Goal: Task Accomplishment & Management: Complete application form

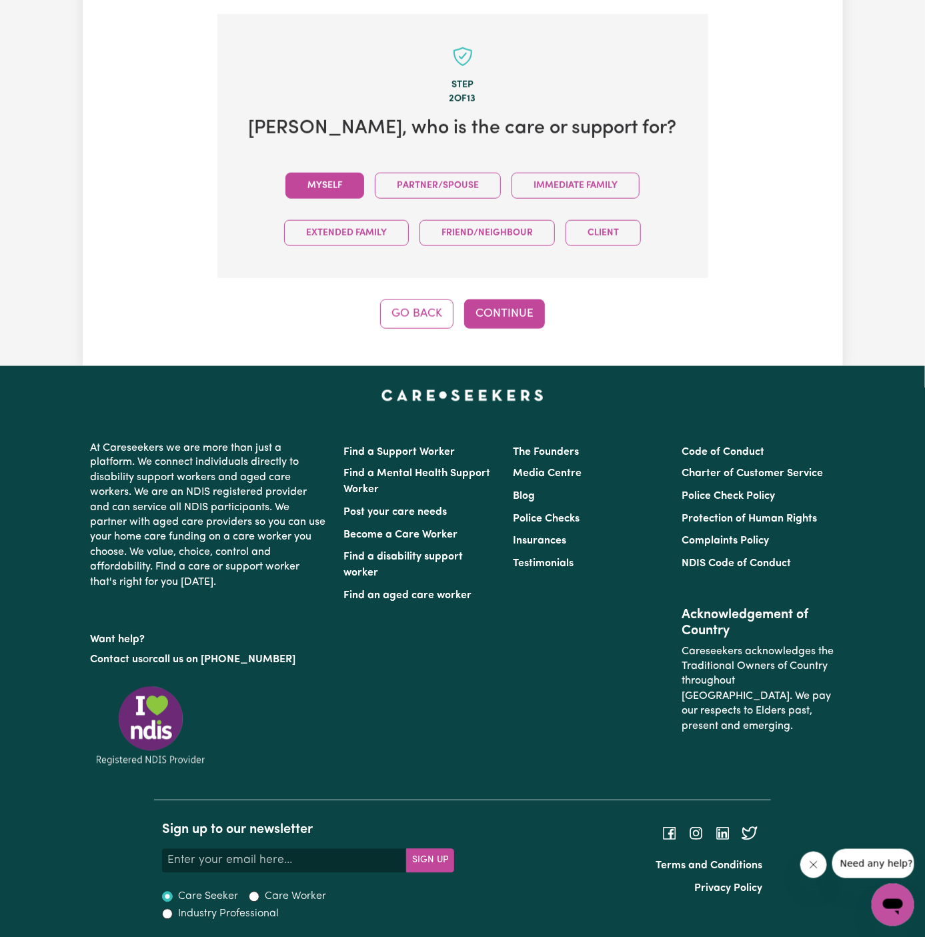
click at [326, 173] on button "Myself" at bounding box center [324, 186] width 79 height 26
click at [521, 309] on button "Continue" at bounding box center [504, 313] width 81 height 29
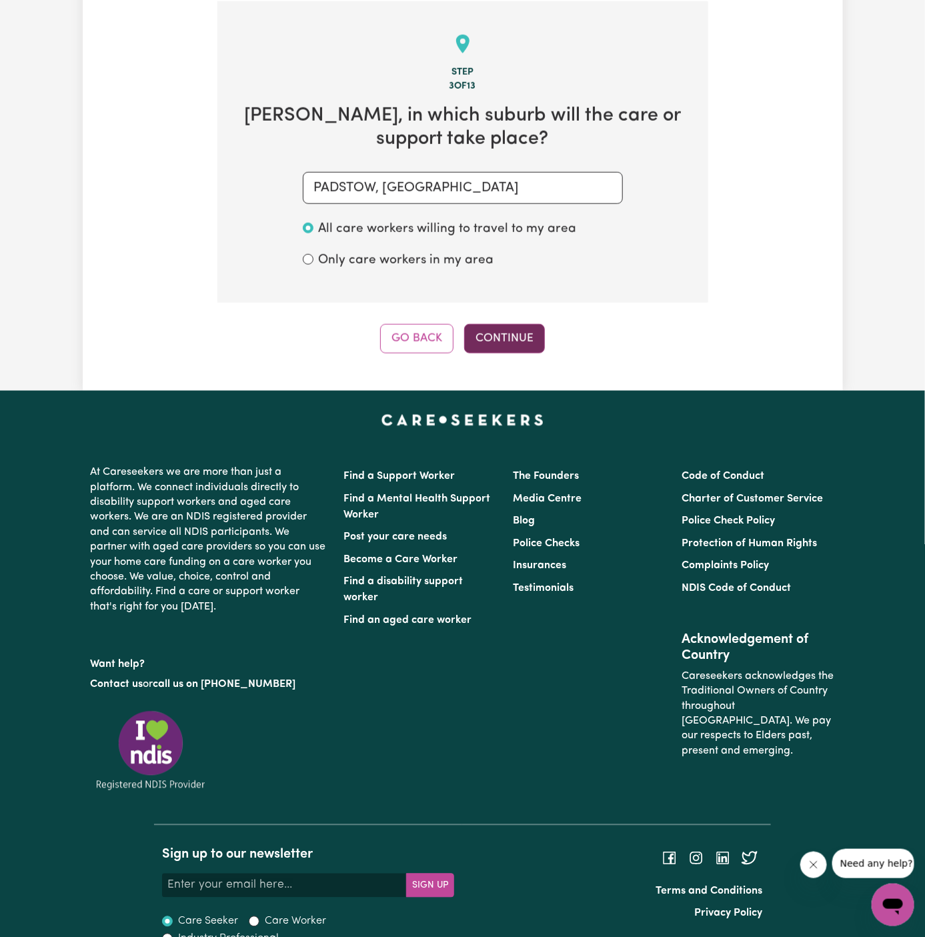
click at [506, 324] on button "Continue" at bounding box center [504, 338] width 81 height 29
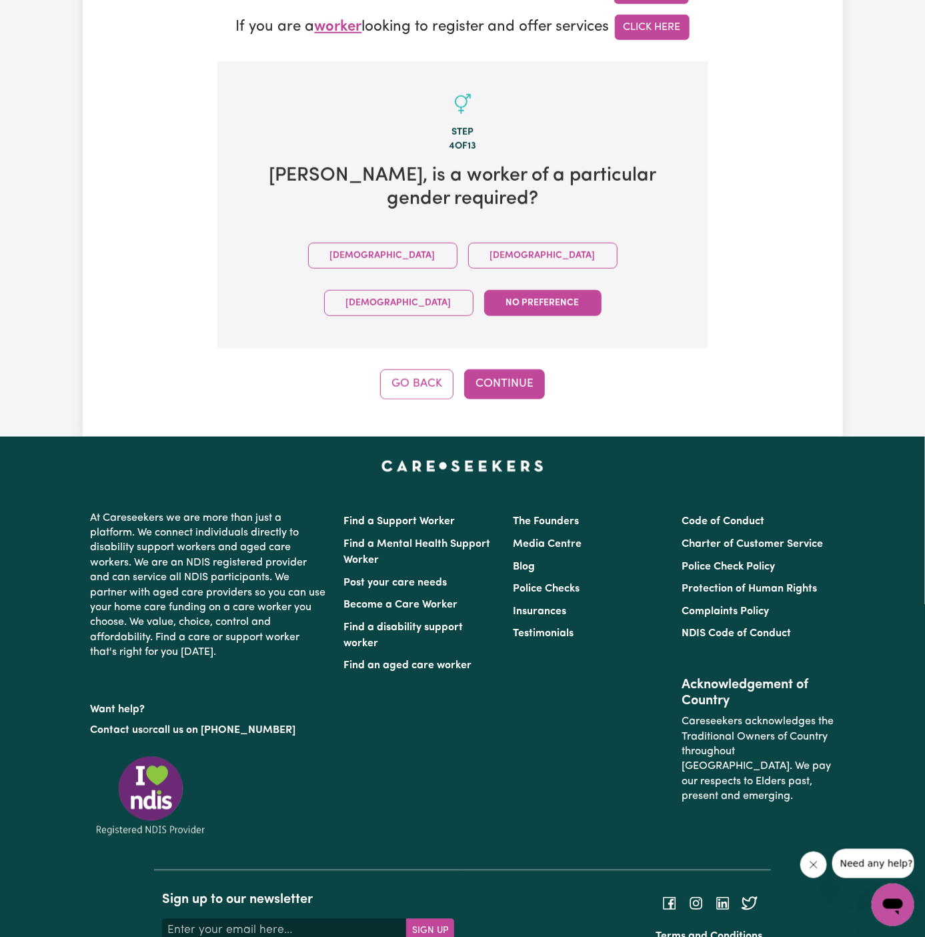
click at [409, 247] on div "Male Female Non-binary No preference" at bounding box center [463, 279] width 448 height 95
drag, startPoint x: 384, startPoint y: 240, endPoint x: 481, endPoint y: 304, distance: 116.5
click at [468, 243] on button "Female" at bounding box center [542, 256] width 149 height 26
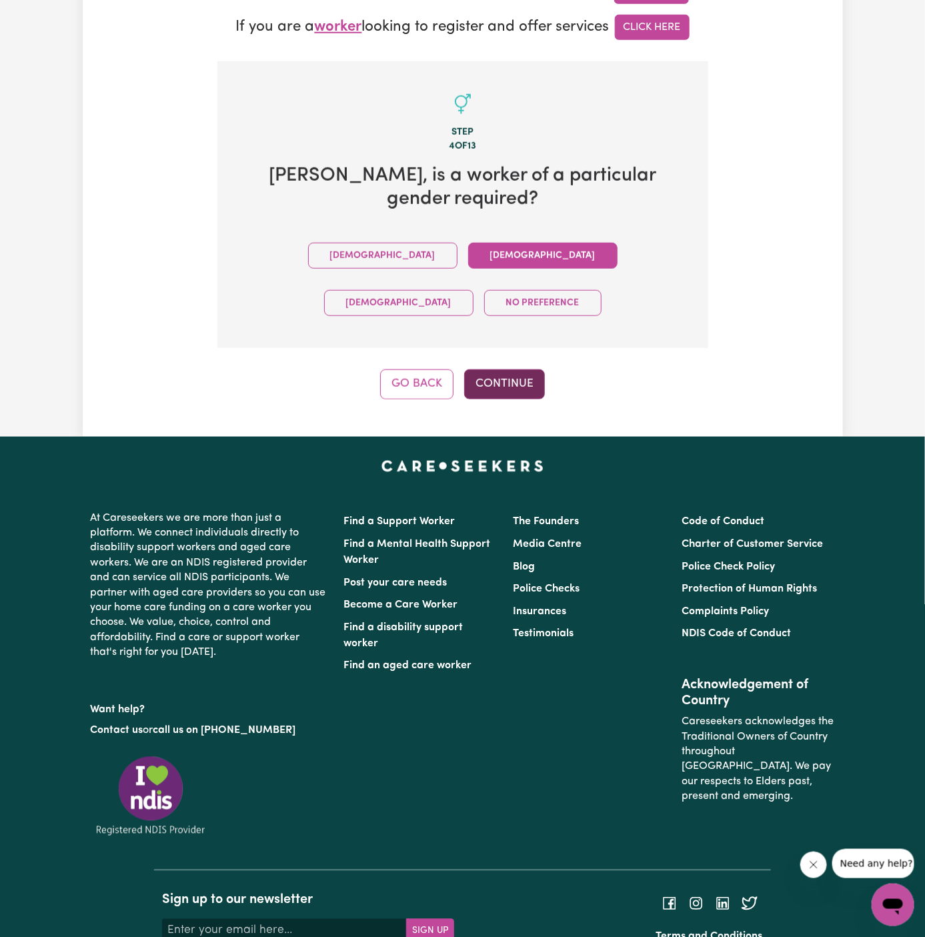
click at [490, 369] on button "Continue" at bounding box center [504, 383] width 81 height 29
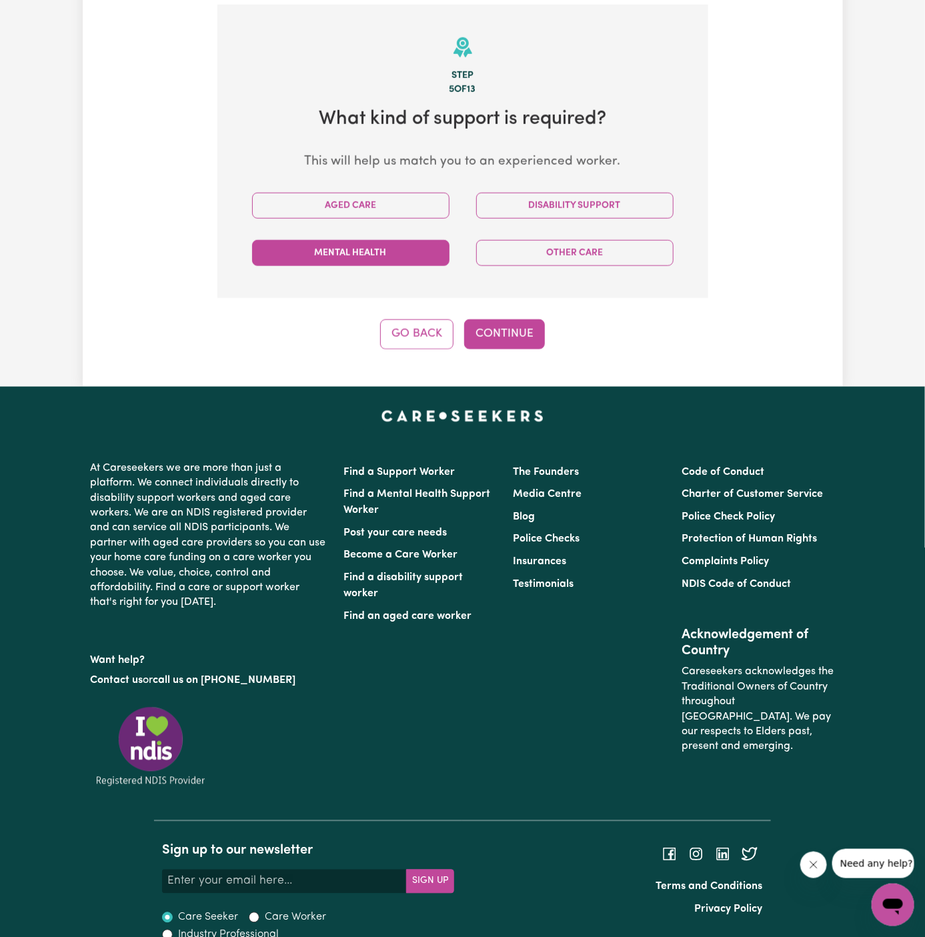
scroll to position [473, 0]
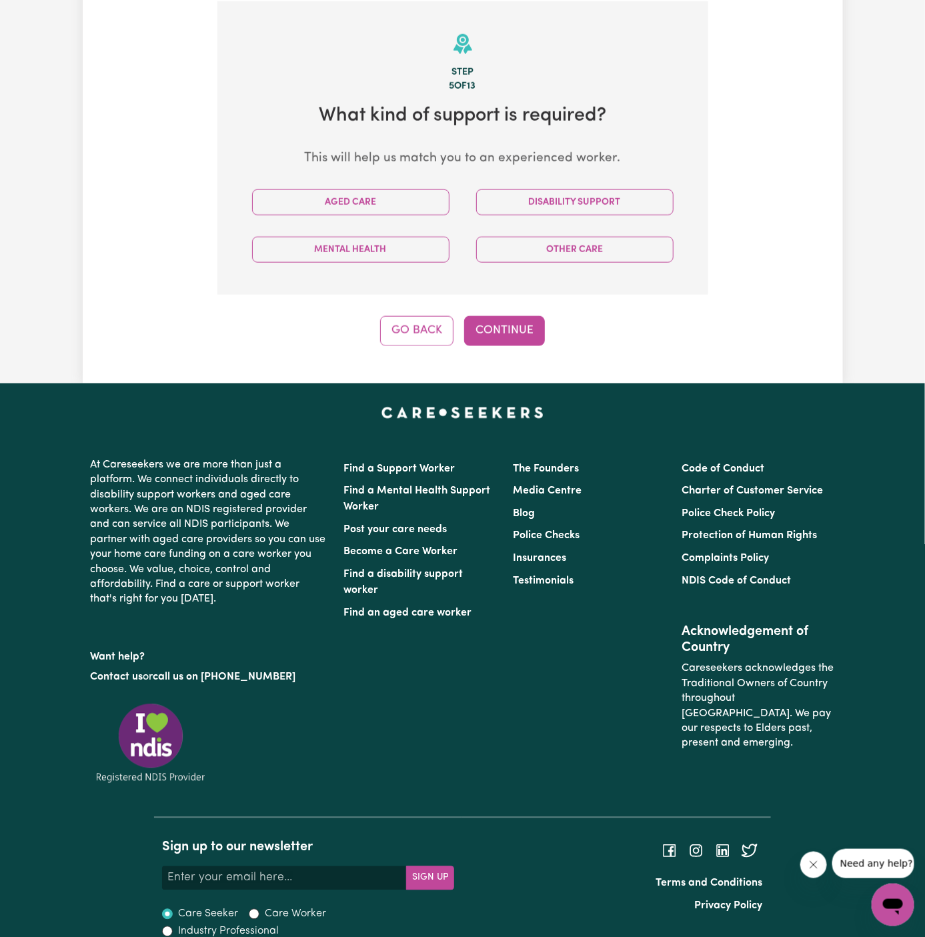
click at [552, 215] on div "Disability Support" at bounding box center [575, 202] width 224 height 47
click at [530, 202] on button "Disability Support" at bounding box center [574, 202] width 197 height 26
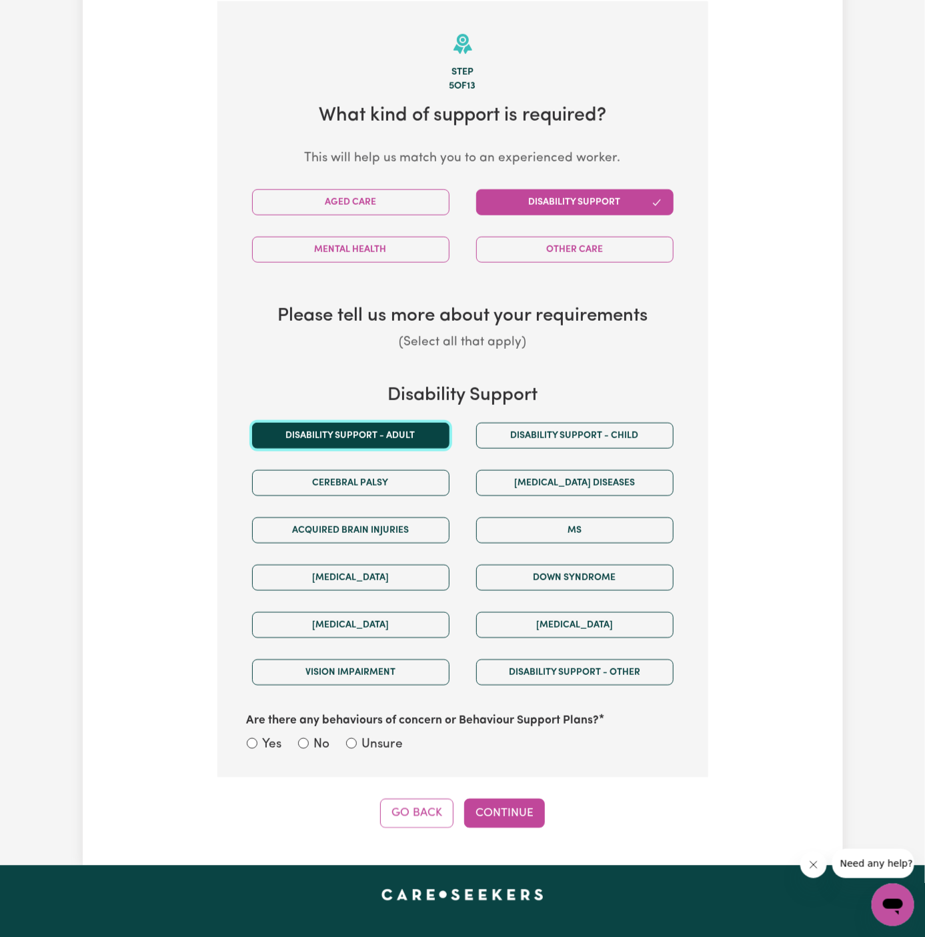
click at [392, 423] on button "Disability support - Adult" at bounding box center [350, 436] width 197 height 26
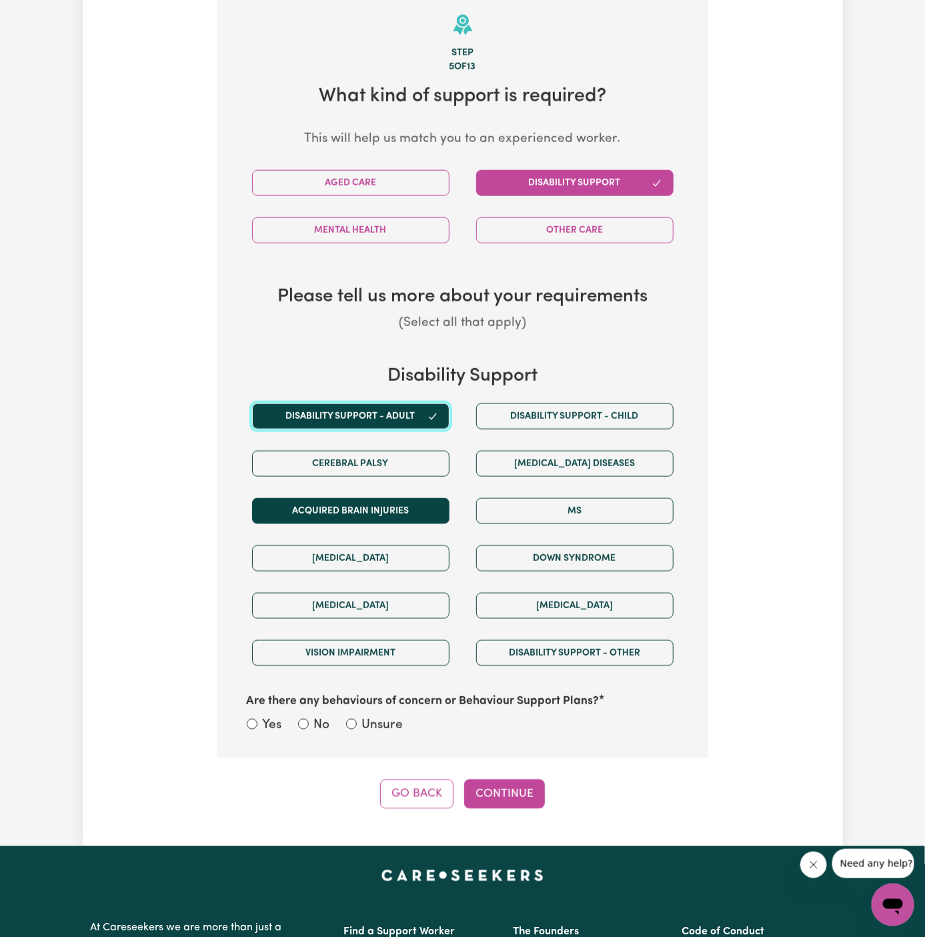
scroll to position [494, 0]
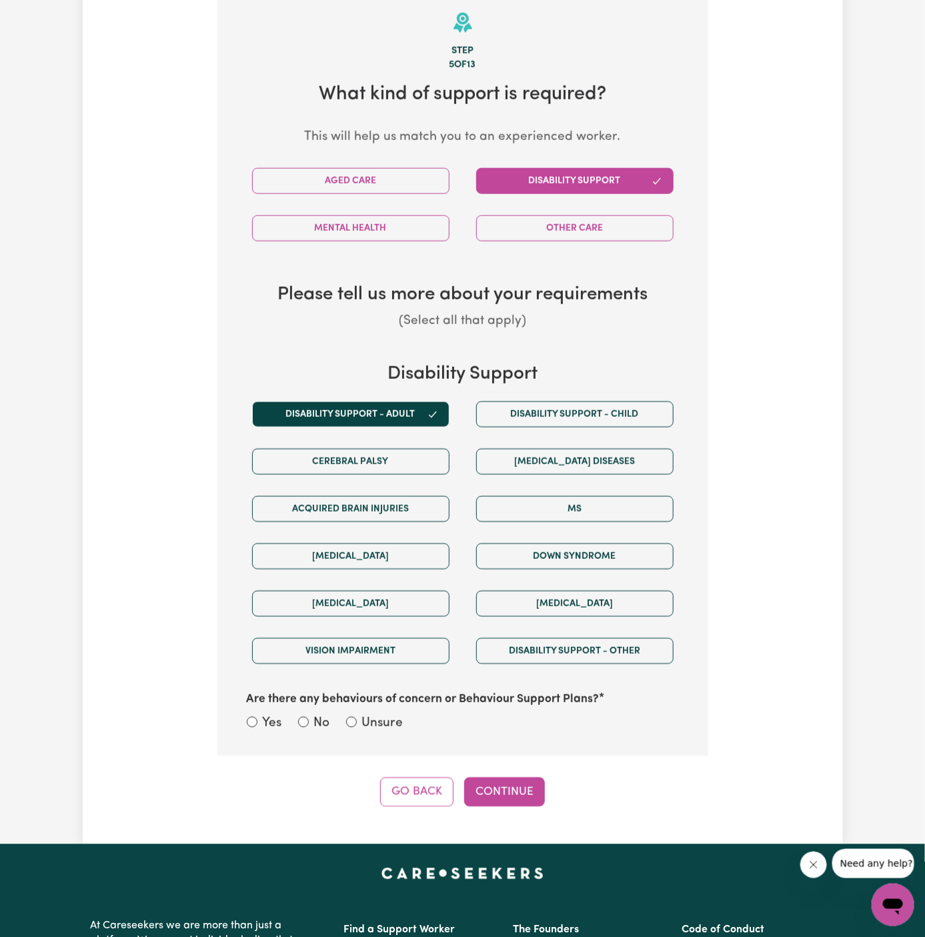
click at [391, 726] on label "Unsure" at bounding box center [382, 723] width 41 height 19
click at [357, 726] on input "Unsure" at bounding box center [351, 722] width 11 height 11
radio input "true"
click at [511, 794] on button "Continue" at bounding box center [504, 792] width 81 height 29
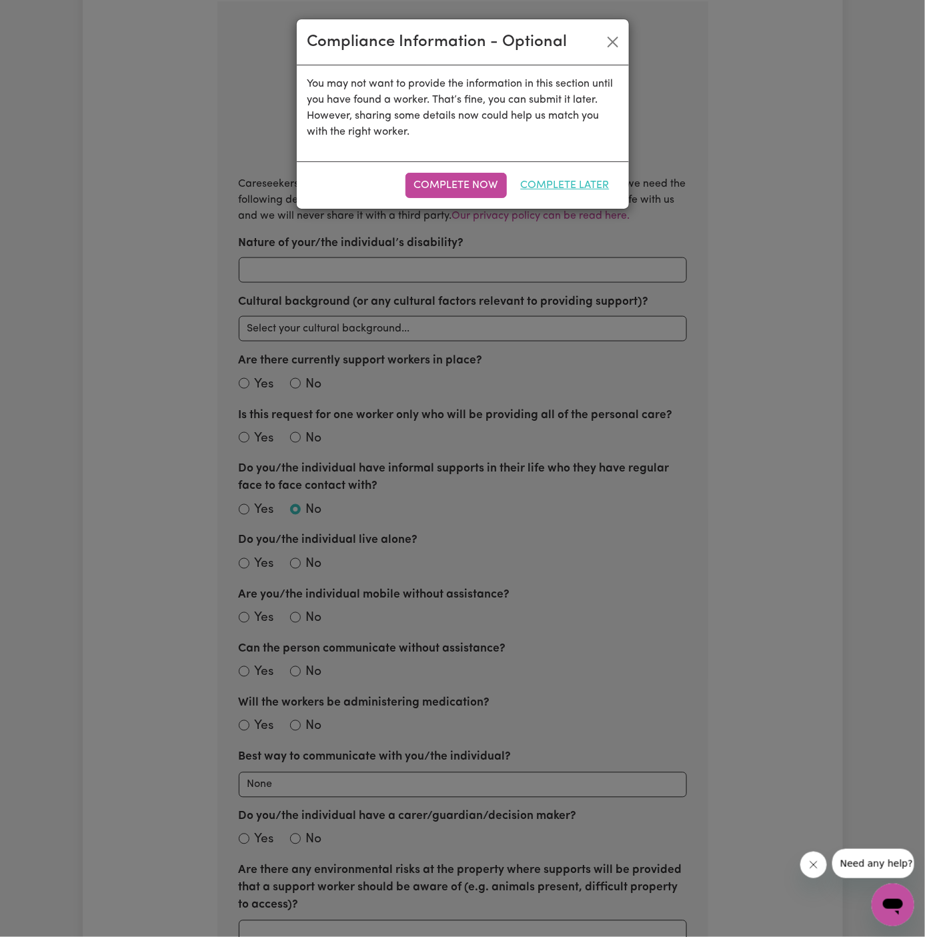
click at [591, 188] on button "Complete Later" at bounding box center [565, 185] width 106 height 25
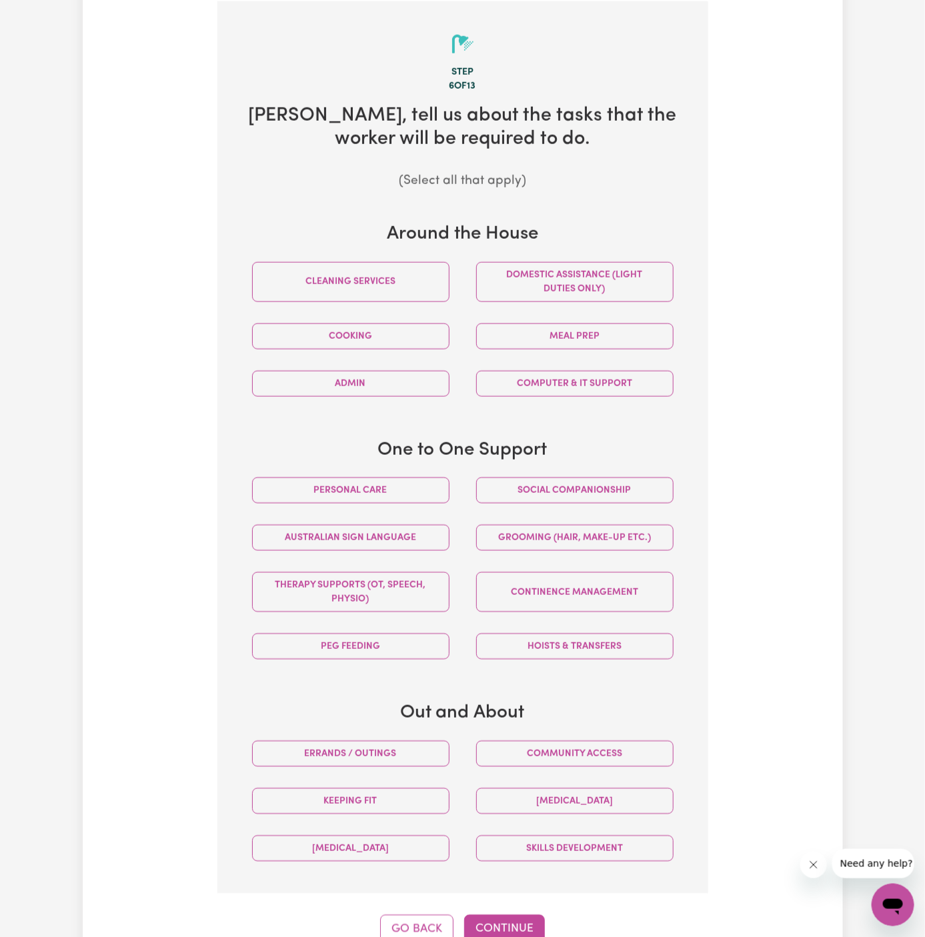
click at [606, 473] on div "Social companionship" at bounding box center [575, 490] width 224 height 47
click at [606, 483] on button "Social companionship" at bounding box center [574, 490] width 197 height 26
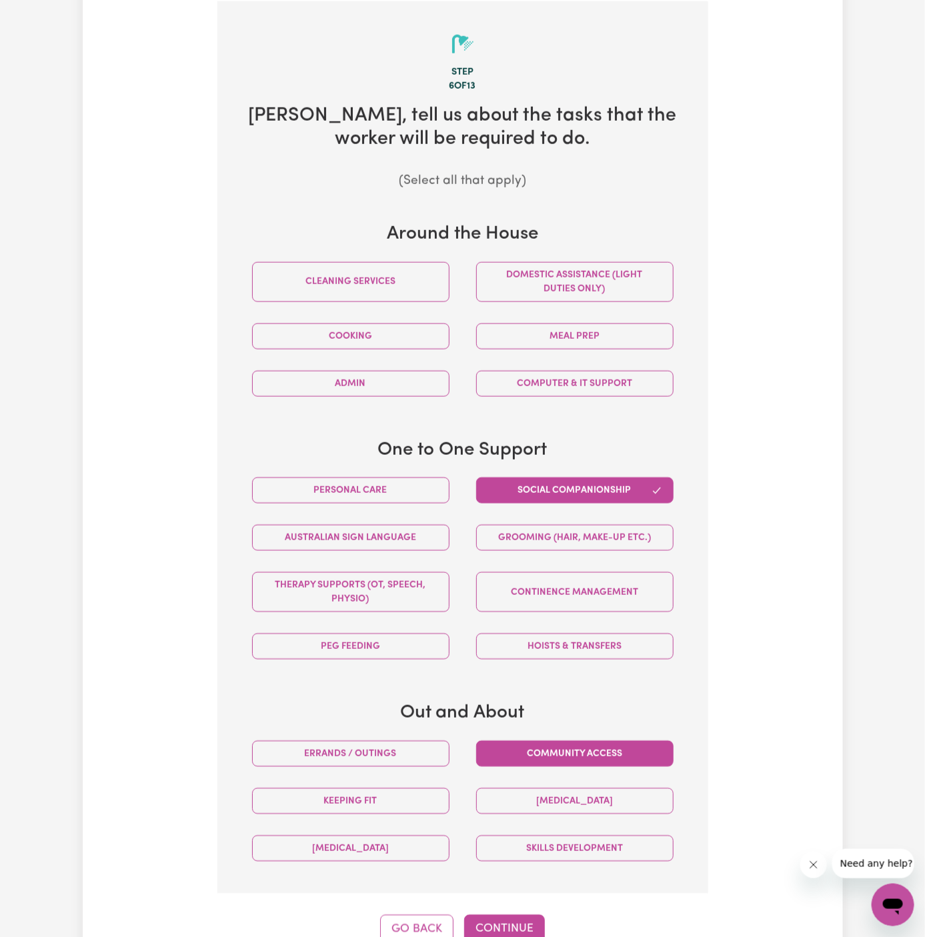
click at [560, 742] on button "Community access" at bounding box center [574, 754] width 197 height 26
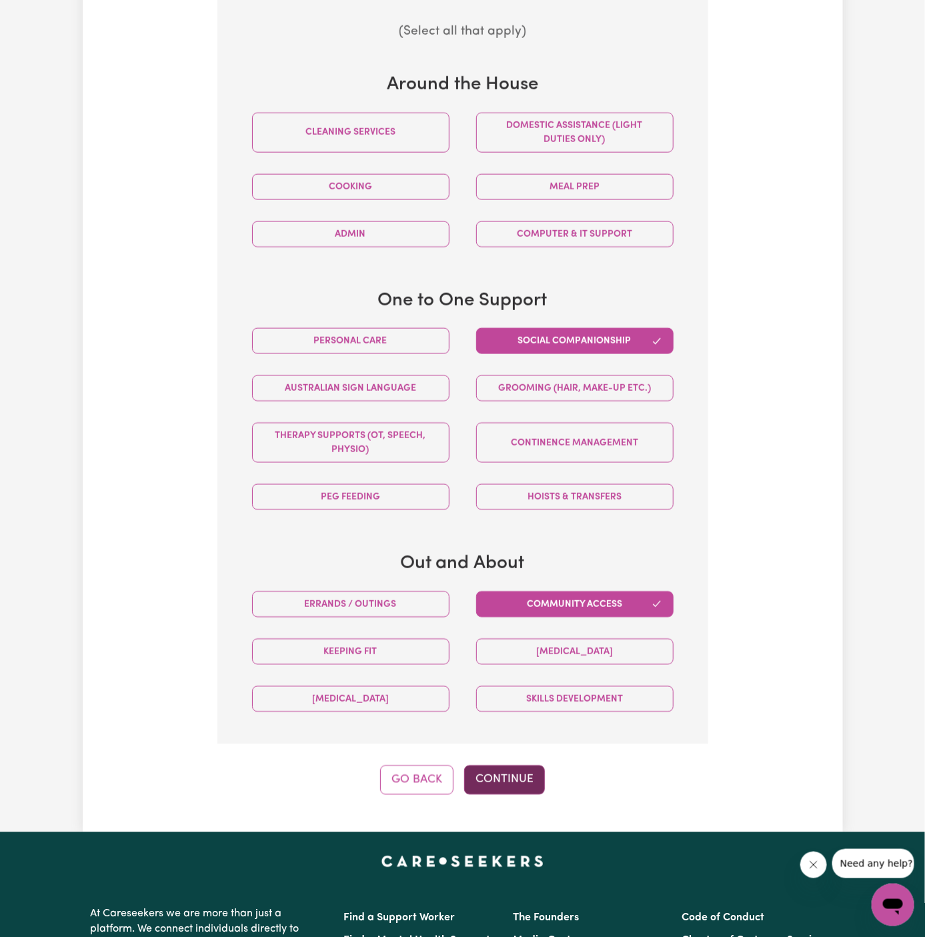
click at [509, 778] on button "Continue" at bounding box center [504, 780] width 81 height 29
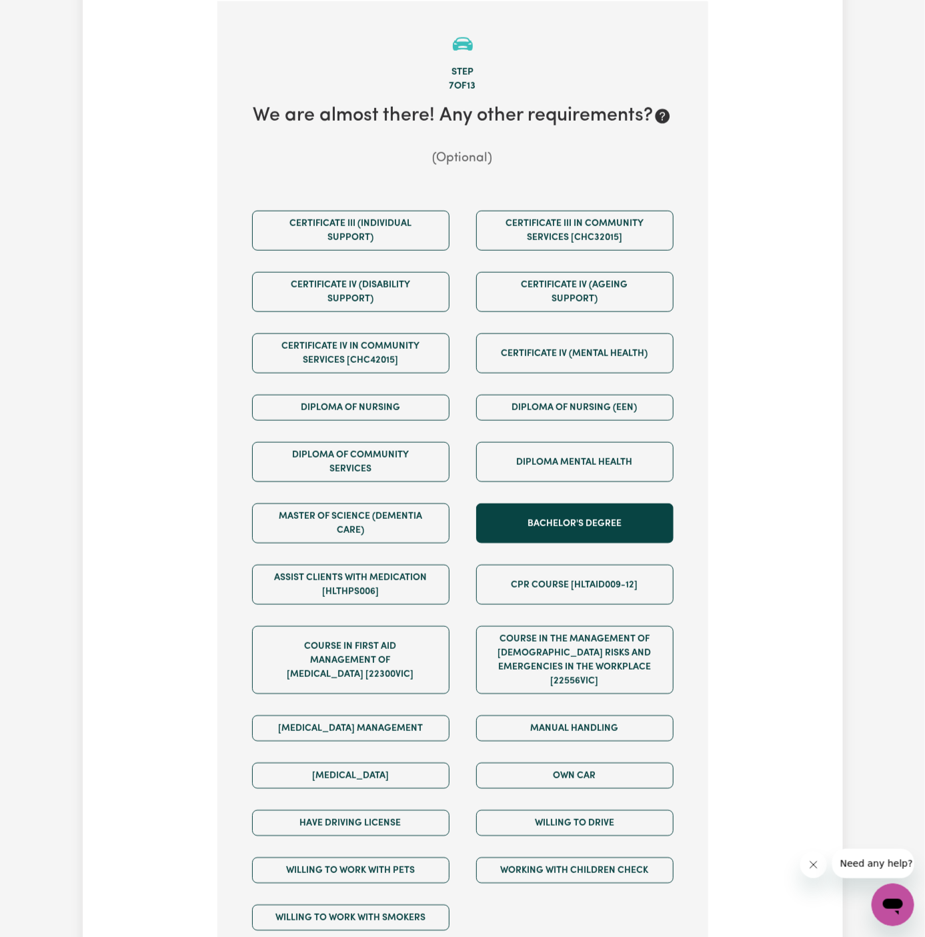
scroll to position [722, 0]
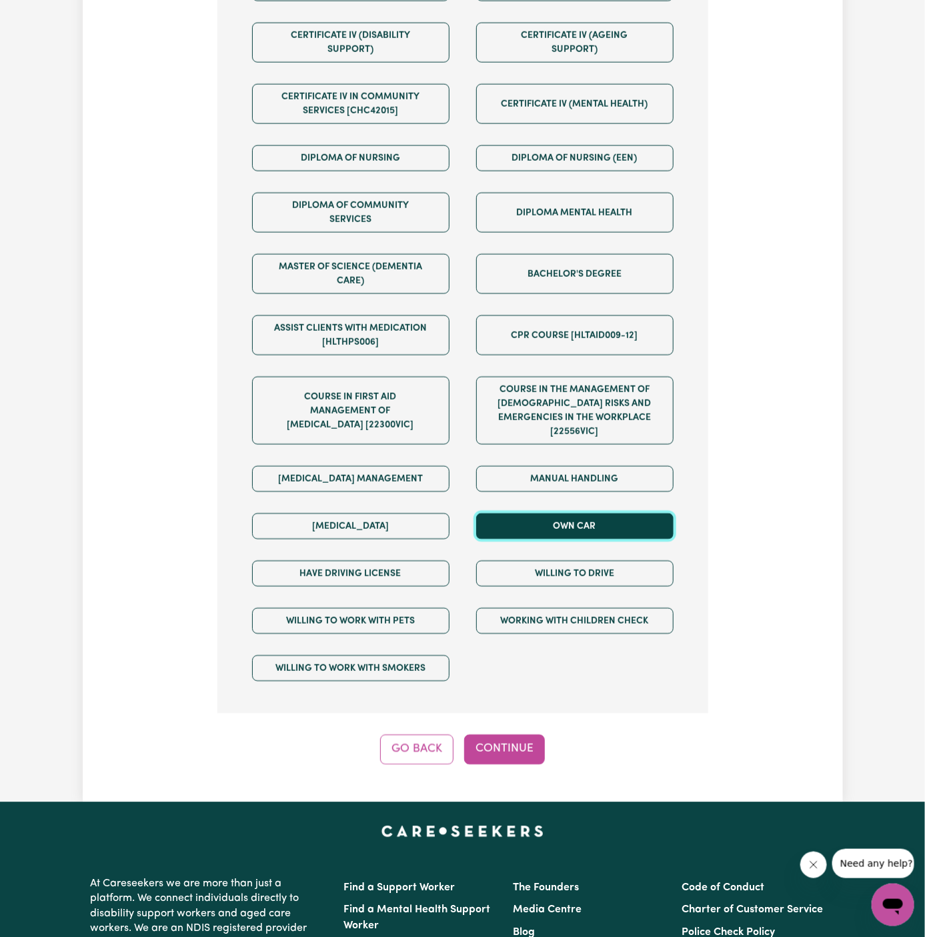
click at [557, 515] on button "Own Car" at bounding box center [574, 526] width 197 height 26
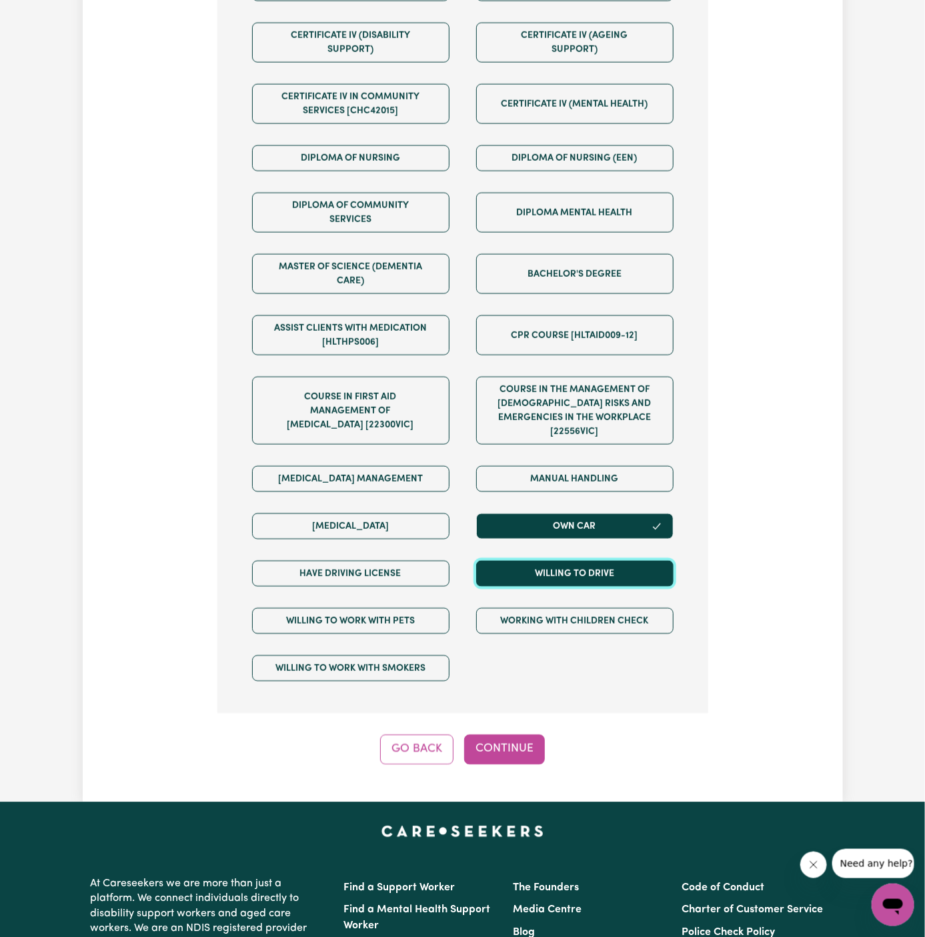
click at [557, 561] on button "Willing to drive" at bounding box center [574, 574] width 197 height 26
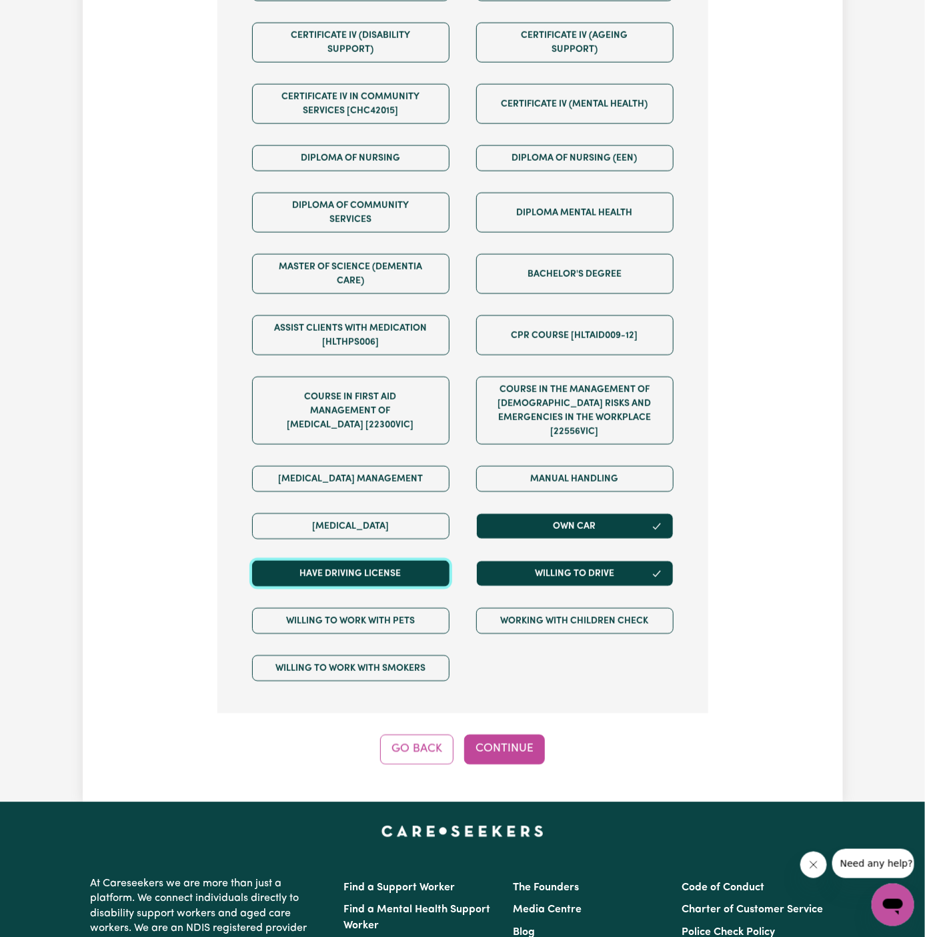
click at [421, 561] on button "Have driving license" at bounding box center [350, 574] width 197 height 26
click at [501, 687] on section "Step 7 of 13 We are almost there! Any other requirements? (Optional) Certificat…" at bounding box center [462, 233] width 491 height 962
click at [491, 735] on button "Continue" at bounding box center [504, 749] width 81 height 29
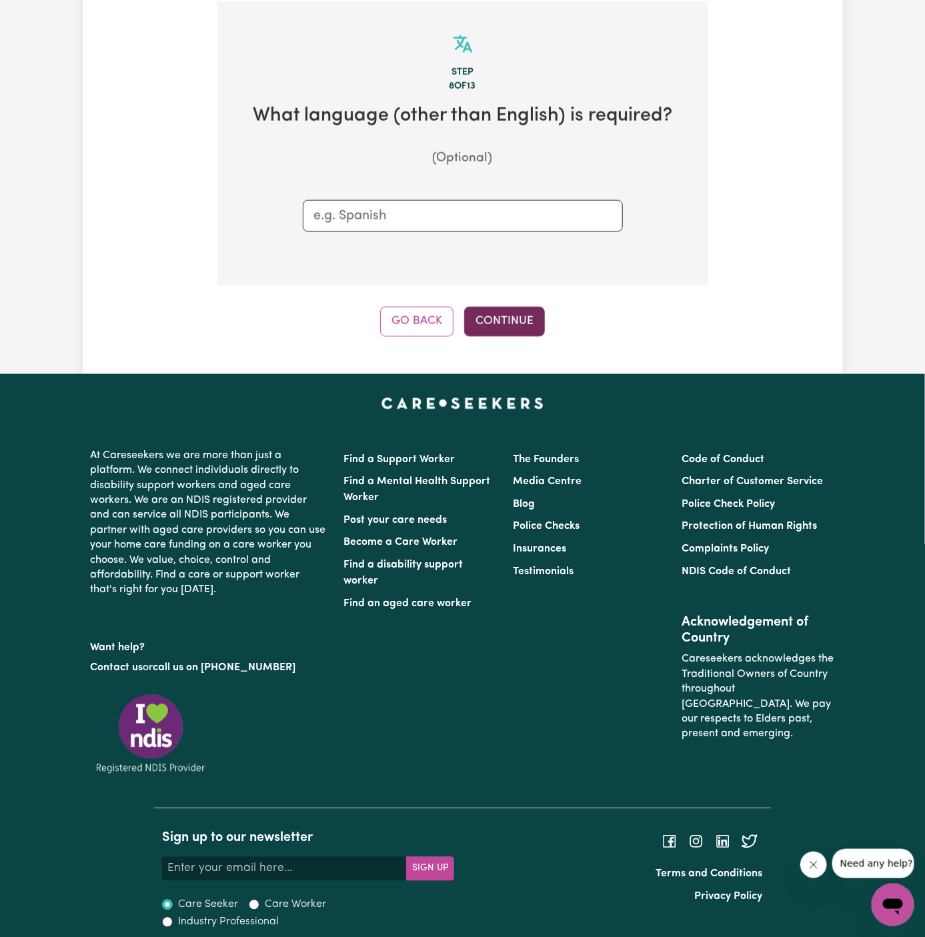
click at [499, 307] on button "Continue" at bounding box center [504, 321] width 81 height 29
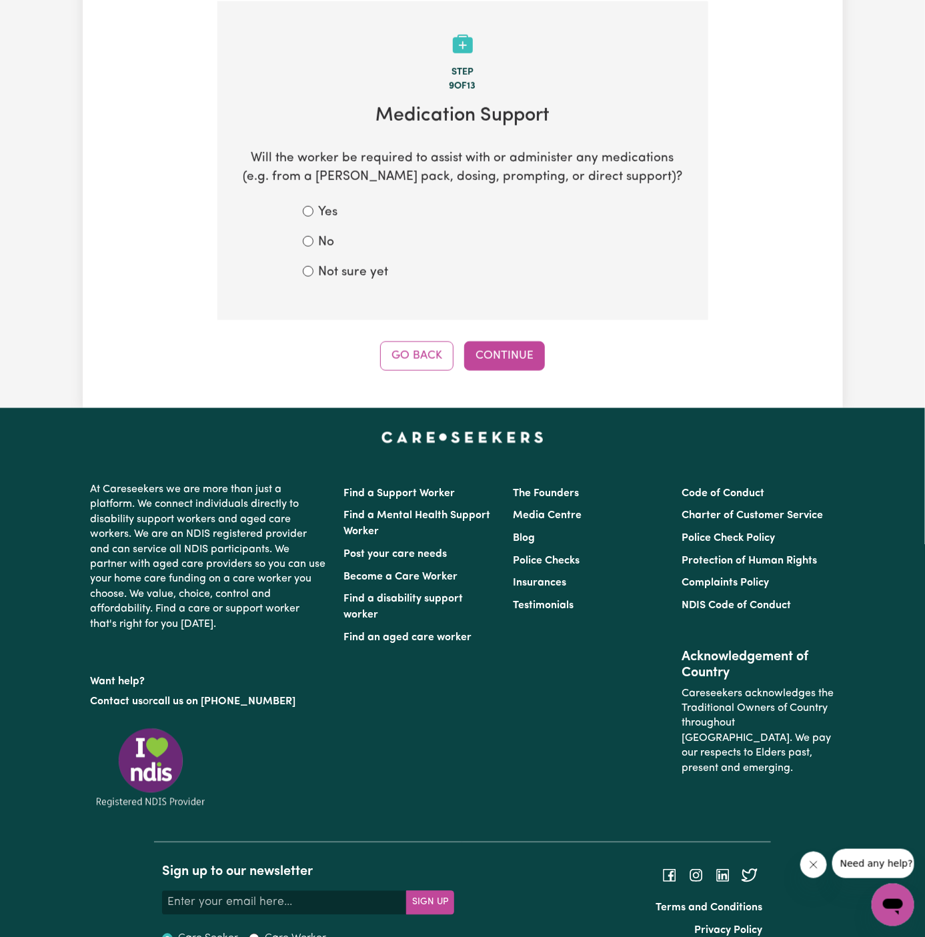
click at [377, 277] on label "Not sure yet" at bounding box center [354, 272] width 70 height 19
click at [313, 277] on input "Not sure yet" at bounding box center [308, 271] width 11 height 11
radio input "true"
drag, startPoint x: 301, startPoint y: 234, endPoint x: 312, endPoint y: 234, distance: 11.3
click at [301, 234] on div "Yes No Not sure yet" at bounding box center [463, 242] width 384 height 79
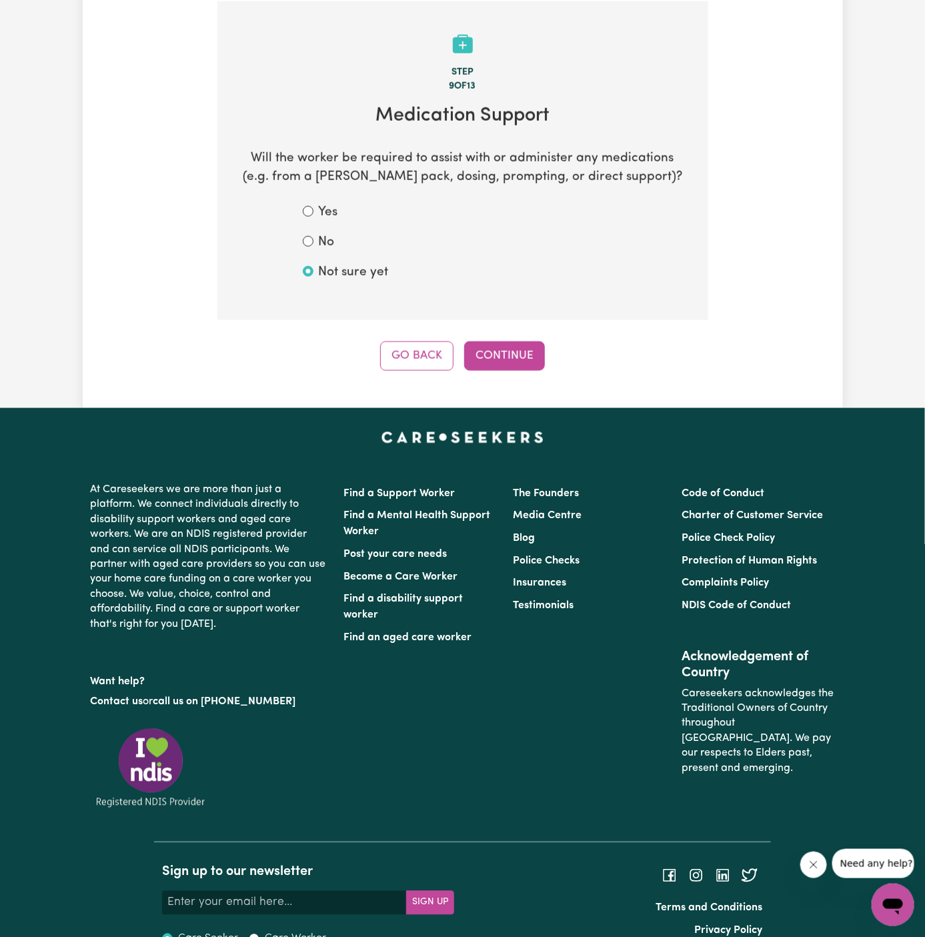
click at [324, 234] on label "No" at bounding box center [327, 242] width 16 height 19
click at [313, 236] on input "No" at bounding box center [308, 241] width 11 height 11
radio input "true"
click at [516, 345] on button "Continue" at bounding box center [504, 355] width 81 height 29
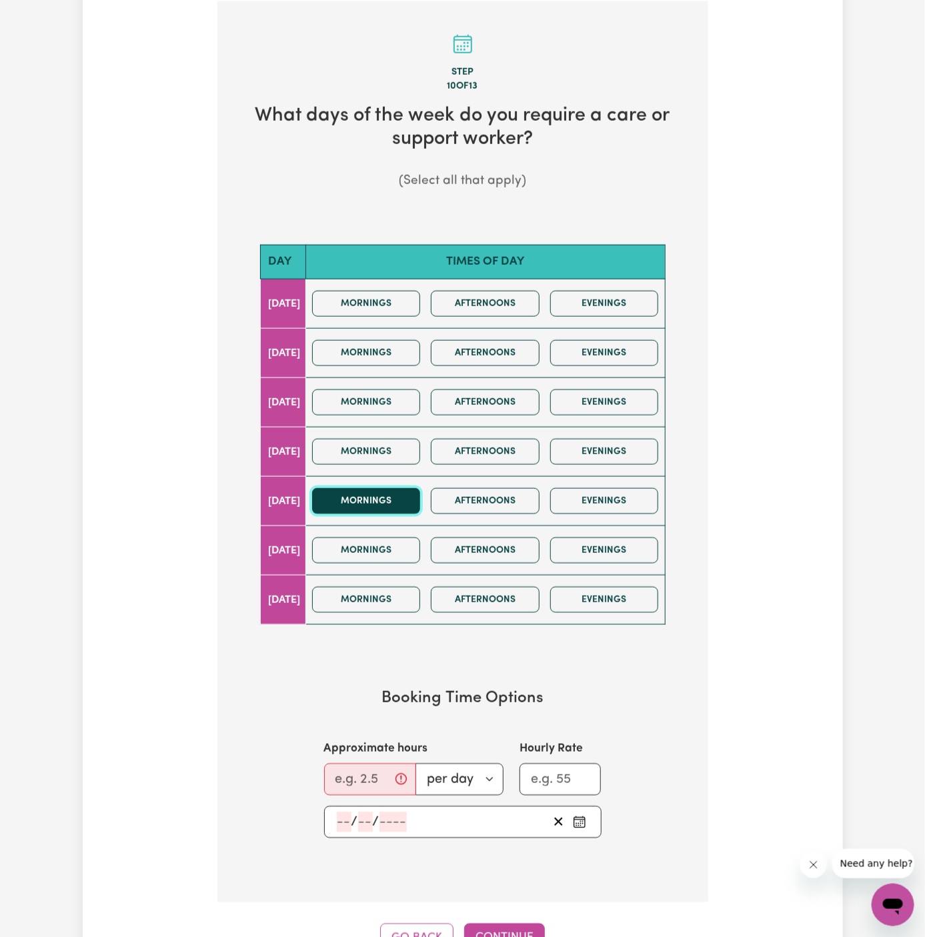
click at [401, 495] on button "Mornings" at bounding box center [366, 501] width 109 height 26
click at [479, 495] on button "Afternoons" at bounding box center [485, 501] width 109 height 26
click at [349, 757] on div "Approximate hours per day per week" at bounding box center [413, 767] width 179 height 55
click at [343, 775] on input "Approximate hours" at bounding box center [370, 780] width 92 height 32
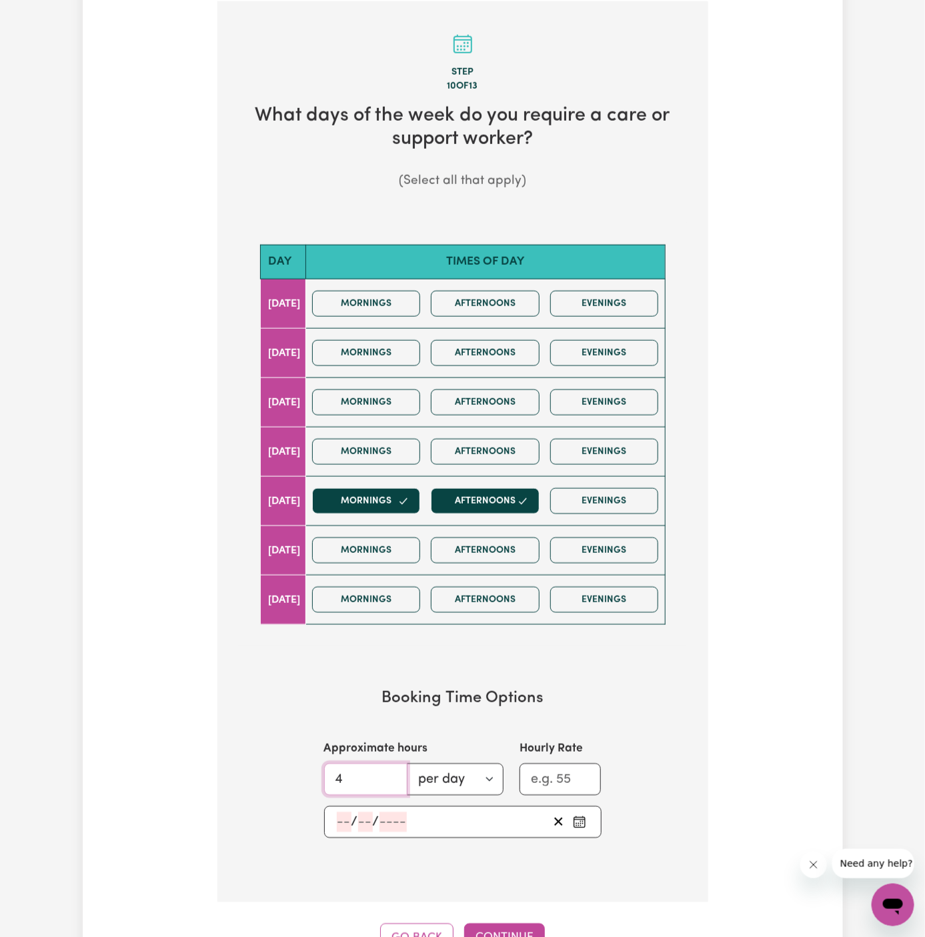
type input "4"
click at [345, 812] on input "number" at bounding box center [344, 822] width 15 height 20
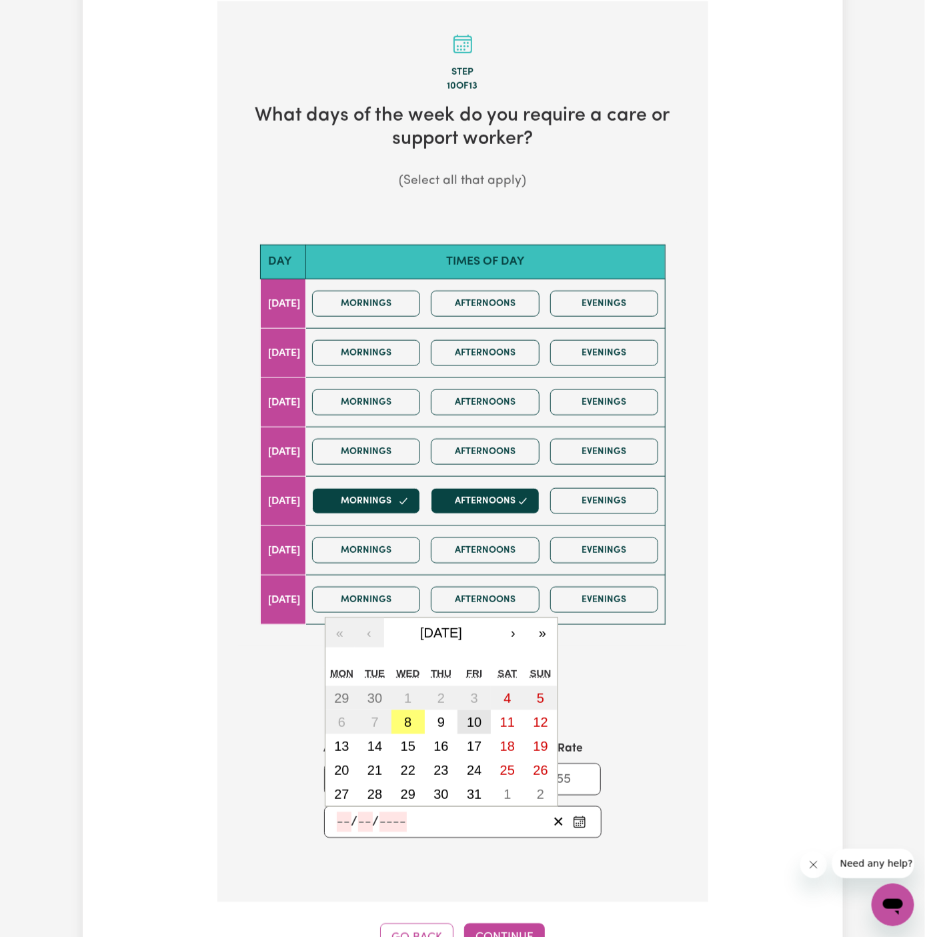
click at [472, 723] on abbr "10" at bounding box center [474, 722] width 15 height 15
type input "2025-10-10"
type input "10"
type input "2025"
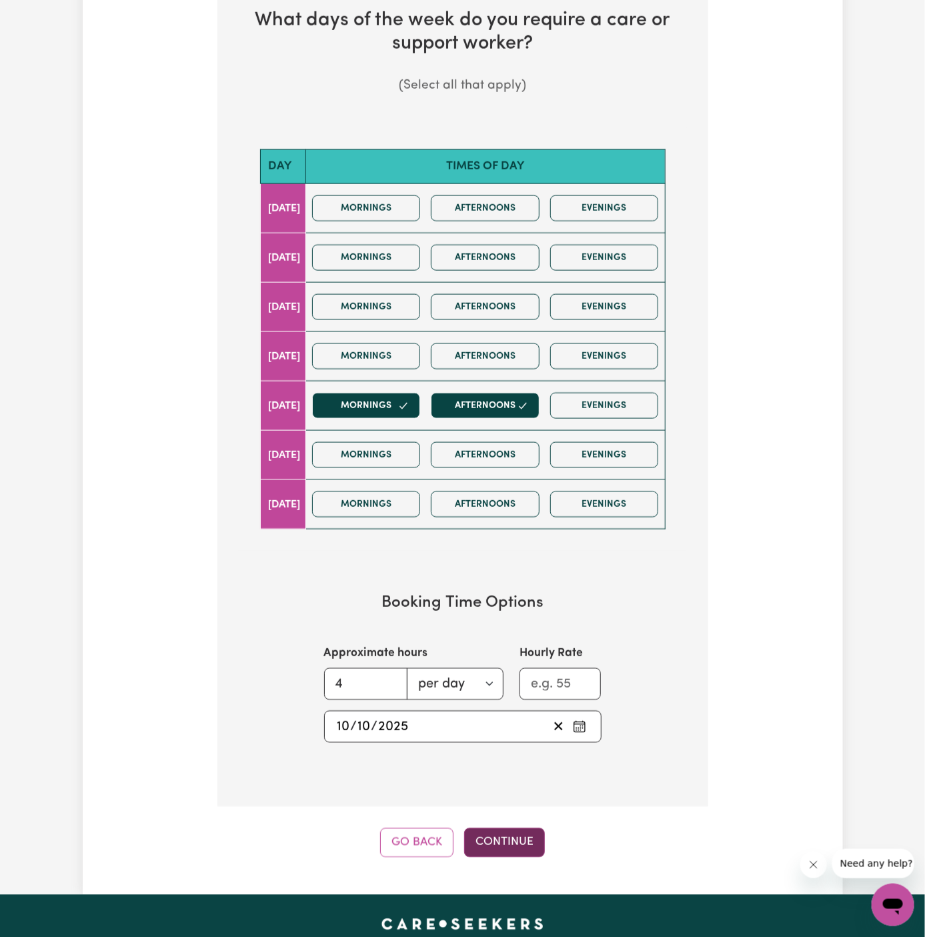
click at [511, 845] on button "Continue" at bounding box center [504, 842] width 81 height 29
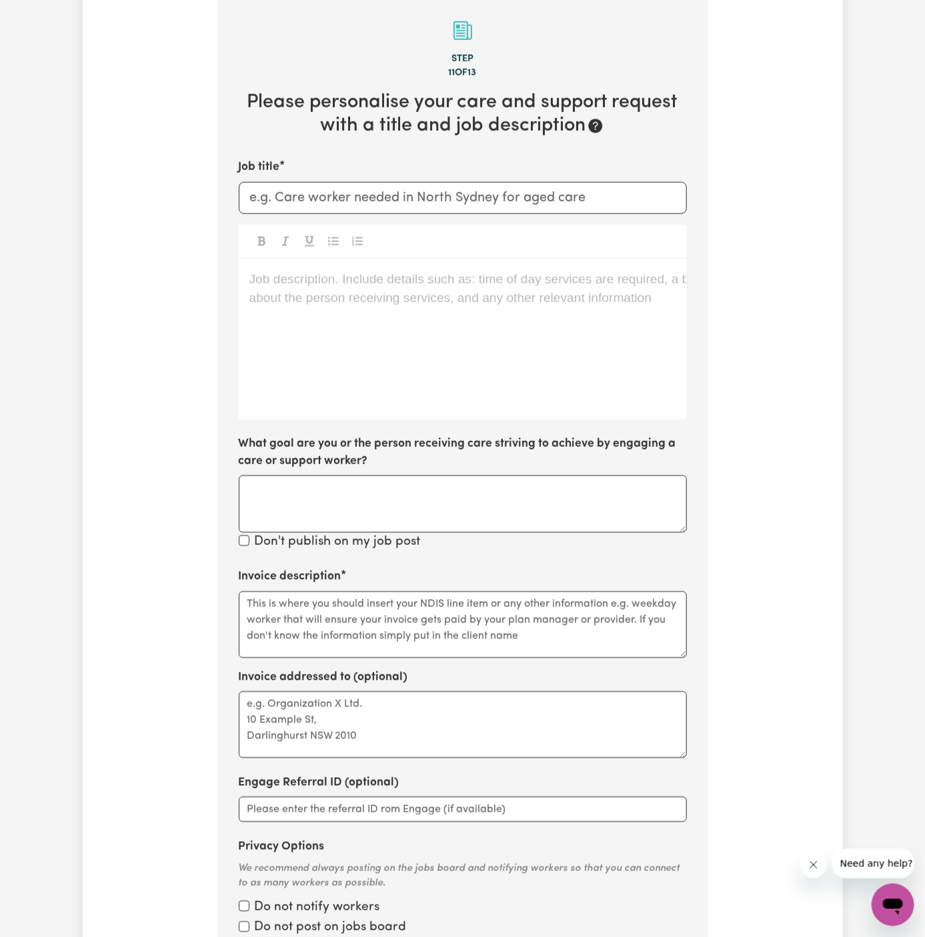
scroll to position [473, 0]
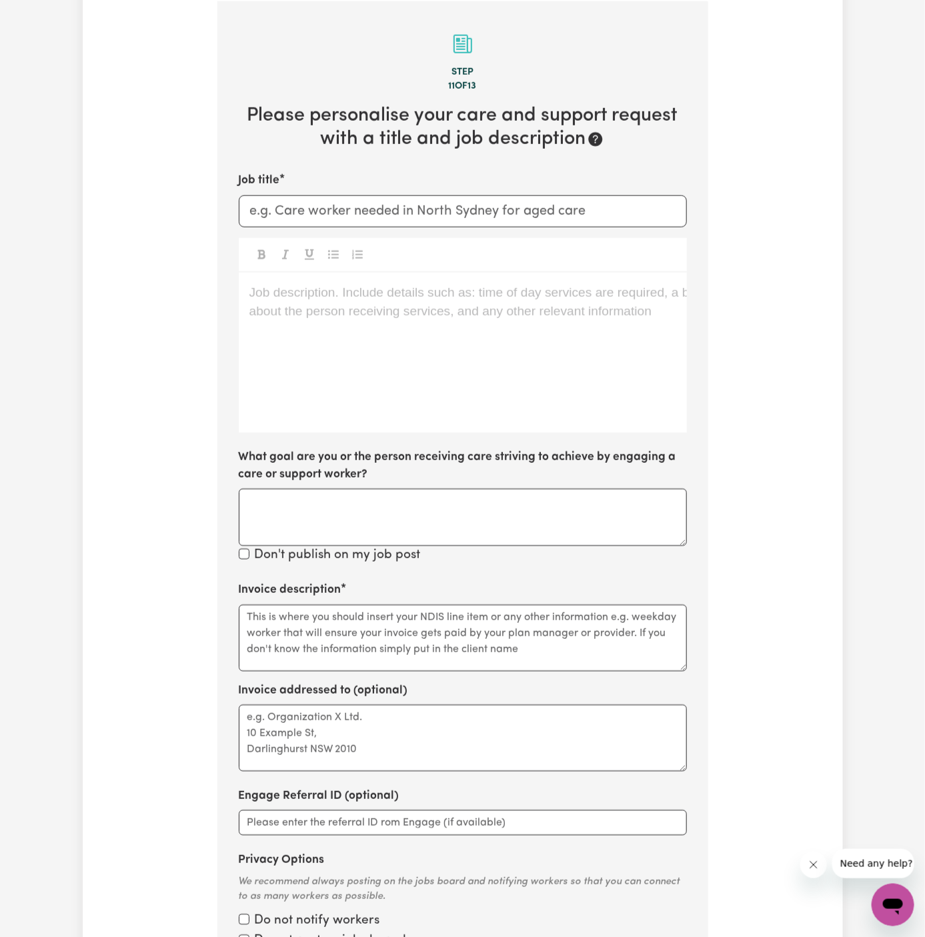
click at [364, 380] on div "Job description. Include details such as: time of day services are required, a …" at bounding box center [463, 353] width 448 height 160
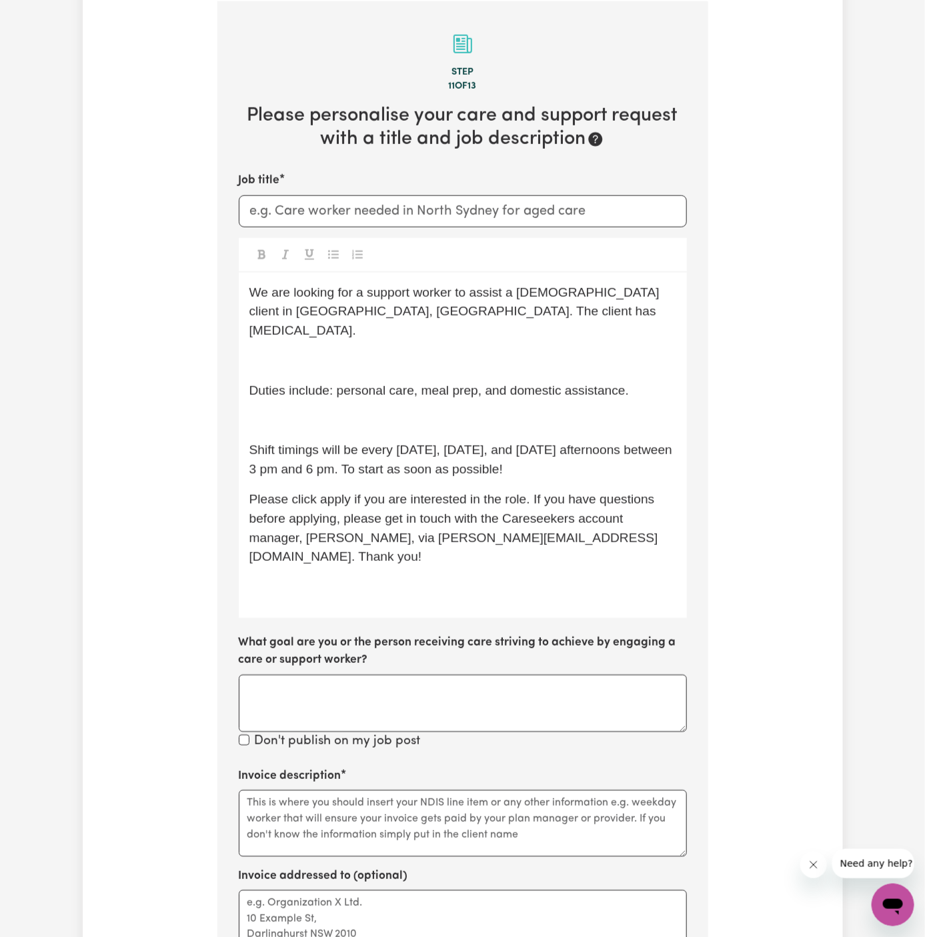
click at [275, 411] on p "﻿" at bounding box center [462, 420] width 427 height 19
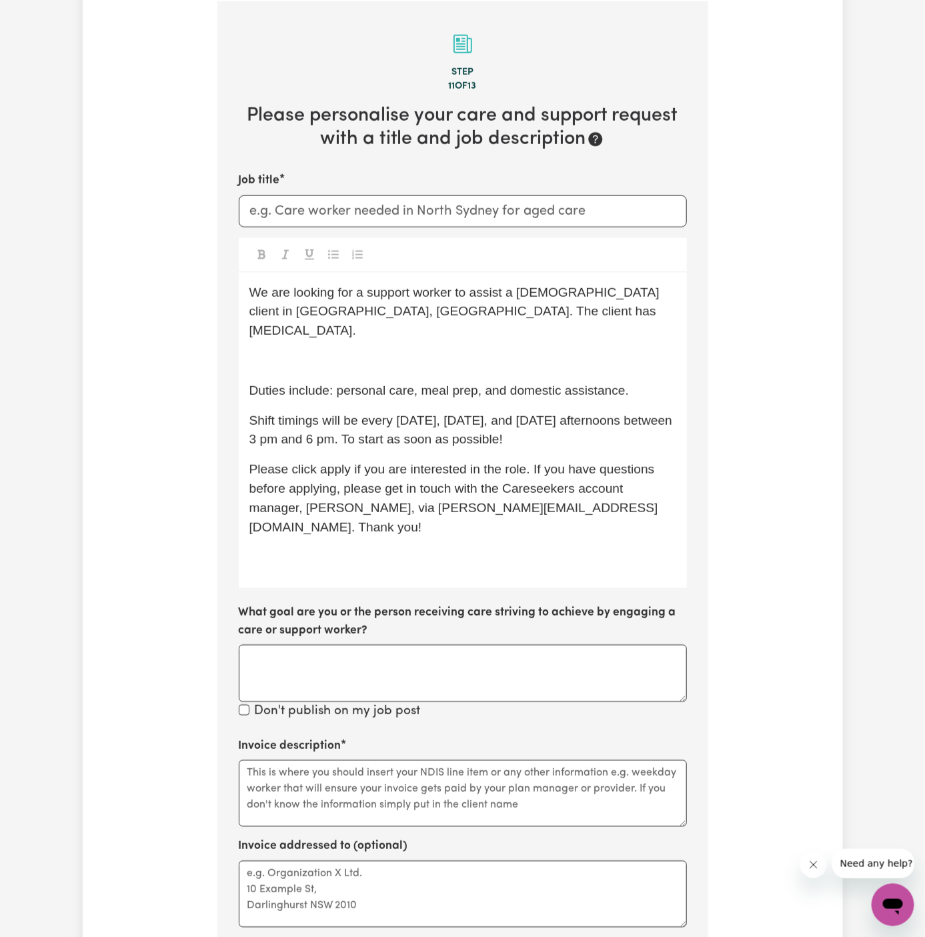
click at [324, 351] on p "﻿" at bounding box center [462, 360] width 427 height 19
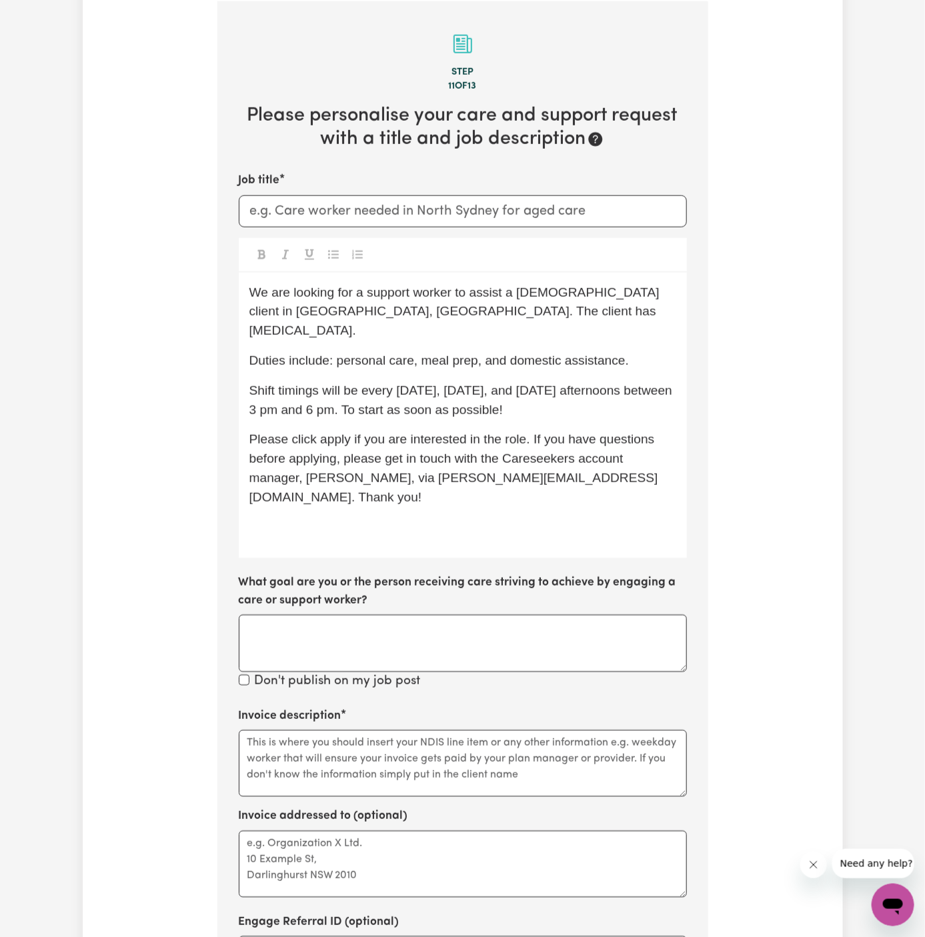
click at [343, 353] on span "Duties include: personal care, meal prep, and domestic assistance." at bounding box center [439, 360] width 380 height 14
click at [363, 193] on div "Job title" at bounding box center [463, 199] width 448 height 55
paste input "Padstow, NSW"
type input "Female Support Worker Needed In Padstow, NSW"
click at [449, 311] on span "We are looking for a support worker to assist a male client in Moonee Beach, NS…" at bounding box center [456, 311] width 414 height 53
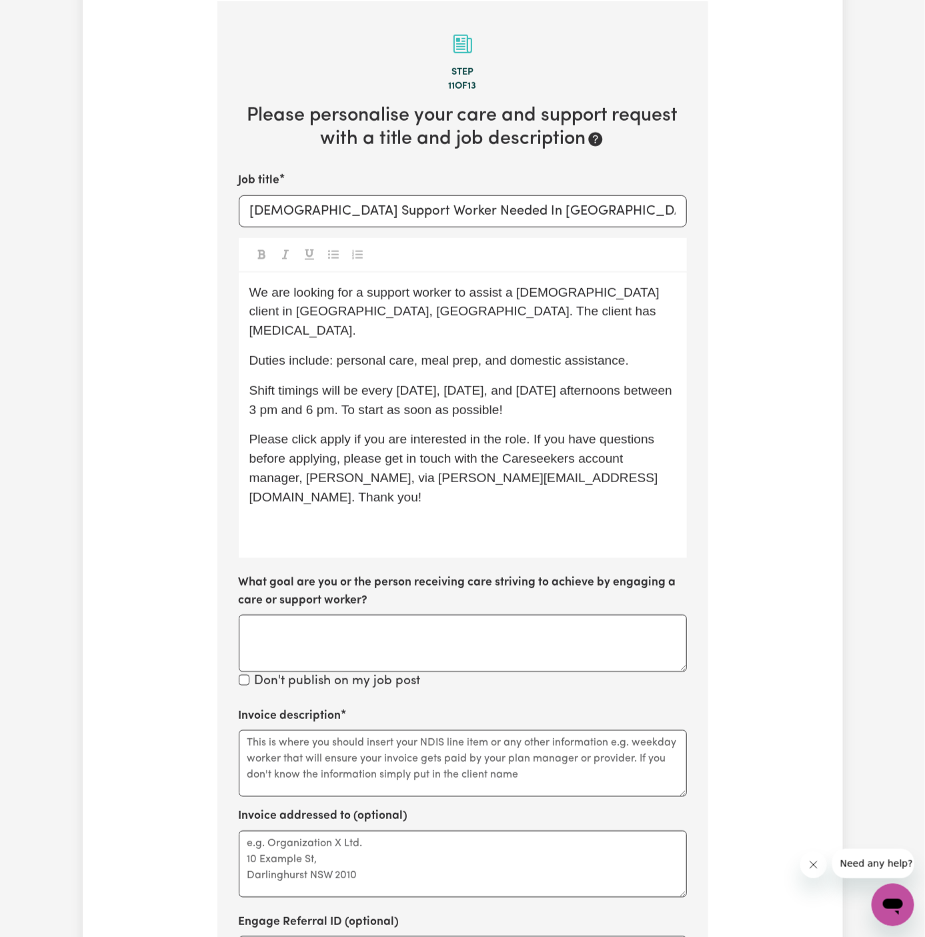
click at [529, 291] on span "We are looking for a support worker to assist a male client in Moonee Beach, NS…" at bounding box center [456, 311] width 414 height 53
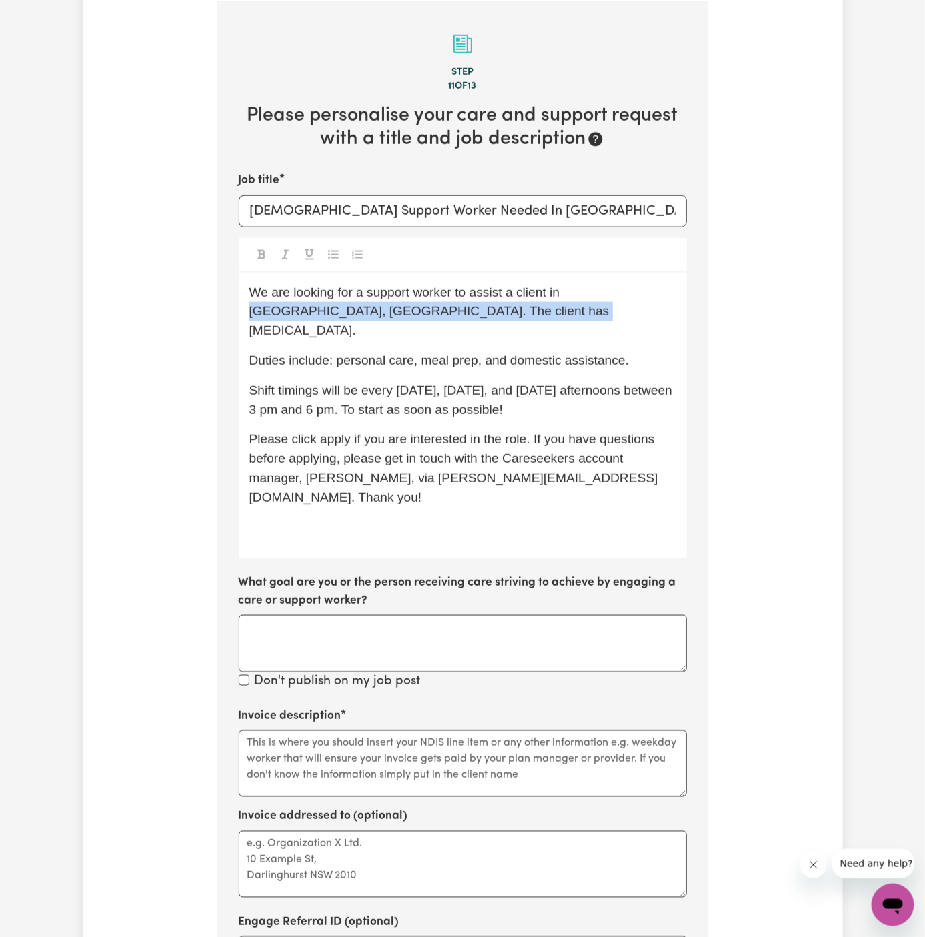
drag, startPoint x: 561, startPoint y: 289, endPoint x: 587, endPoint y: 305, distance: 30.5
click at [587, 305] on p "We are looking for a support worker to assist a client in Moonee Beach, NSW. Th…" at bounding box center [462, 311] width 427 height 57
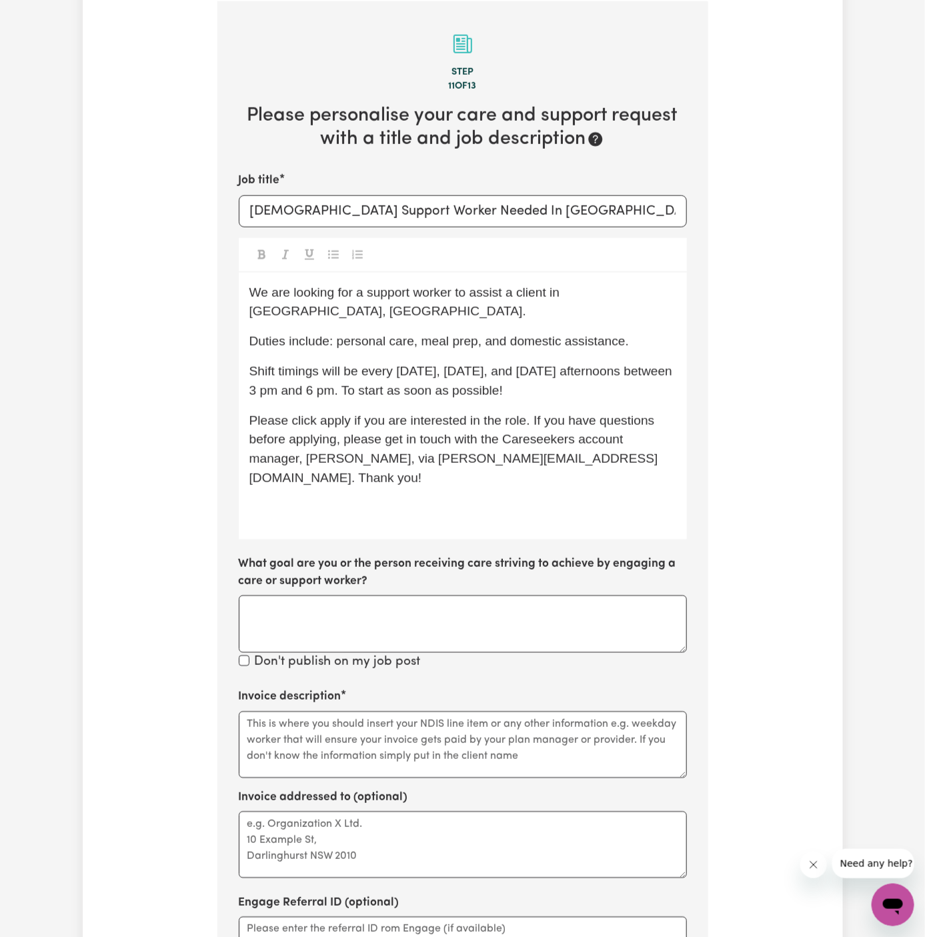
click at [367, 293] on span "We are looking for a support worker to assist a client in Padstow, NSW." at bounding box center [406, 301] width 314 height 33
click at [381, 371] on span "Shift timings will be every Tuesday, Wednesday, and Thursday afternoons between…" at bounding box center [462, 380] width 427 height 33
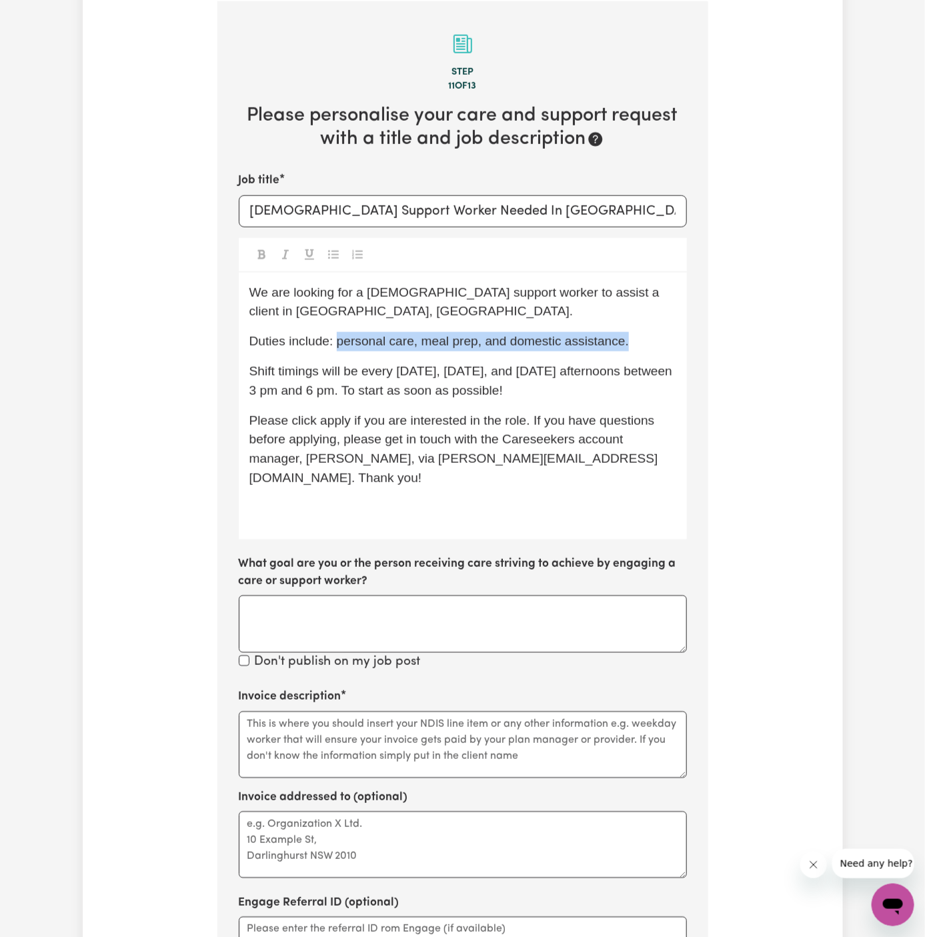
drag, startPoint x: 337, startPoint y: 342, endPoint x: 660, endPoint y: 341, distance: 322.7
click at [660, 341] on p "Duties include: personal care, meal prep, and domestic assistance." at bounding box center [462, 341] width 427 height 19
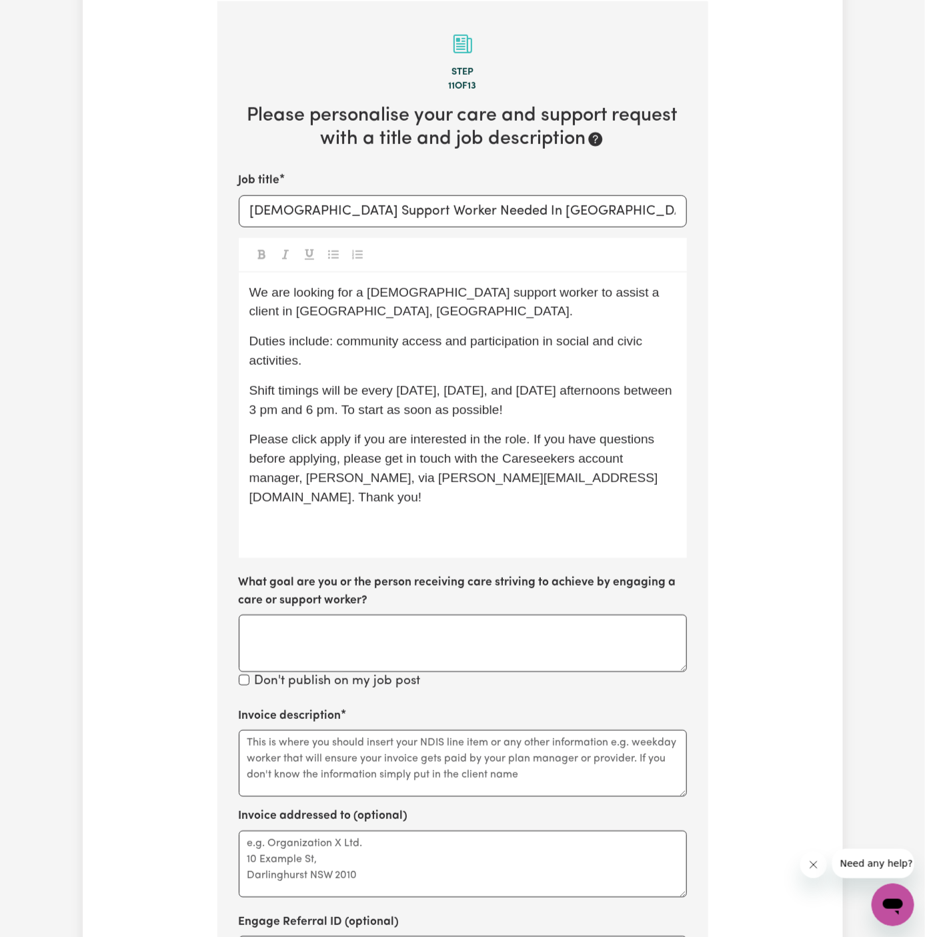
click at [475, 342] on span "Duties include: community access and participation in social and civic activiti…" at bounding box center [447, 350] width 397 height 33
click at [469, 340] on span "Duties include: community access and participation in social and civic activiti…" at bounding box center [447, 350] width 397 height 33
click at [491, 356] on p "Duties include: community access and social companionshiop (participation in so…" at bounding box center [462, 351] width 427 height 39
click at [566, 347] on span "Duties include: community access and social companionshiop (participation in so…" at bounding box center [426, 350] width 354 height 33
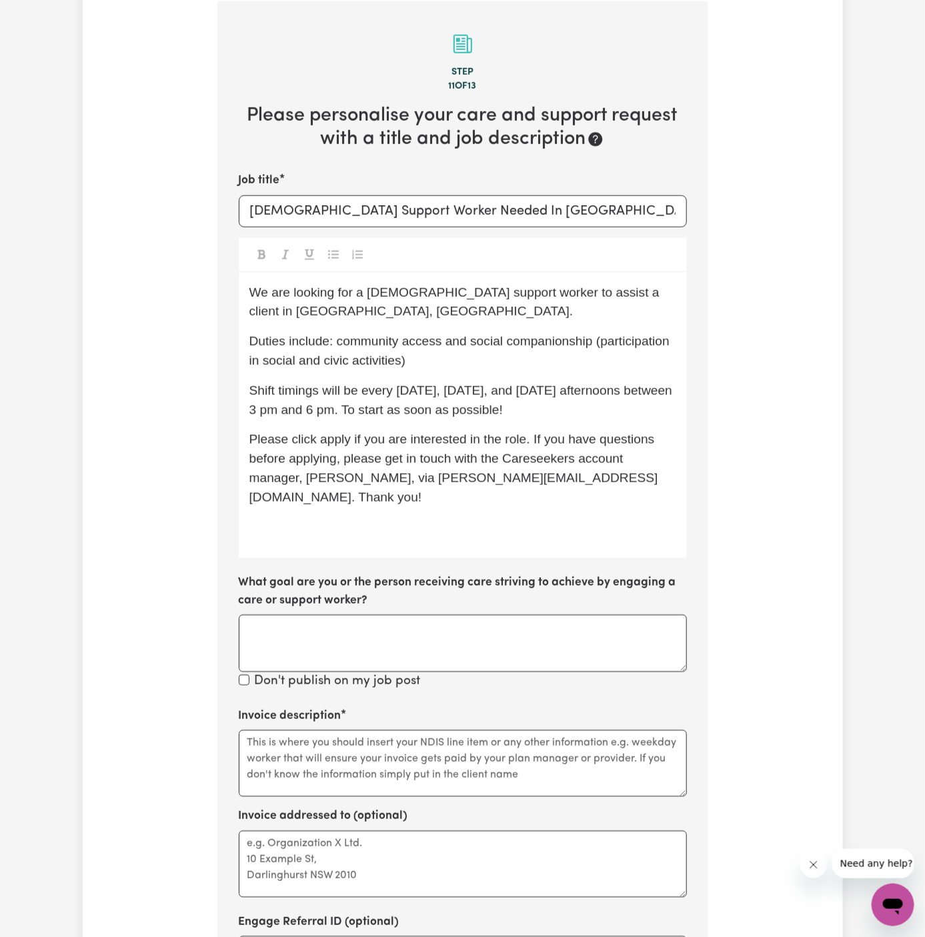
drag, startPoint x: 633, startPoint y: 357, endPoint x: 539, endPoint y: 368, distance: 95.4
click at [538, 368] on p "Duties include: community access and social companionship (participation in soc…" at bounding box center [462, 351] width 427 height 39
click at [491, 357] on p "Duties include: community access and social companionship (participation in soc…" at bounding box center [462, 351] width 427 height 39
drag, startPoint x: 529, startPoint y: 414, endPoint x: 1316, endPoint y: 607, distance: 810.9
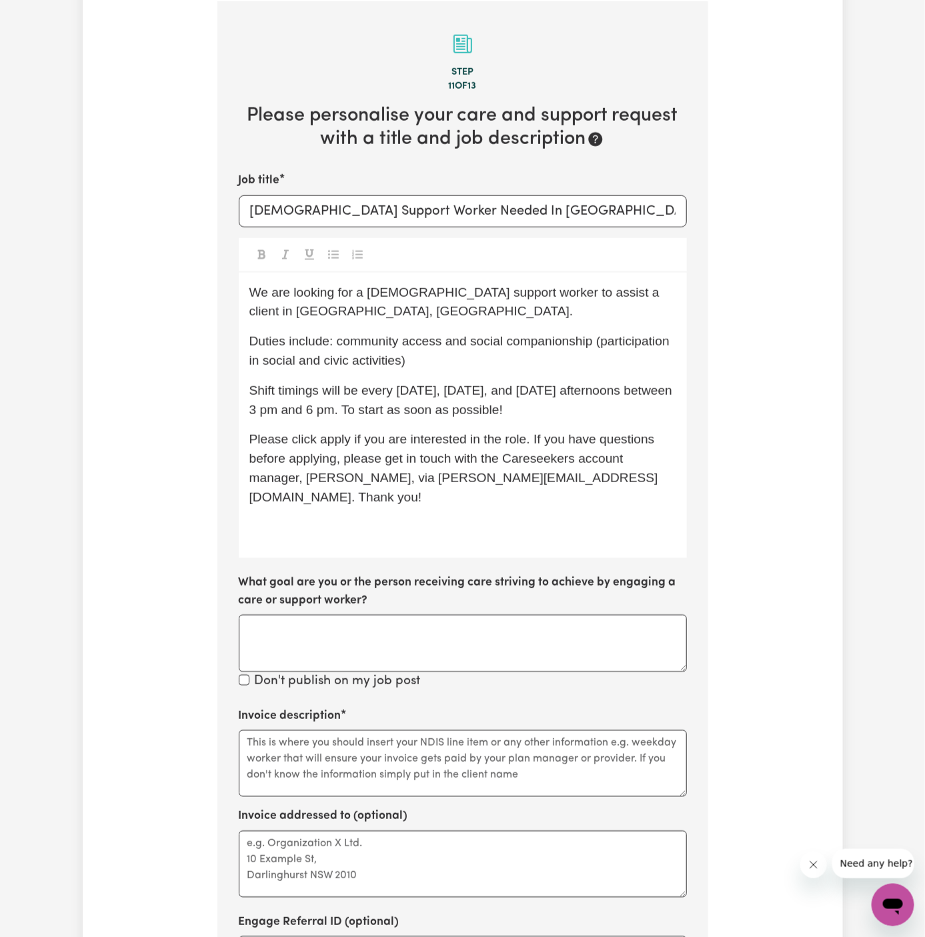
click at [924, 607] on html "Menu About us How it works Safety & resources Blog AI Worker Match Post a job F…" at bounding box center [462, 649] width 925 height 2244
drag, startPoint x: 400, startPoint y: 387, endPoint x: 579, endPoint y: 408, distance: 179.9
click at [579, 408] on p "Shift timings will be every Tuesday, Wednesday, and Thursday afternoons between…" at bounding box center [462, 400] width 427 height 39
click at [563, 401] on p "Shift timings will be every Tuesday, Wednesday, and Thursday afternoons between…" at bounding box center [462, 400] width 427 height 39
drag, startPoint x: 393, startPoint y: 404, endPoint x: 397, endPoint y: 394, distance: 10.5
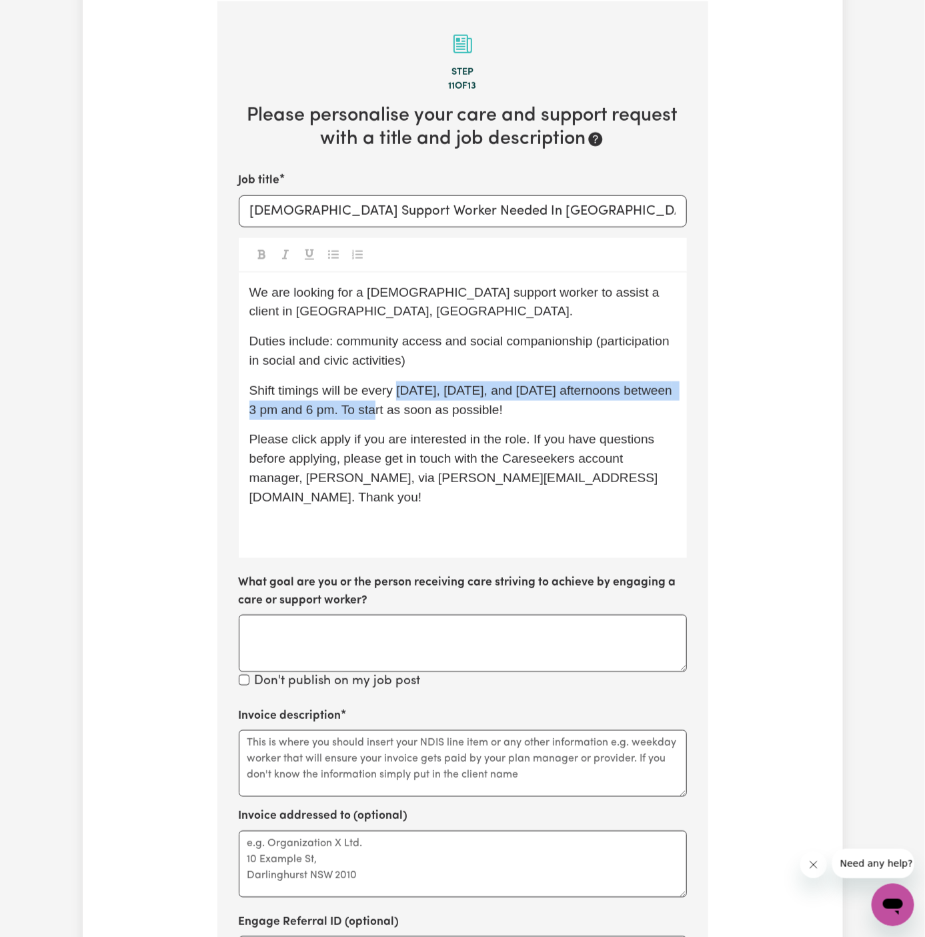
click at [397, 394] on span "Shift timings will be every Tuesday, Wednesday, and Thursday afternoons between…" at bounding box center [462, 399] width 427 height 33
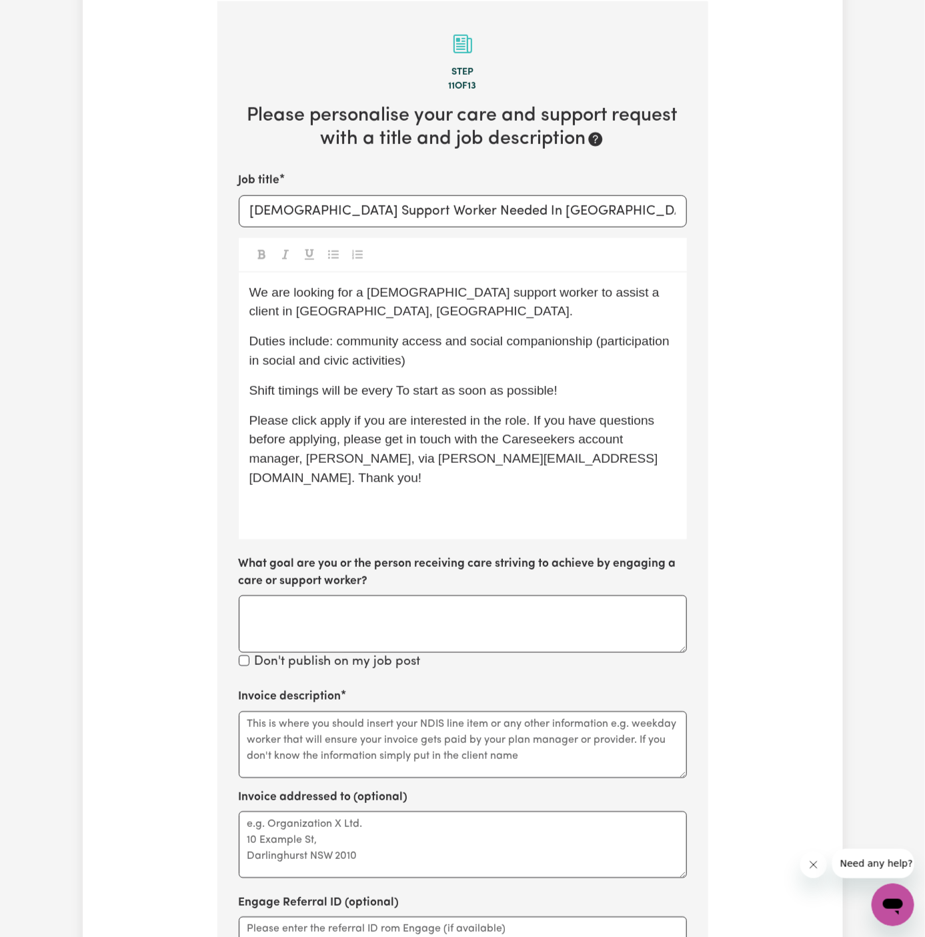
click at [397, 394] on span "Shift timings will be every To start as soon as possible!" at bounding box center [403, 390] width 309 height 14
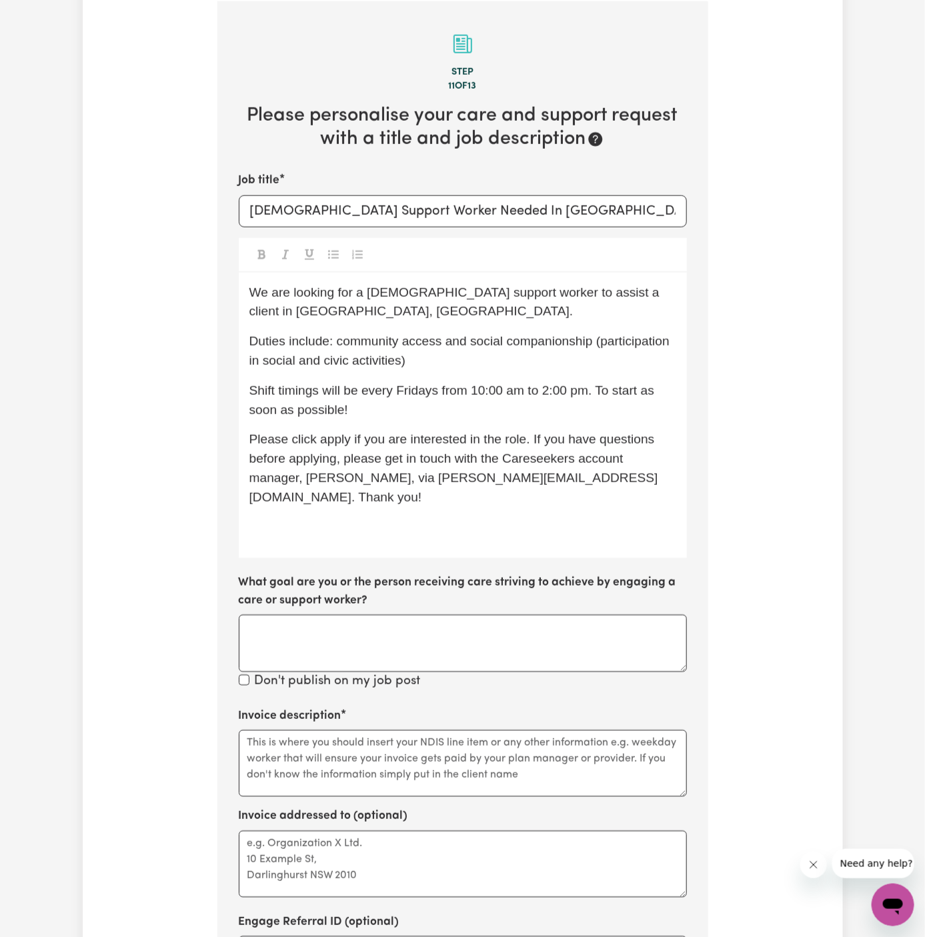
click at [412, 393] on span "Shift timings will be every Fridays from 10:00 am to 2:00 pm. To start as soon …" at bounding box center [453, 399] width 409 height 33
click at [413, 403] on p "Shift timings will be every Fridays from 10:00 am to 2:00 pm. To start as soon …" at bounding box center [462, 400] width 427 height 39
click at [413, 389] on span "Shift timings will be every Fridays from 10:00 am to 2:00 pm. To start as soon …" at bounding box center [453, 399] width 409 height 33
click at [522, 409] on p "Shift timings will be every Friday from 10:00 am to 2:00 pm. To start as soon a…" at bounding box center [462, 400] width 427 height 39
click at [592, 397] on p "Shift timings will be every Friday from 10:00 am to 2:00 pm. To start as soon a…" at bounding box center [462, 400] width 427 height 39
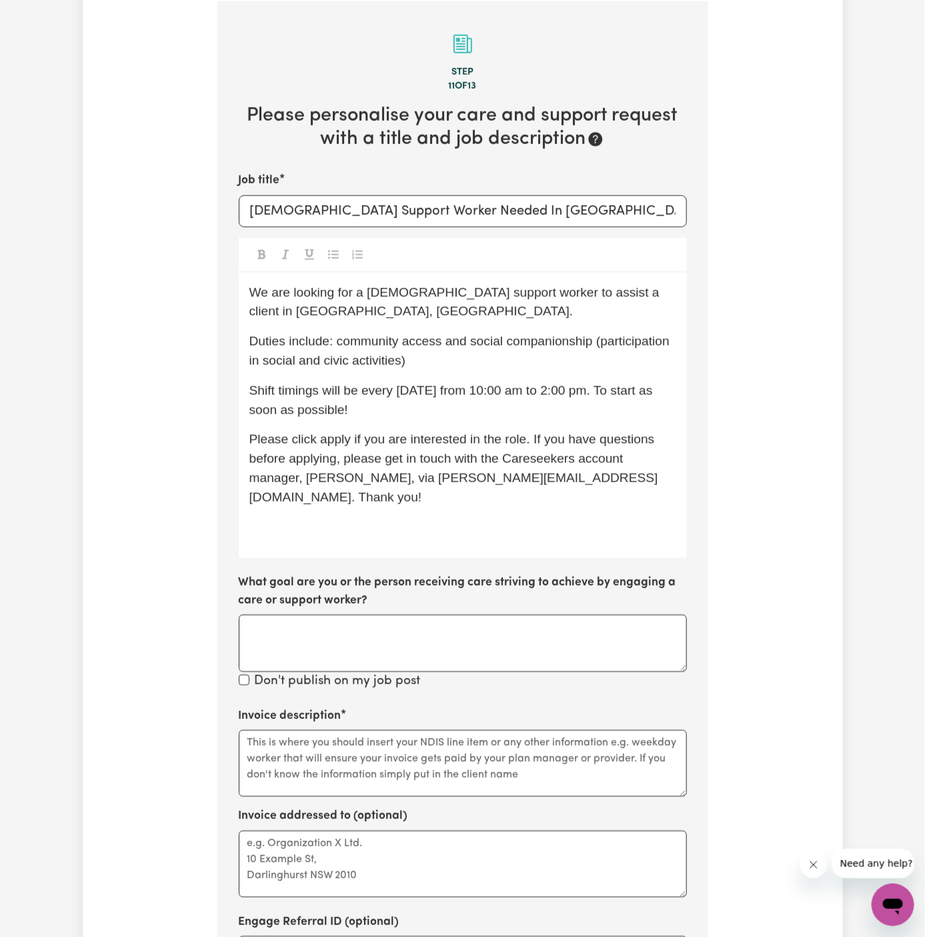
click at [429, 368] on p "Duties include: community access and social companionship (participation in soc…" at bounding box center [462, 351] width 427 height 39
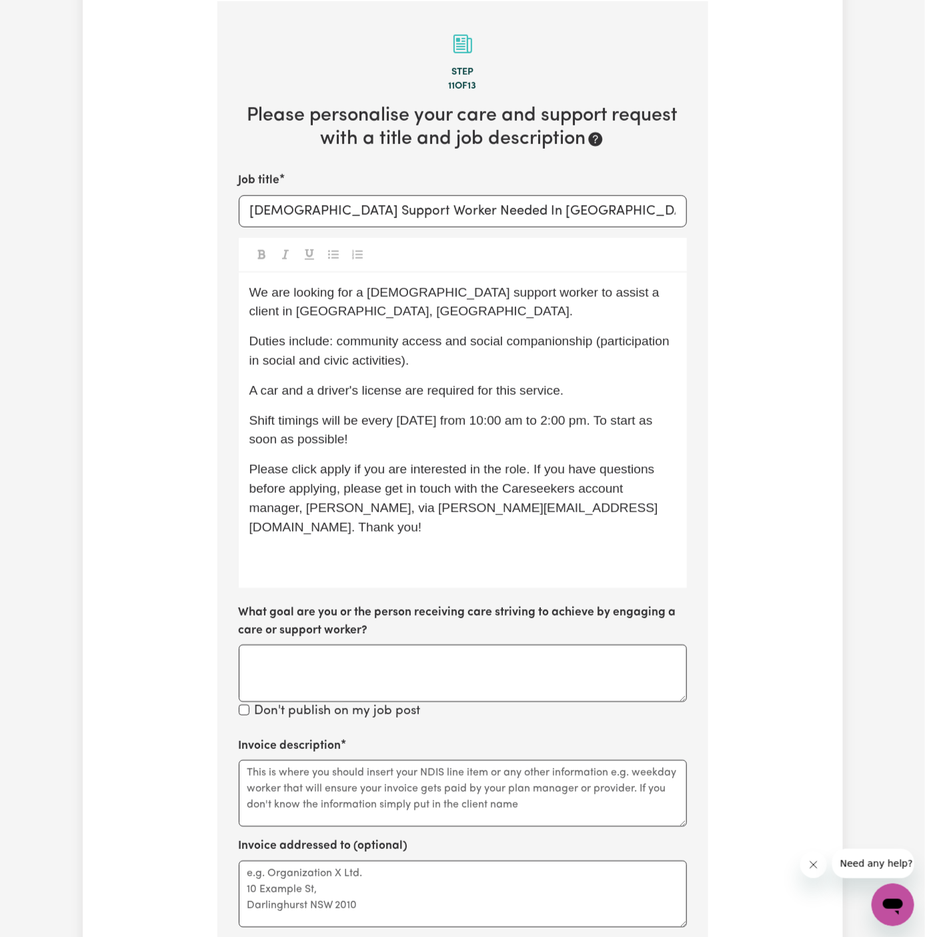
drag, startPoint x: 317, startPoint y: 441, endPoint x: 317, endPoint y: 494, distance: 52.7
click at [317, 445] on span "Shift timings will be every Friday from 10:00 am to 2:00 pm. To start as soon a…" at bounding box center [452, 429] width 407 height 33
click at [320, 547] on p "﻿" at bounding box center [462, 556] width 427 height 19
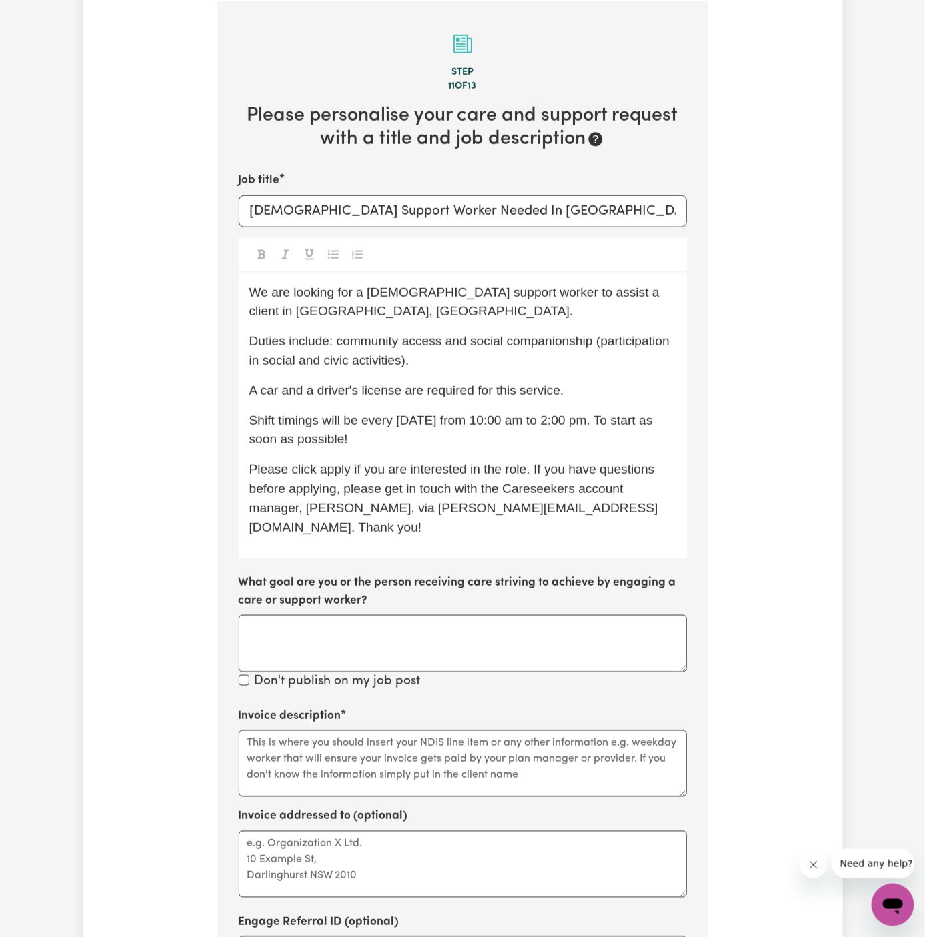
click at [355, 483] on span "Please click apply if you are interested in the role. If you have questions bef…" at bounding box center [453, 497] width 409 height 71
drag, startPoint x: 430, startPoint y: 304, endPoint x: 559, endPoint y: 305, distance: 128.7
click at [559, 305] on p "We are looking for a female support worker to assist a client in Padstow, NSW." at bounding box center [462, 302] width 427 height 39
click at [595, 387] on p "A car and a driver's license are required for this service." at bounding box center [462, 390] width 427 height 19
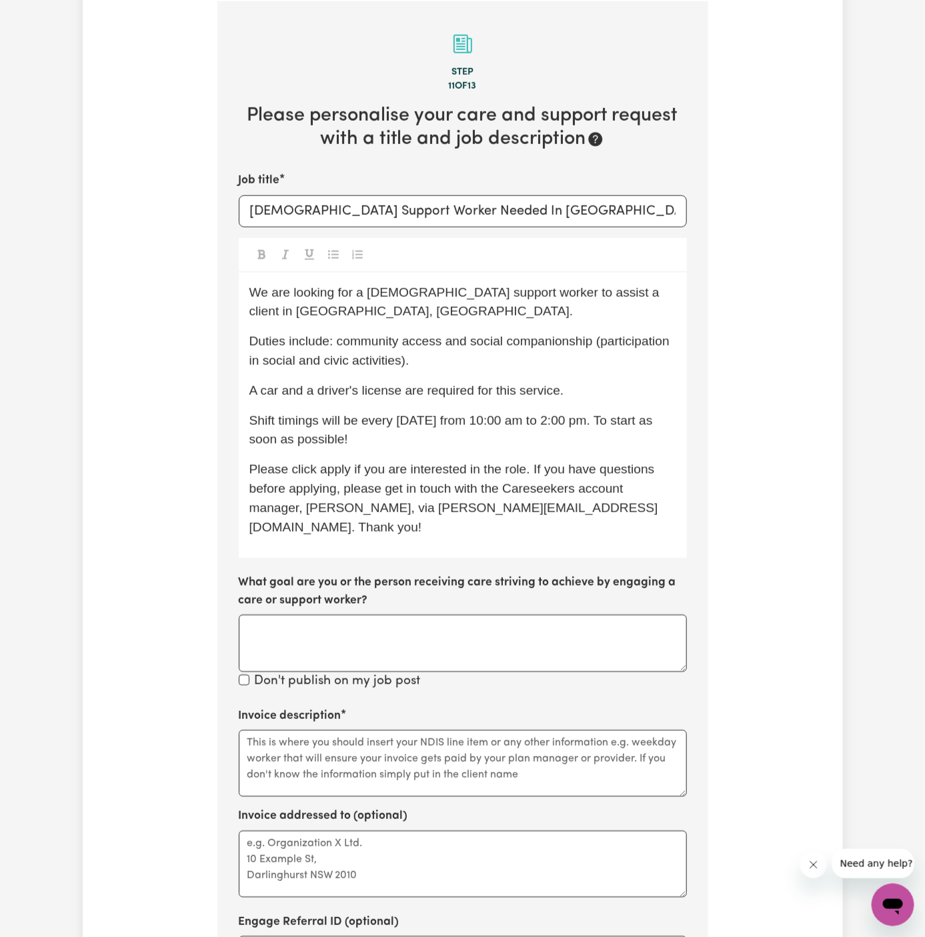
click at [510, 305] on p "We are looking for a female support worker to assist a client in Padstow, NSW." at bounding box center [462, 302] width 427 height 39
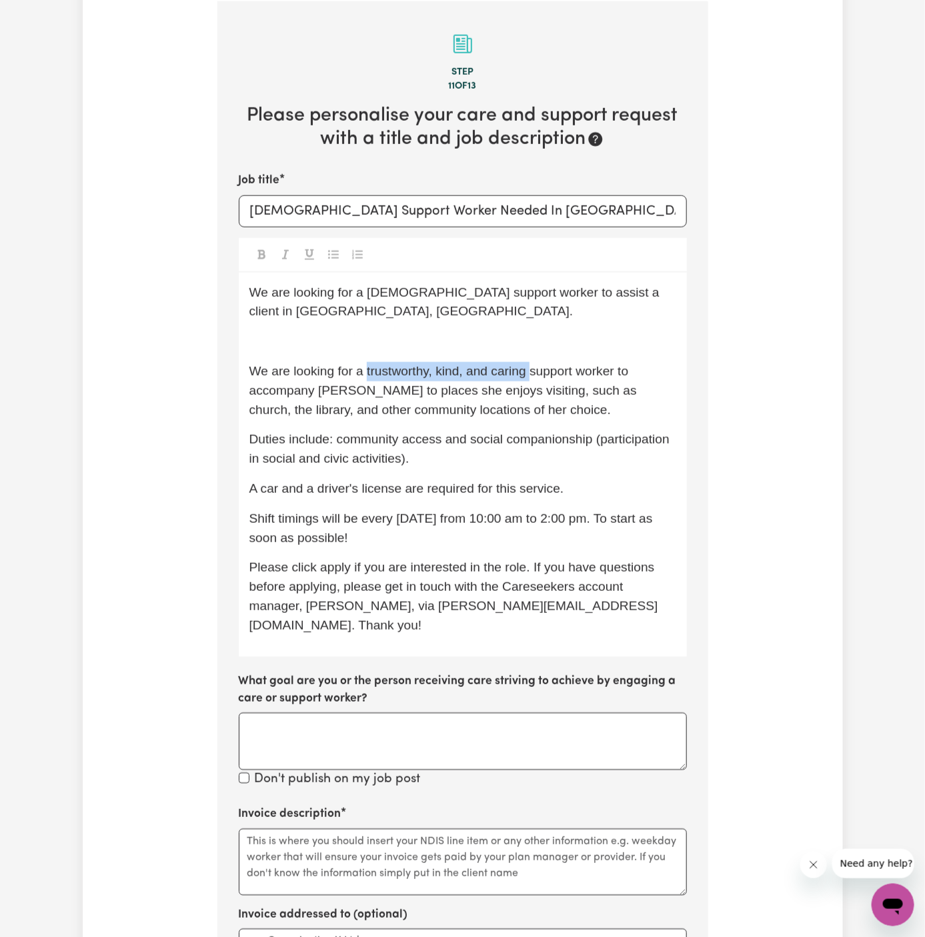
drag, startPoint x: 363, startPoint y: 371, endPoint x: 531, endPoint y: 368, distance: 168.7
click at [531, 368] on span "We are looking for a trustworthy, kind, and caring support worker to accompany …" at bounding box center [444, 390] width 391 height 53
click at [381, 287] on span "We are looking for a female support worker to assist a client in Padstow, NSW." at bounding box center [456, 301] width 414 height 33
drag, startPoint x: 365, startPoint y: 291, endPoint x: 419, endPoint y: 386, distance: 109.3
click at [365, 292] on span "We are looking for a female support worker to assist a client in Padstow, NSW." at bounding box center [456, 301] width 414 height 33
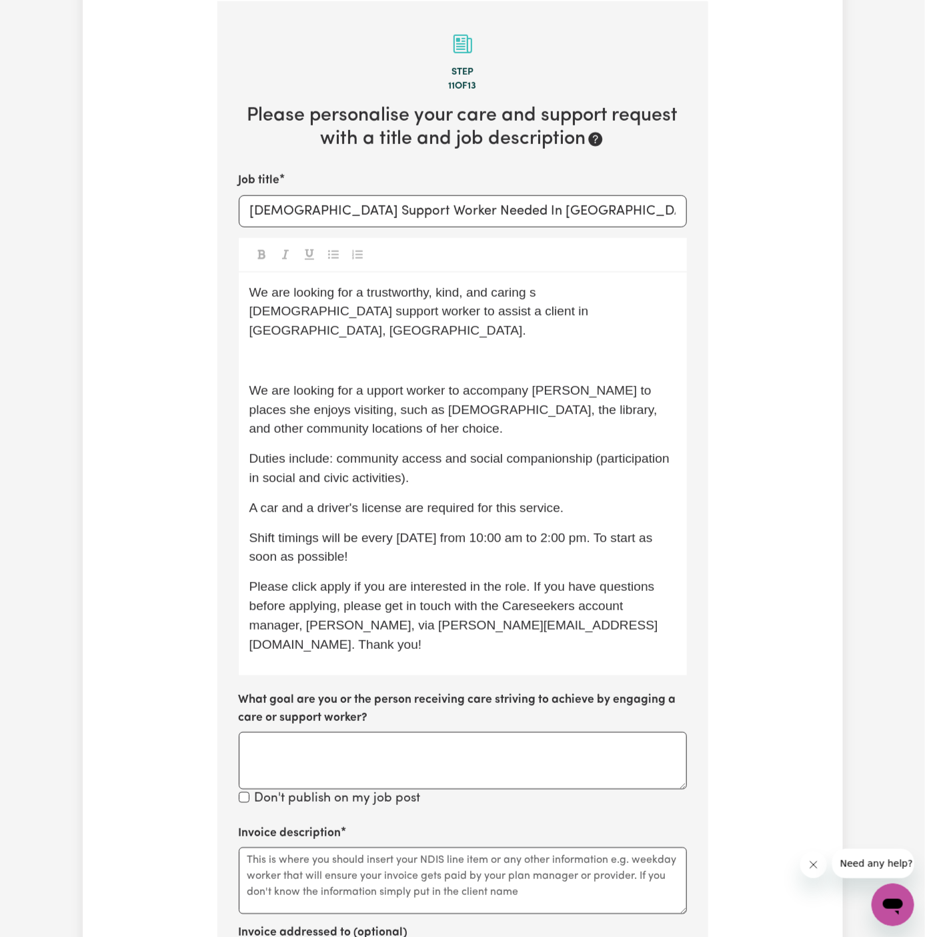
click at [419, 386] on span "We are looking for a upport worker to accompany Carol to places she enjoys visi…" at bounding box center [454, 409] width 411 height 53
click at [529, 383] on span "We are looking for a upport worker to accompany Carol to places she enjoys visi…" at bounding box center [454, 409] width 411 height 53
click at [647, 381] on p "We are looking for a upport worker to accompany Carol to places she enjoys visi…" at bounding box center [462, 409] width 427 height 57
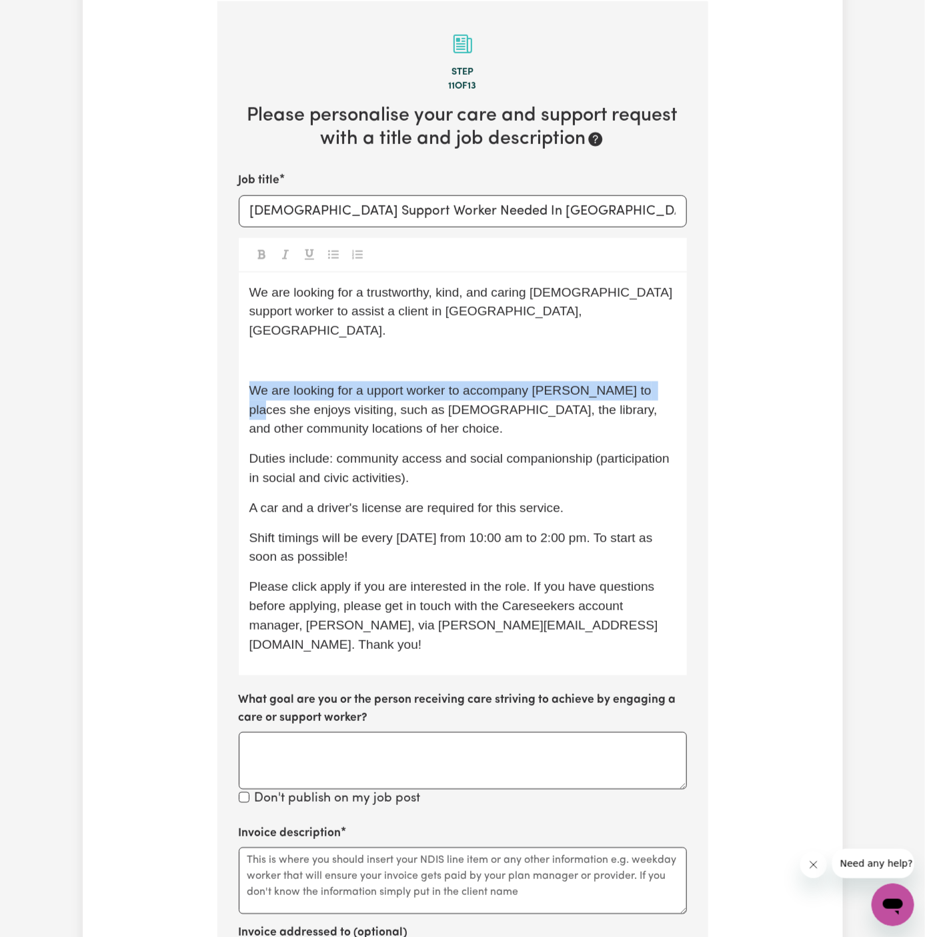
drag, startPoint x: 654, startPoint y: 364, endPoint x: 235, endPoint y: 371, distance: 419.5
click at [234, 370] on section "Step 11 of 13 Please personalise your care and support request with a title and…" at bounding box center [462, 613] width 491 height 1225
click at [286, 381] on p "We are looking for a upport worker to accompany Carol to places she enjoys visi…" at bounding box center [462, 409] width 427 height 57
drag, startPoint x: 286, startPoint y: 383, endPoint x: 240, endPoint y: 372, distance: 47.4
click at [239, 372] on div "We are looking for a trustworthy, kind, and caring female support worker to ass…" at bounding box center [463, 474] width 448 height 403
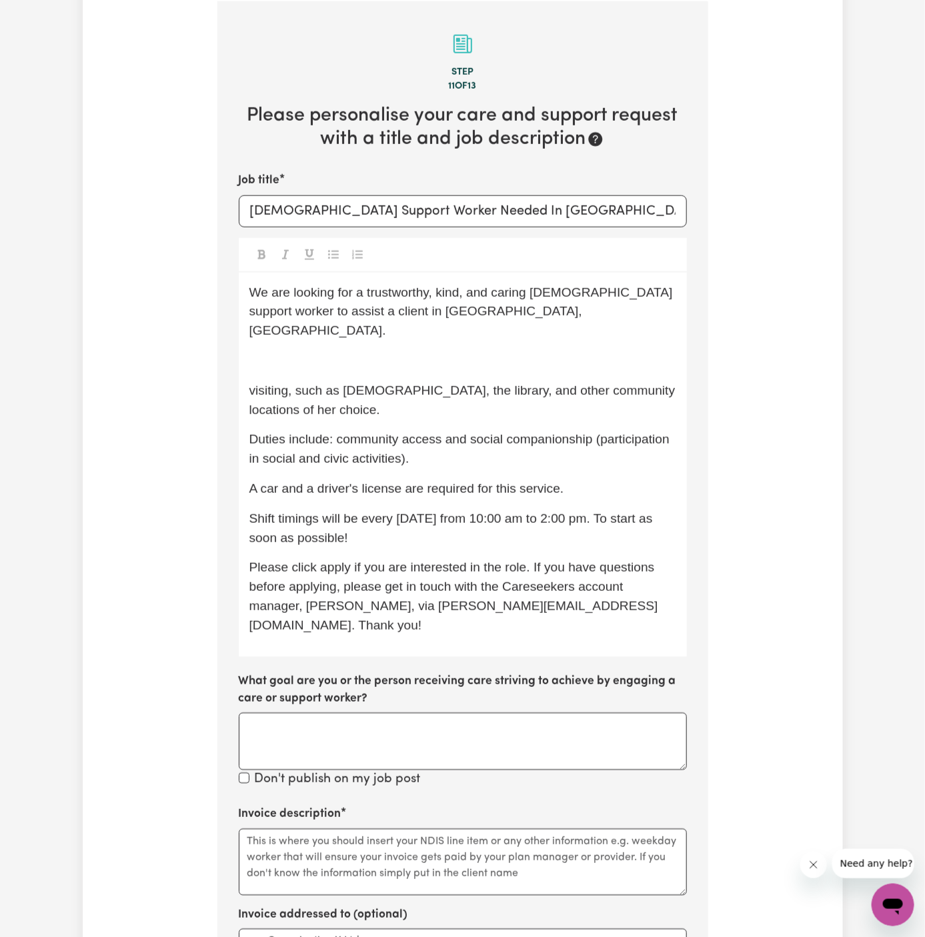
click at [290, 383] on p "visiting, such as church, the library, and other community locations of her cho…" at bounding box center [462, 400] width 427 height 39
click at [354, 383] on p "visiting, such as church, the library, and other community locations of her cho…" at bounding box center [462, 400] width 427 height 39
click at [450, 383] on p "visiting, such as church, the library, and other community locations of her cho…" at bounding box center [462, 400] width 427 height 39
click at [364, 383] on span "visiting, such as church, the library, and other community locations of her cho…" at bounding box center [463, 399] width 429 height 33
click at [342, 381] on p "visiting, such as cthe hurch, the library, and other community locations of her…" at bounding box center [462, 400] width 427 height 39
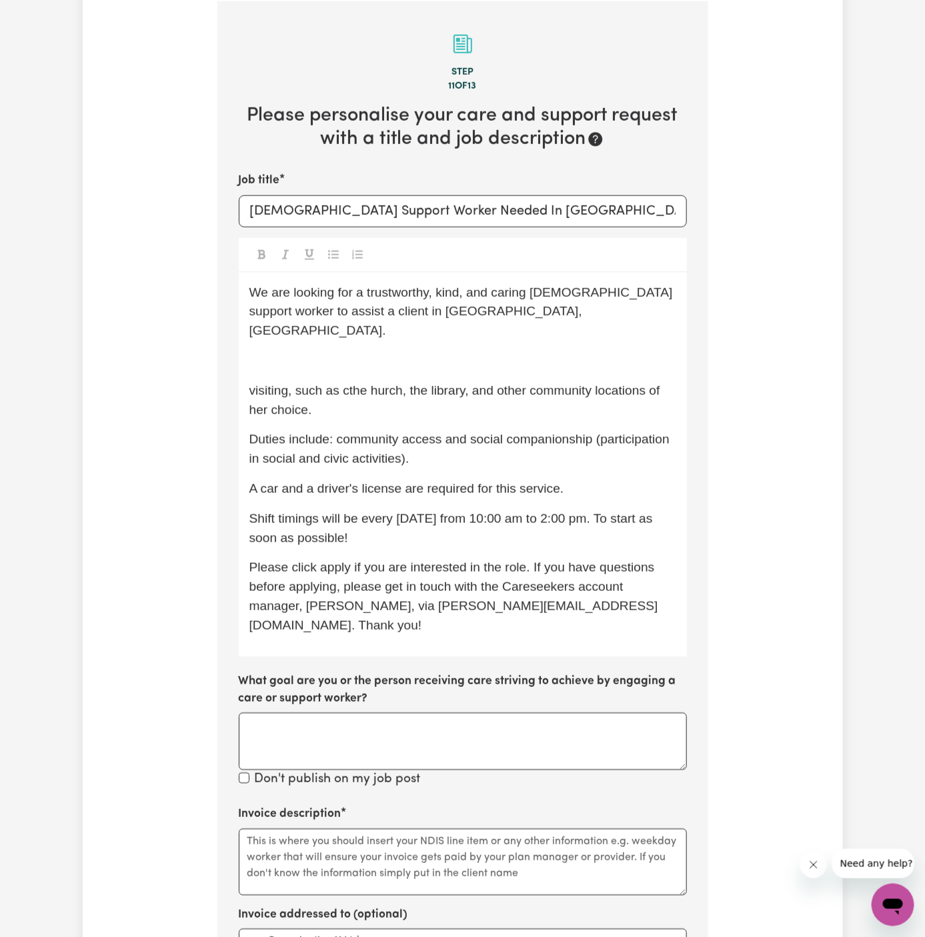
click at [325, 388] on p "visiting, such as cthe hurch, the library, and other community locations of her…" at bounding box center [462, 400] width 427 height 39
drag, startPoint x: 326, startPoint y: 396, endPoint x: 225, endPoint y: 376, distance: 102.7
click at [225, 376] on section "Step 11 of 13 Please personalise your care and support request with a title and…" at bounding box center [462, 604] width 491 height 1206
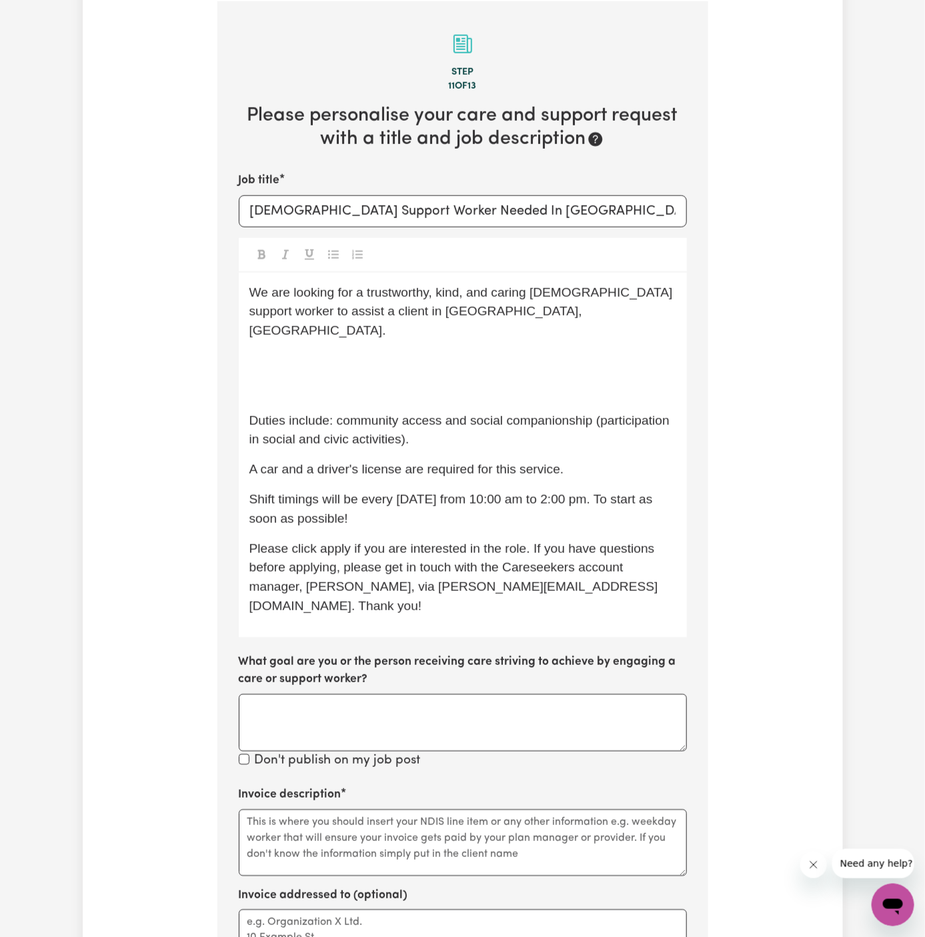
click at [315, 413] on span "Duties include: community access and social companionship (participation in soc…" at bounding box center [461, 429] width 424 height 33
click at [446, 413] on span "Duties include: community access and social companionship (participation in soc…" at bounding box center [461, 429] width 424 height 33
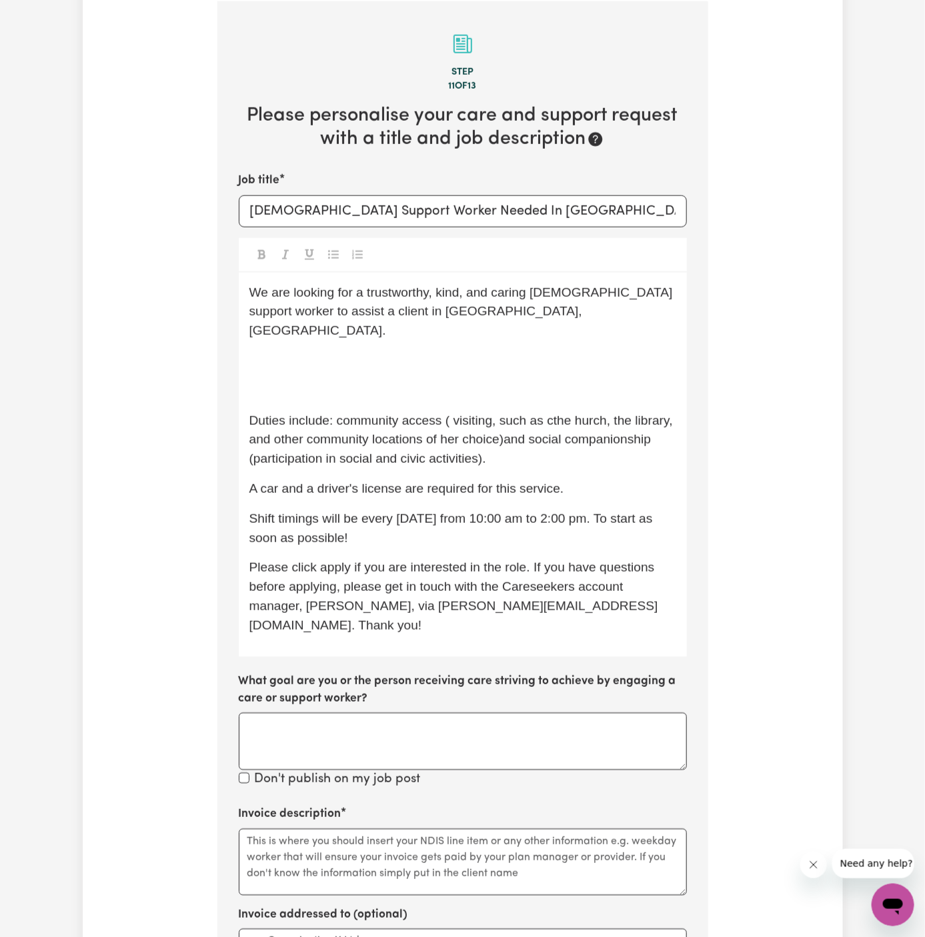
click at [565, 411] on p "Duties include: community access ( visiting, such as cthe hurch, the library, a…" at bounding box center [462, 439] width 427 height 57
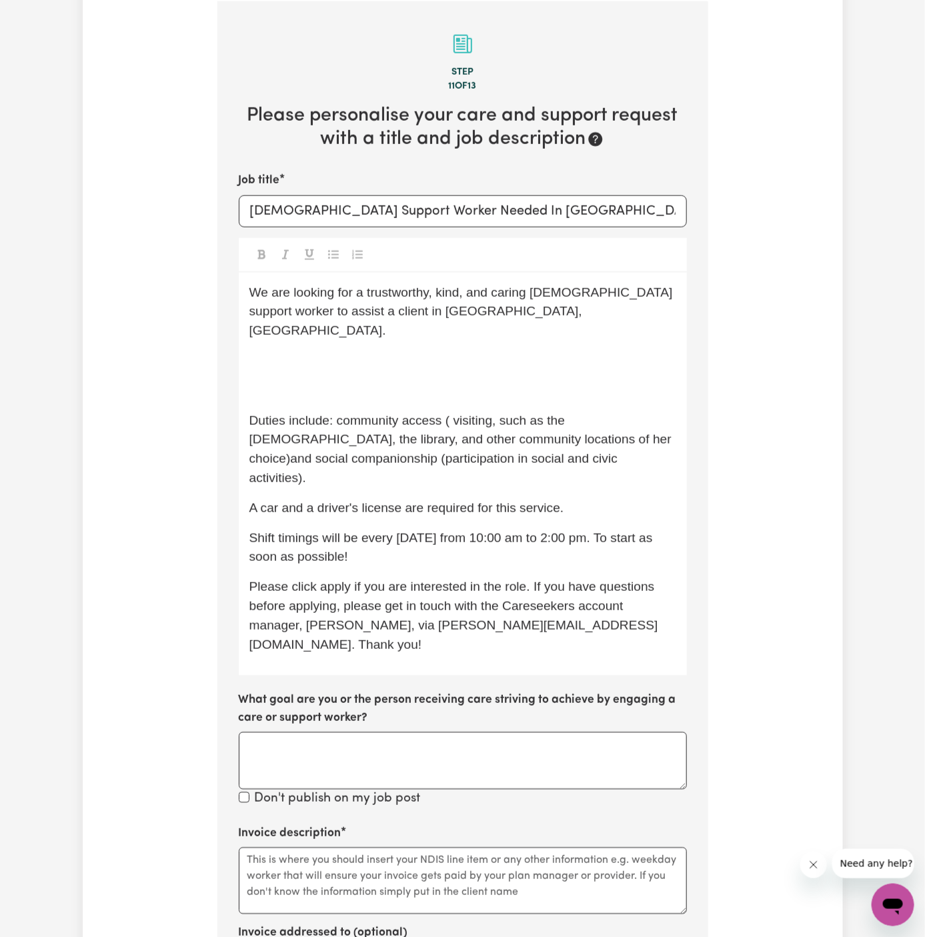
click at [508, 423] on span "Duties include: community access ( visiting, such as the church, the library, a…" at bounding box center [462, 448] width 426 height 71
click at [561, 445] on p "Duties include: community access ( visiting, such as the church, the library, a…" at bounding box center [462, 449] width 427 height 77
click at [498, 381] on p "﻿" at bounding box center [462, 390] width 427 height 19
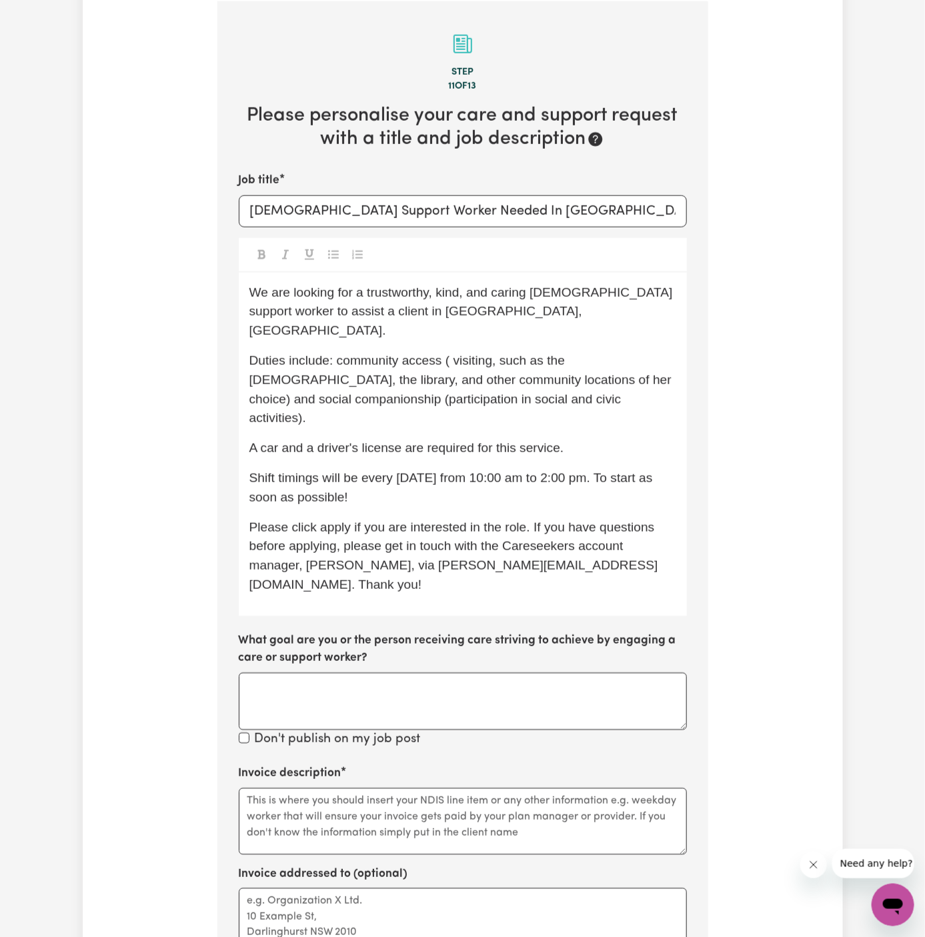
click at [591, 439] on p "A car and a driver's license are required for this service." at bounding box center [462, 448] width 427 height 19
click at [482, 469] on p "Shift timings will be every Friday from 10:00 am to 2:00 pm. To start as soon a…" at bounding box center [462, 488] width 427 height 39
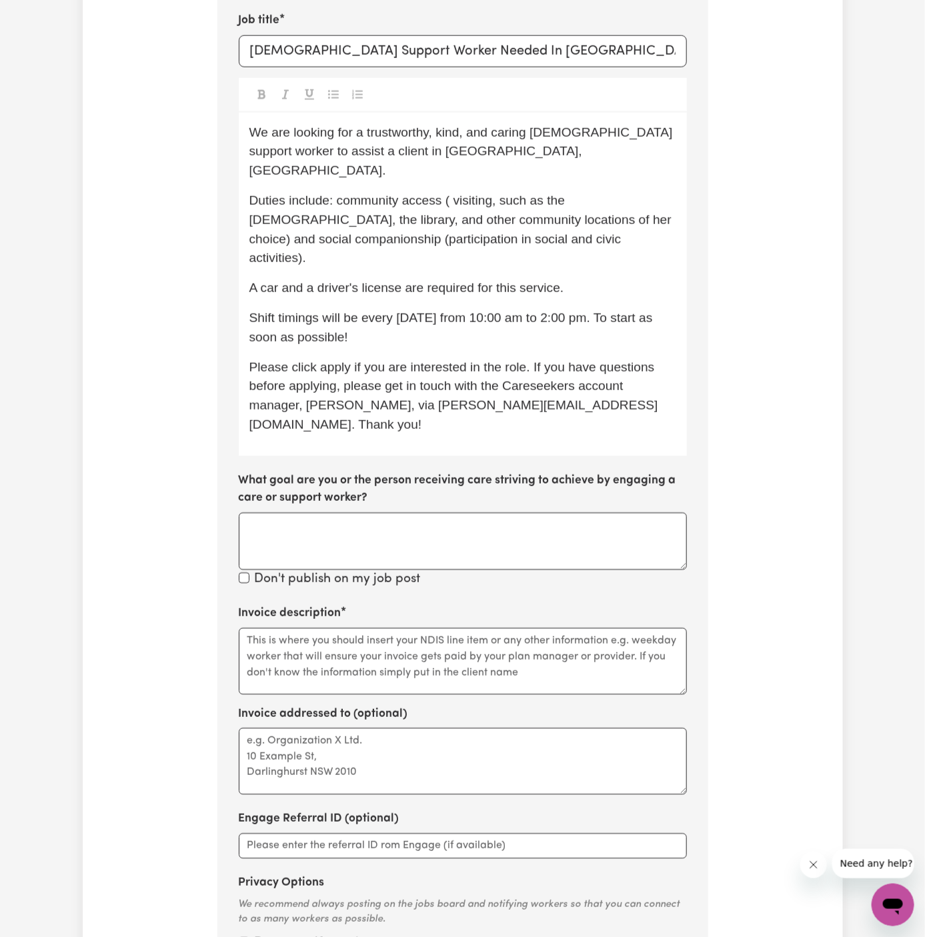
scroll to position [711, 0]
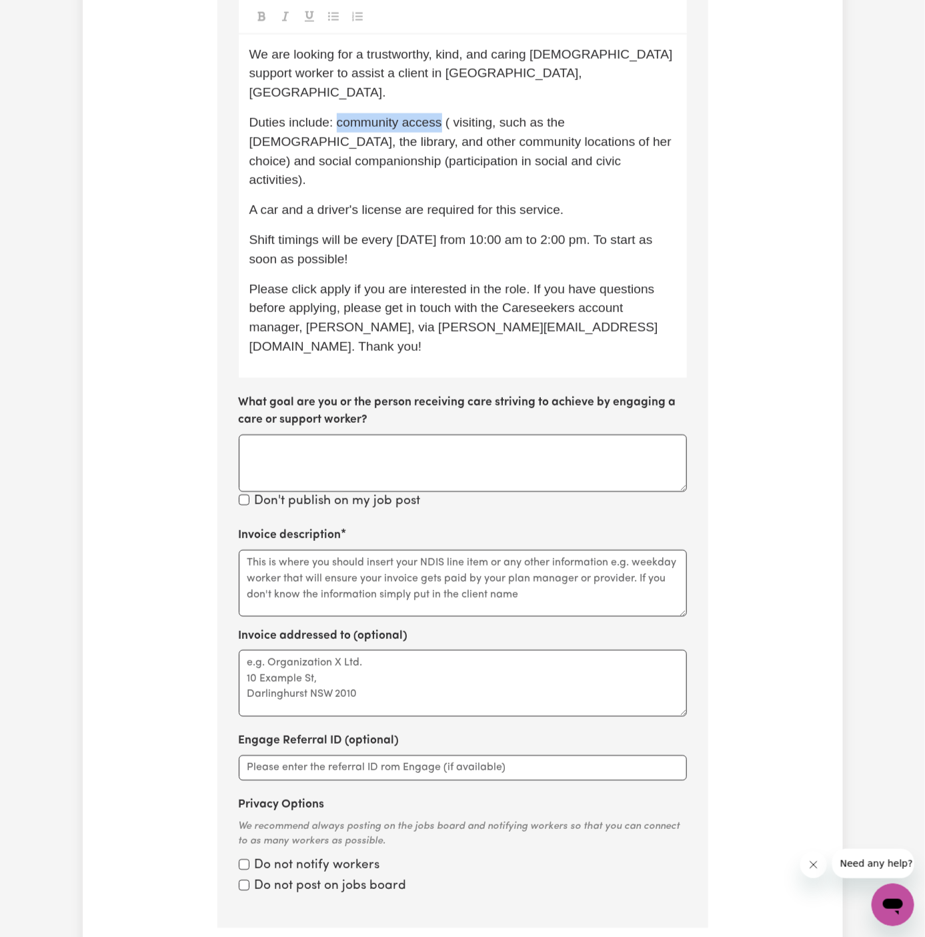
drag, startPoint x: 336, startPoint y: 106, endPoint x: 441, endPoint y: 104, distance: 105.4
click at [441, 115] on span "Duties include: community access ( visiting, such as the church, the library, a…" at bounding box center [462, 150] width 426 height 71
copy span "community access"
click at [379, 550] on textarea "Invoice description" at bounding box center [463, 583] width 448 height 67
paste textarea "community access"
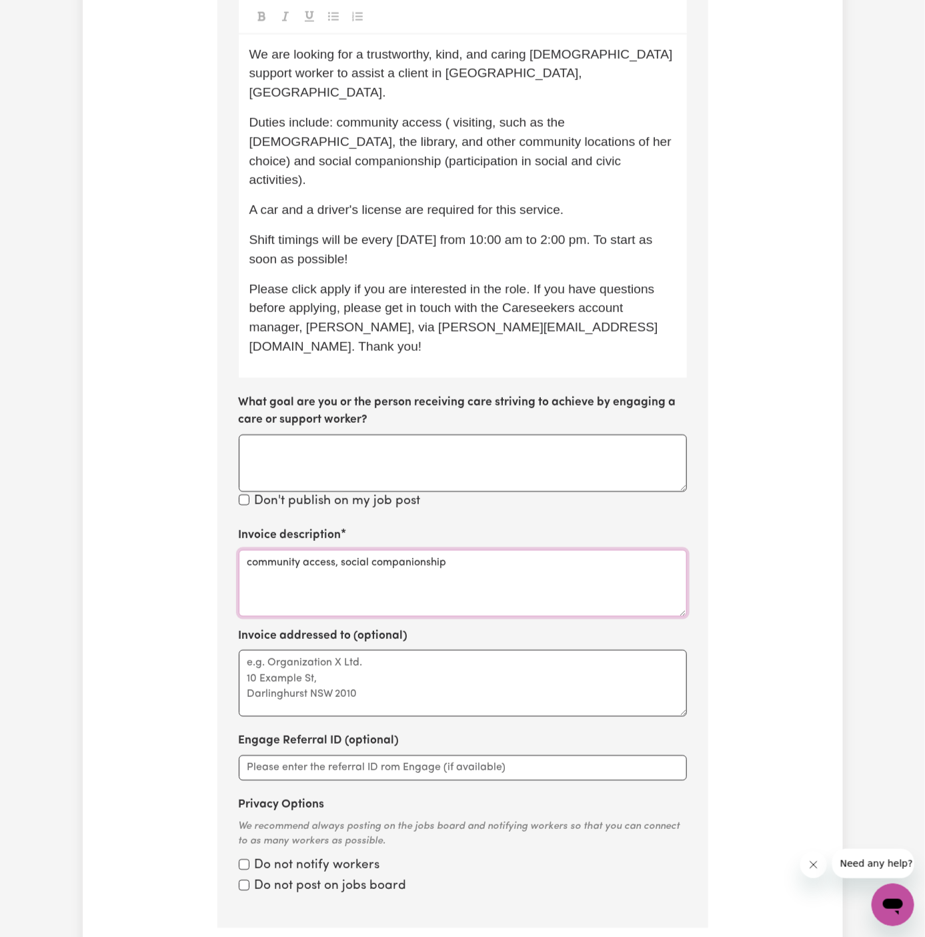
type textarea "community access, social companionship"
click at [377, 650] on textarea "Invoice addressed to (optional)" at bounding box center [463, 683] width 448 height 67
paste textarea "Integral Coordinators"
click at [341, 650] on textarea "c/o Integral Coordinators" at bounding box center [463, 683] width 448 height 67
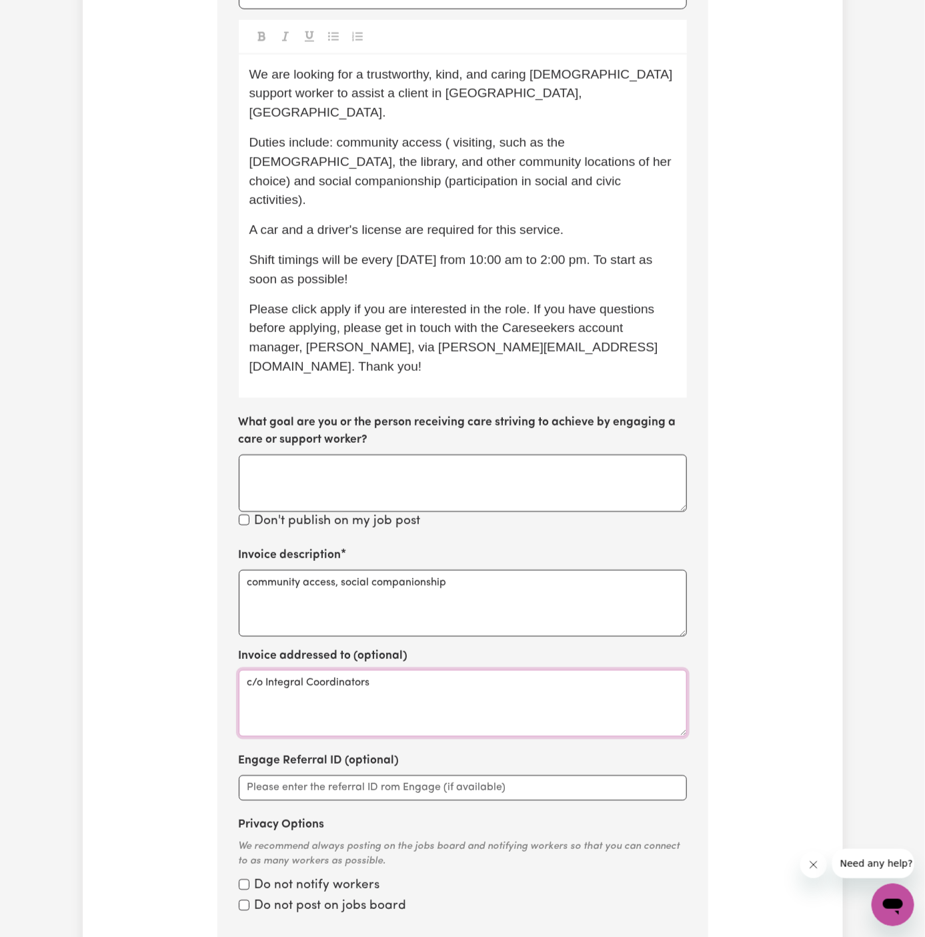
scroll to position [684, 0]
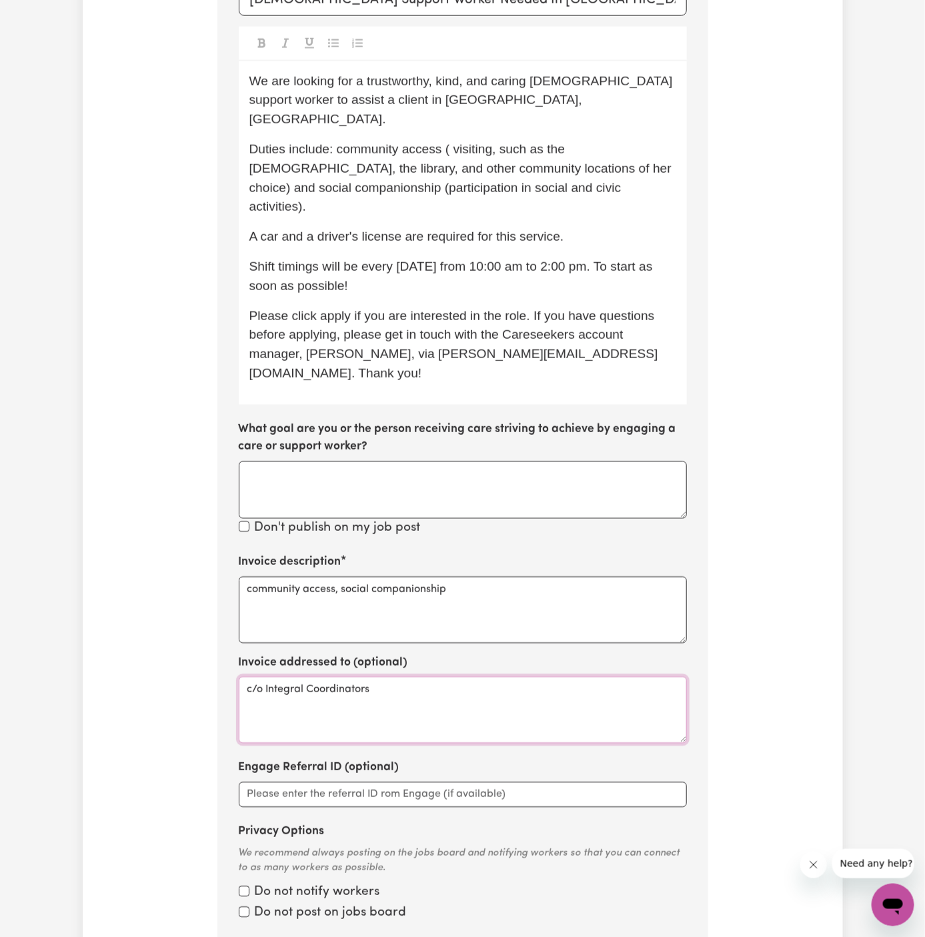
type textarea "c/o Integral Coordinators"
click at [454, 142] on span "Duties include: community access ( visiting, such as the church, the library, a…" at bounding box center [462, 177] width 426 height 71
click at [454, 142] on span "Duties include: community access (visiting, such as the church, the library, an…" at bounding box center [462, 177] width 426 height 71
click at [570, 160] on p "Duties include: community access (visiting, such as the church, the library, an…" at bounding box center [462, 178] width 427 height 77
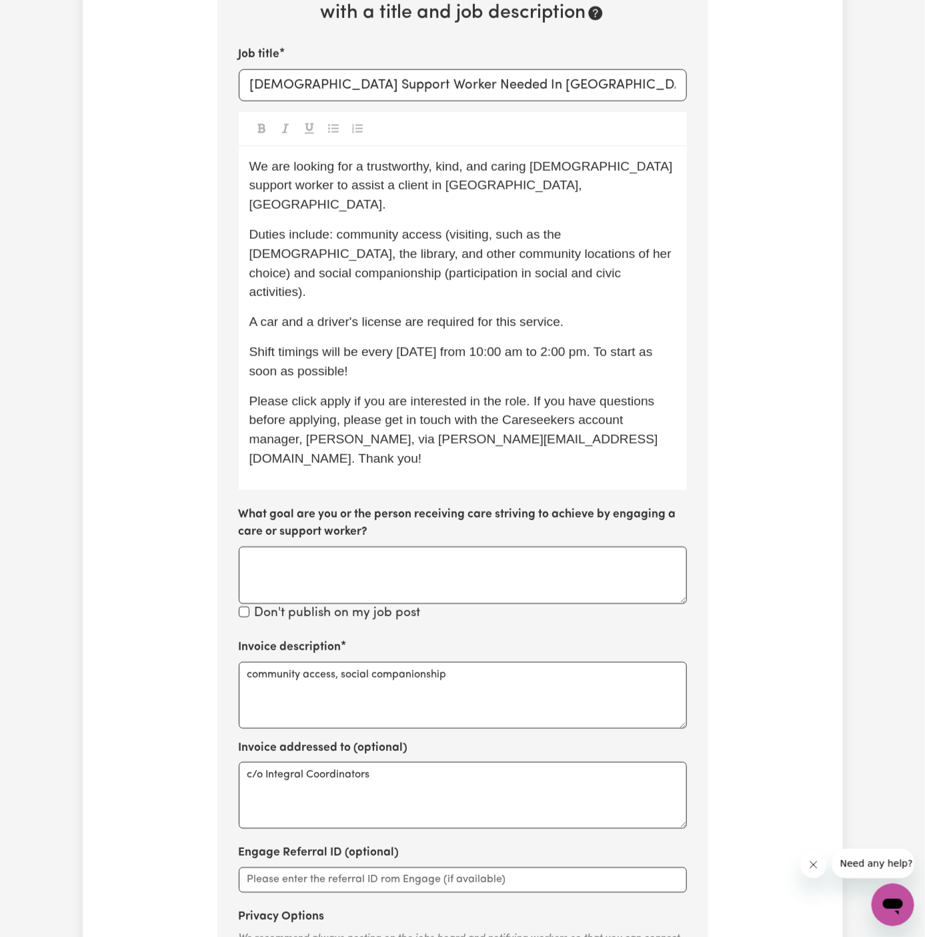
scroll to position [593, 0]
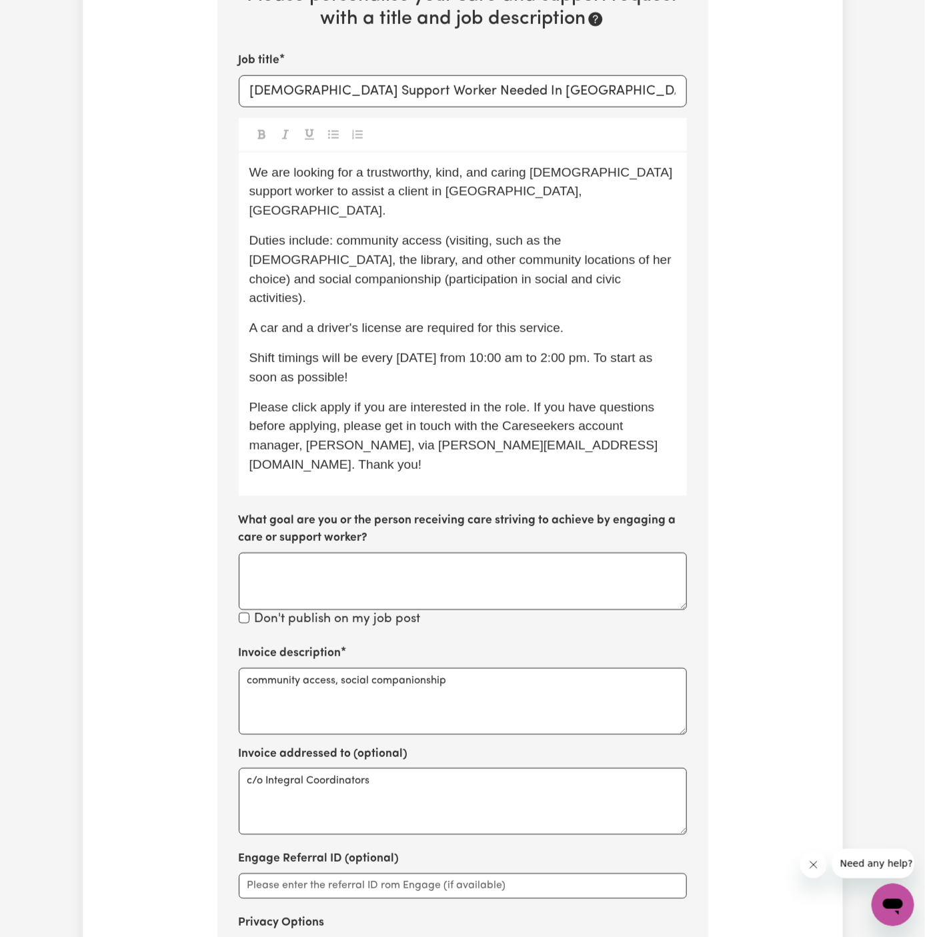
click at [489, 349] on p "Shift timings will be every Friday from 10:00 am to 2:00 pm. To start as soon a…" at bounding box center [462, 368] width 427 height 39
click at [492, 349] on p "Shift timings will be every Friday from 10:00 am to 2:00 pm. To start as soon a…" at bounding box center [462, 368] width 427 height 39
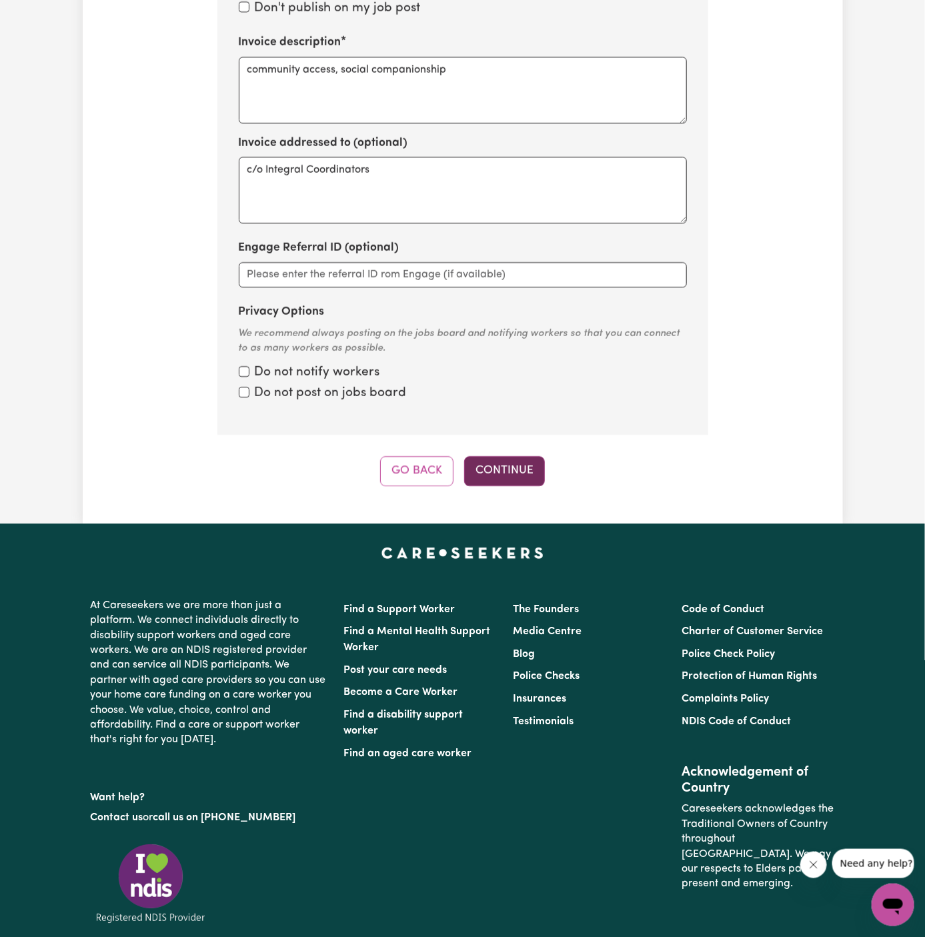
click at [512, 456] on button "Continue" at bounding box center [504, 470] width 81 height 29
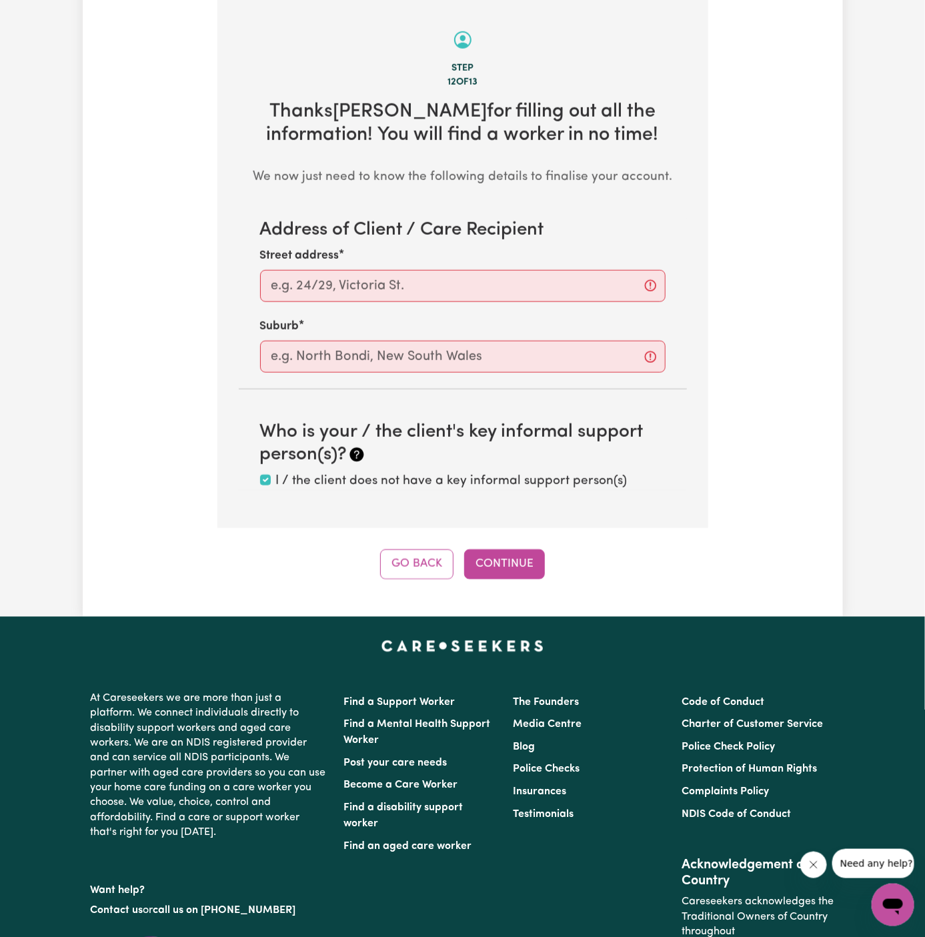
scroll to position [473, 0]
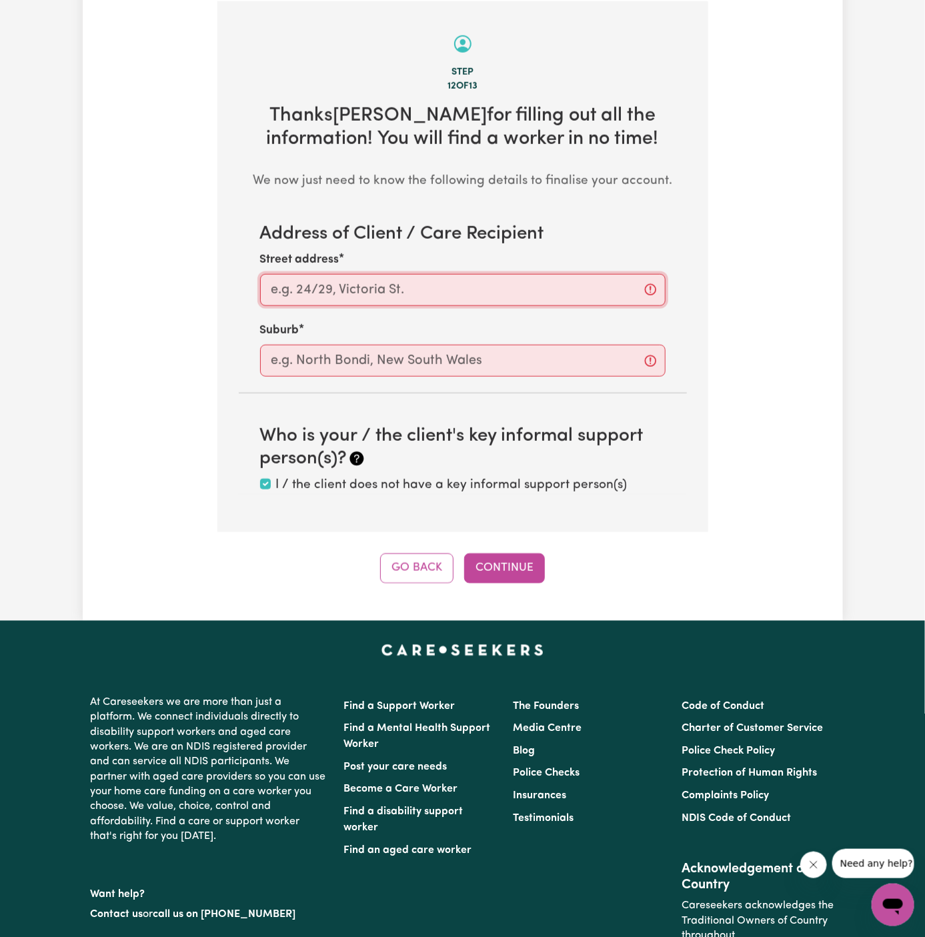
click at [504, 285] on input "Street address" at bounding box center [462, 290] width 405 height 32
paste input "Padstow"
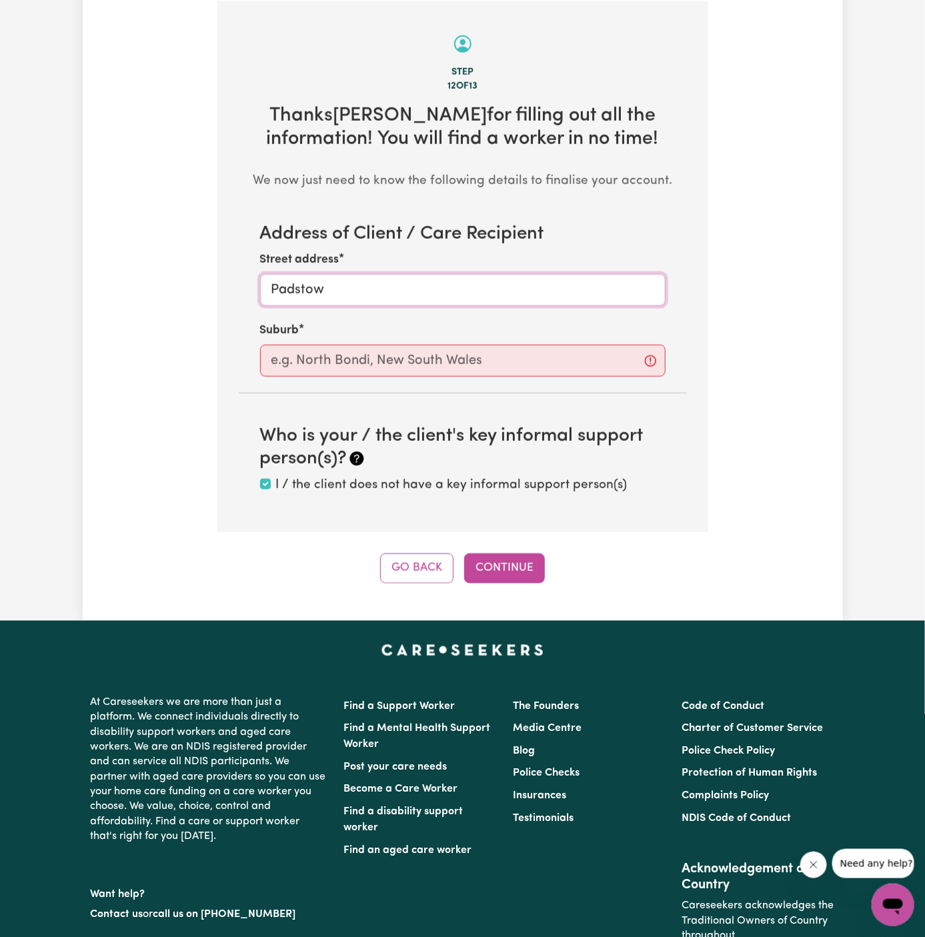
type input "Padstow"
click at [453, 377] on div "Address of Client / Care Recipient Street address Padstow Suburb Who is your / …" at bounding box center [463, 358] width 448 height 271
click at [452, 363] on input "text" at bounding box center [462, 361] width 405 height 32
paste input "Padstow"
type input "Padstow"
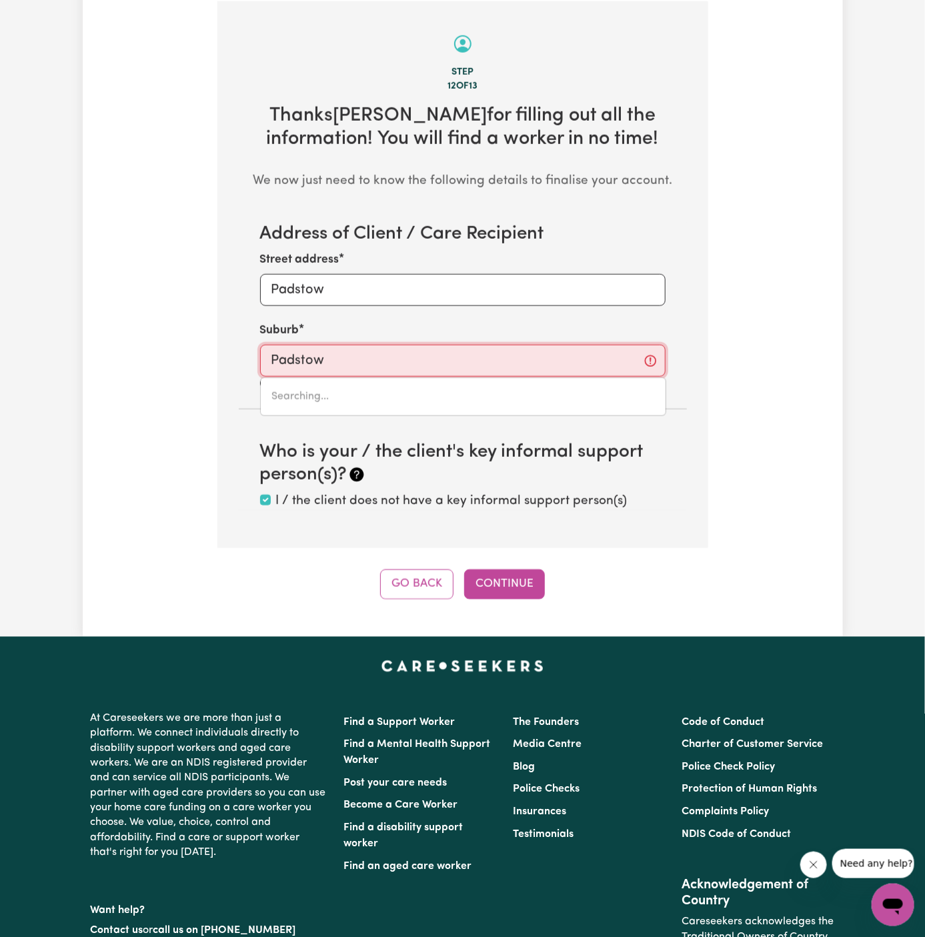
type input "Padstow, New South Wales, 2211"
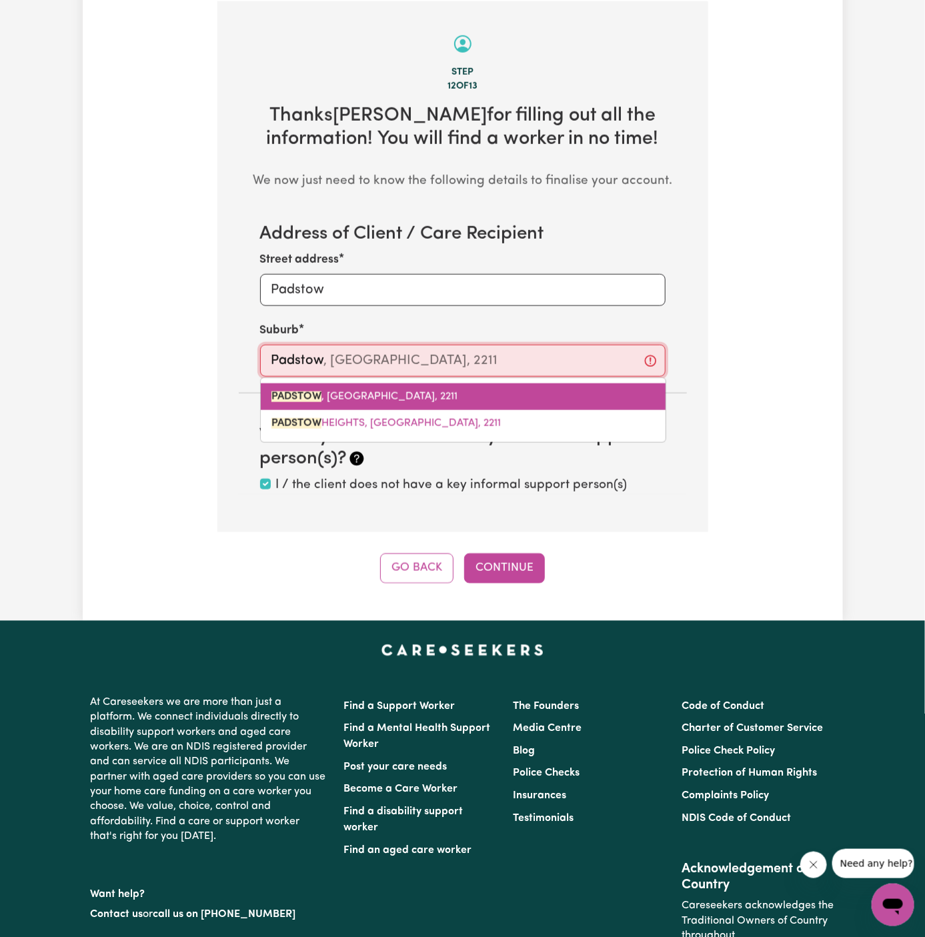
click at [413, 401] on link "PADSTOW , New South Wales, 2211" at bounding box center [463, 396] width 405 height 27
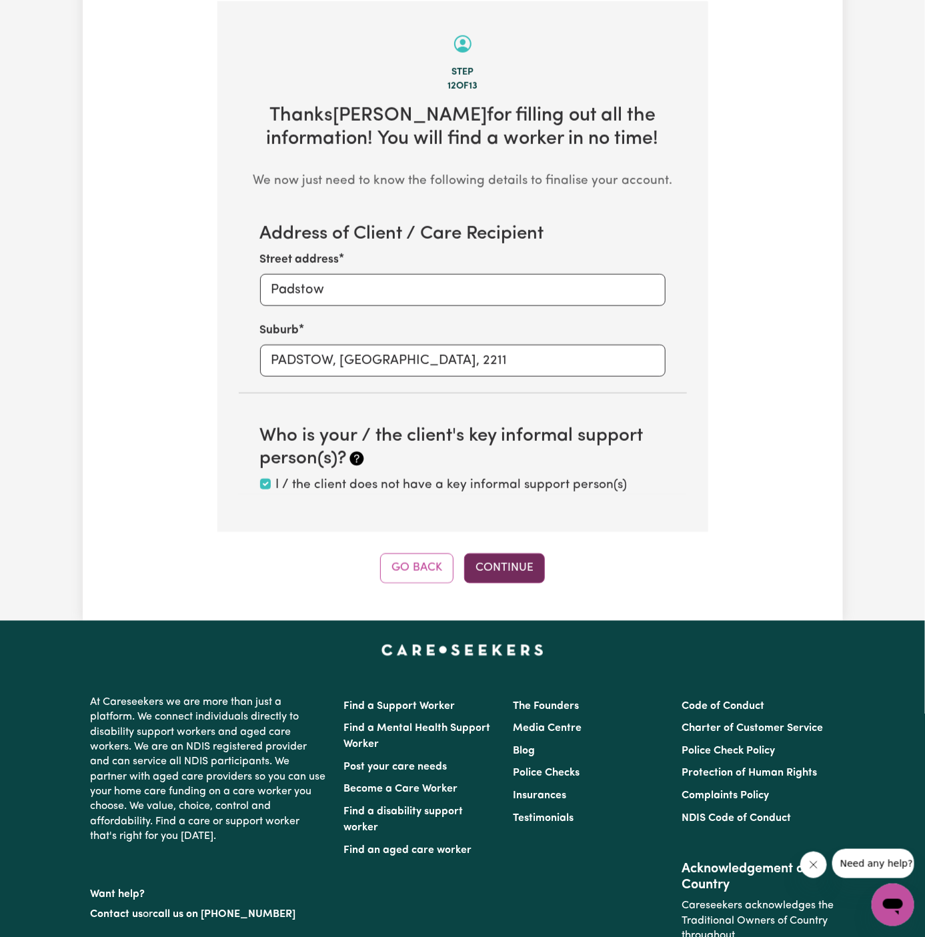
click at [509, 567] on button "Continue" at bounding box center [504, 567] width 81 height 29
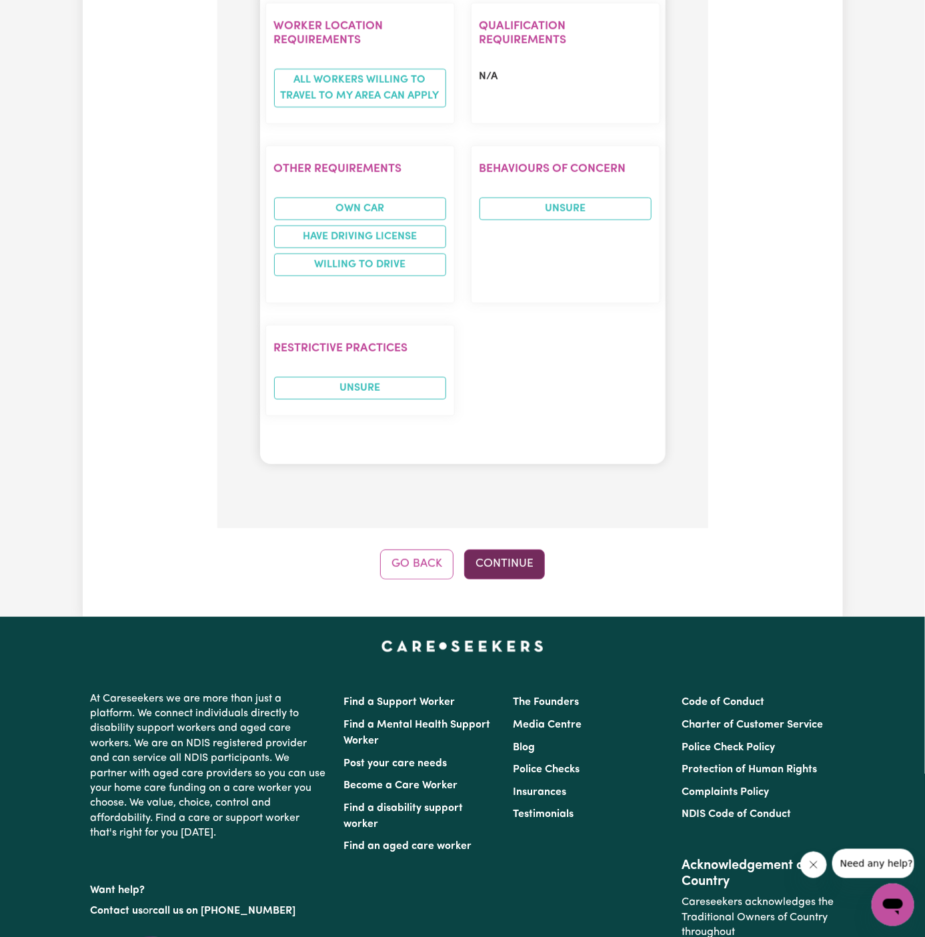
click at [512, 549] on button "Continue" at bounding box center [504, 563] width 81 height 29
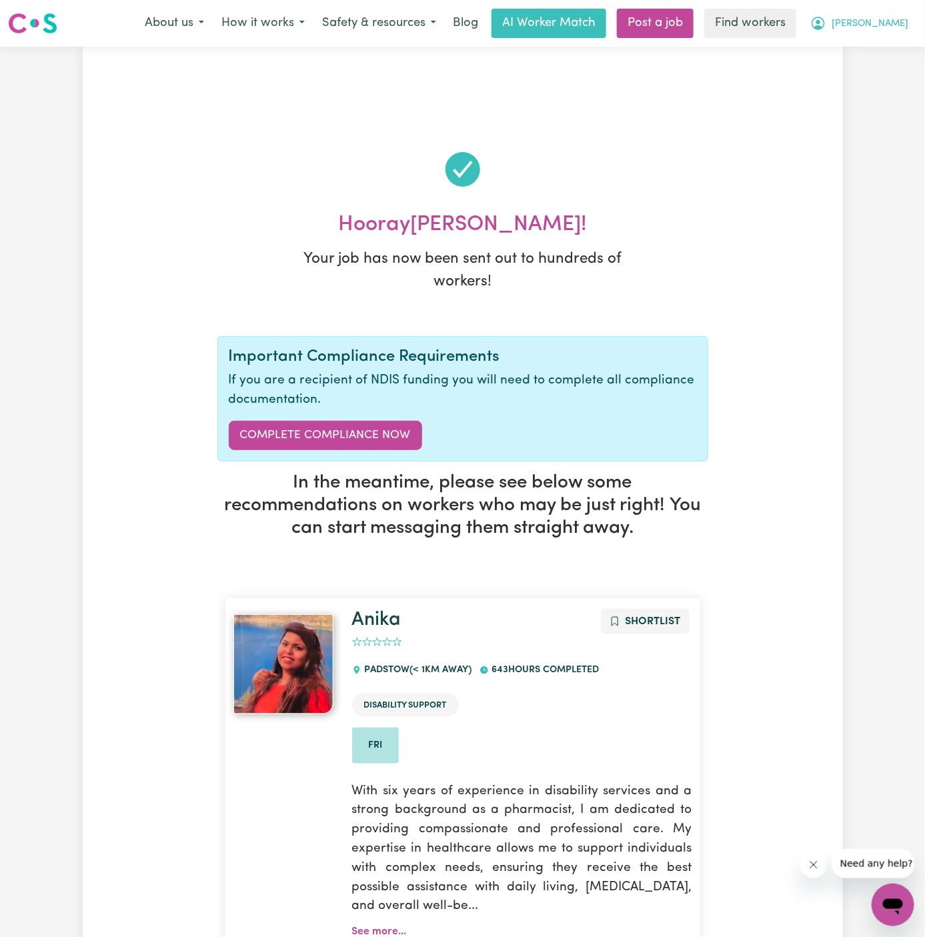
click at [891, 20] on span "[PERSON_NAME]" at bounding box center [870, 24] width 77 height 15
click at [891, 44] on link "My Dashboard" at bounding box center [863, 51] width 105 height 25
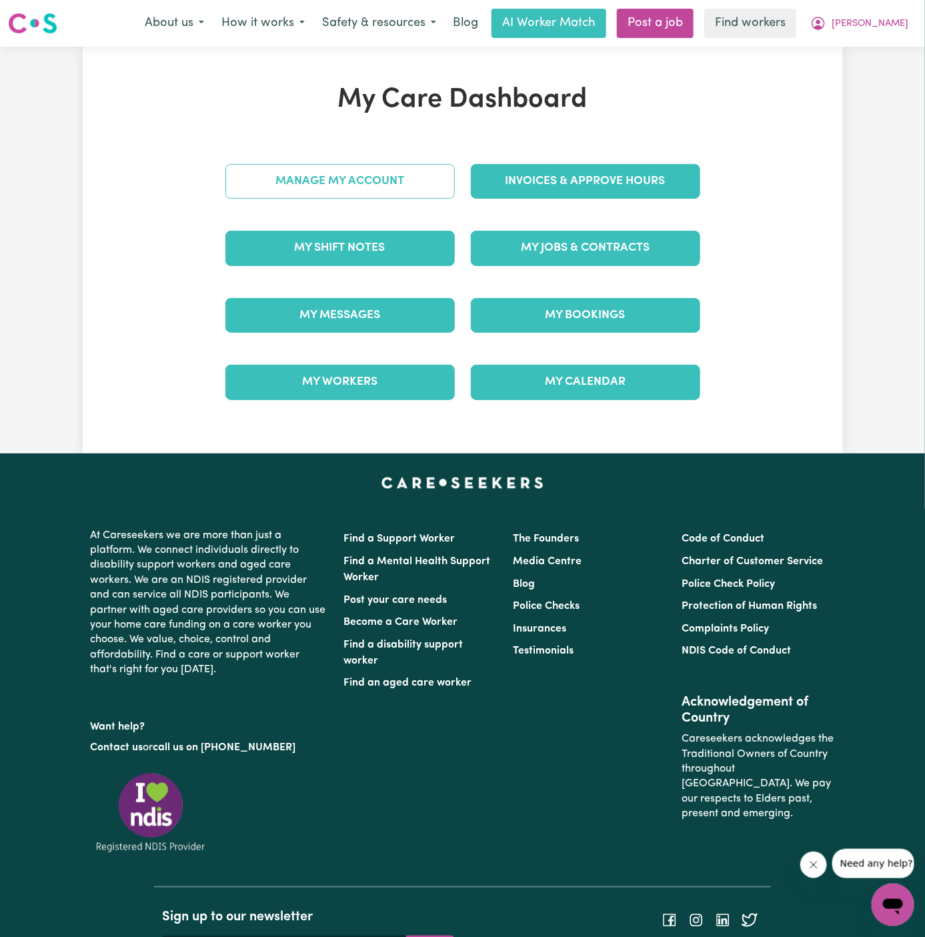
click at [415, 190] on div "Manage My Account" at bounding box center [339, 181] width 245 height 67
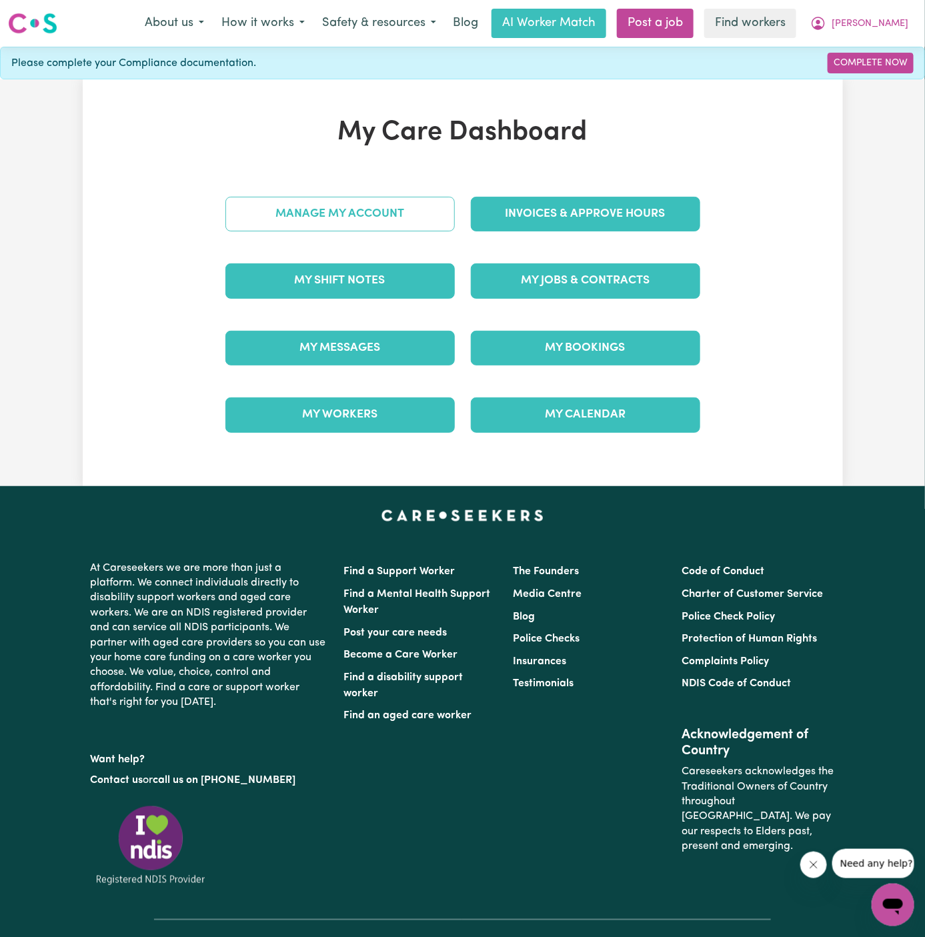
click at [392, 199] on link "Manage My Account" at bounding box center [339, 214] width 229 height 35
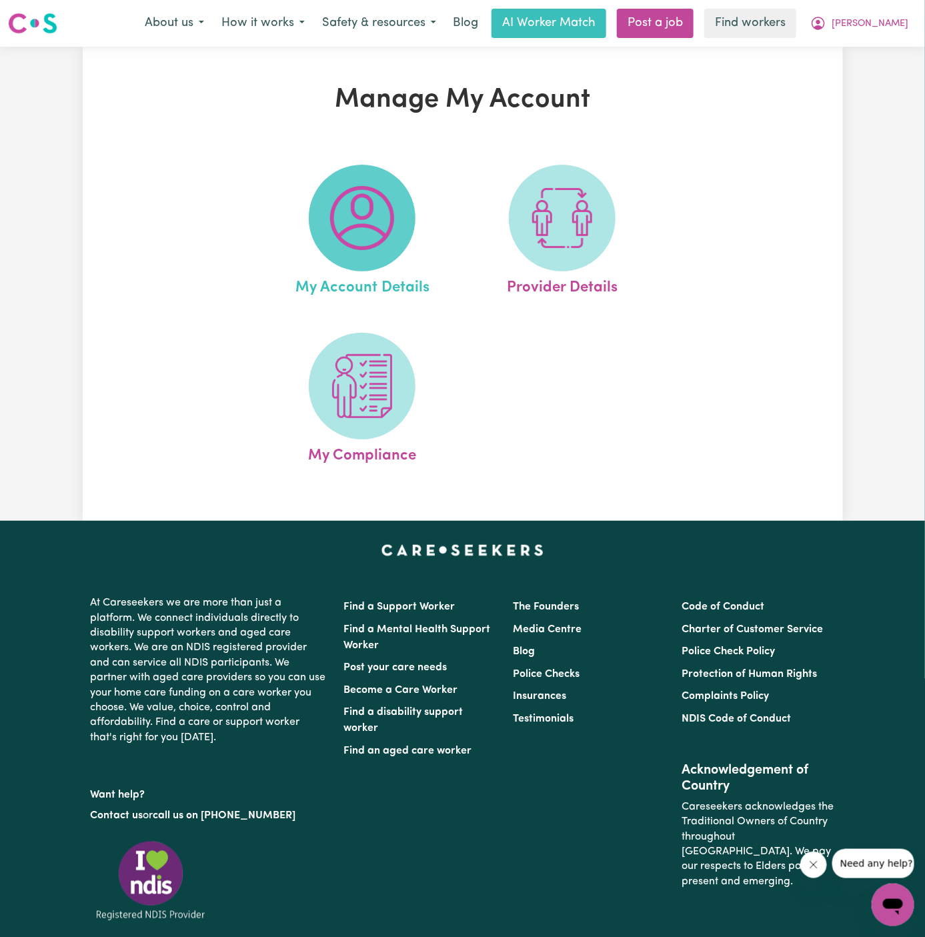
click at [373, 229] on img at bounding box center [362, 218] width 64 height 64
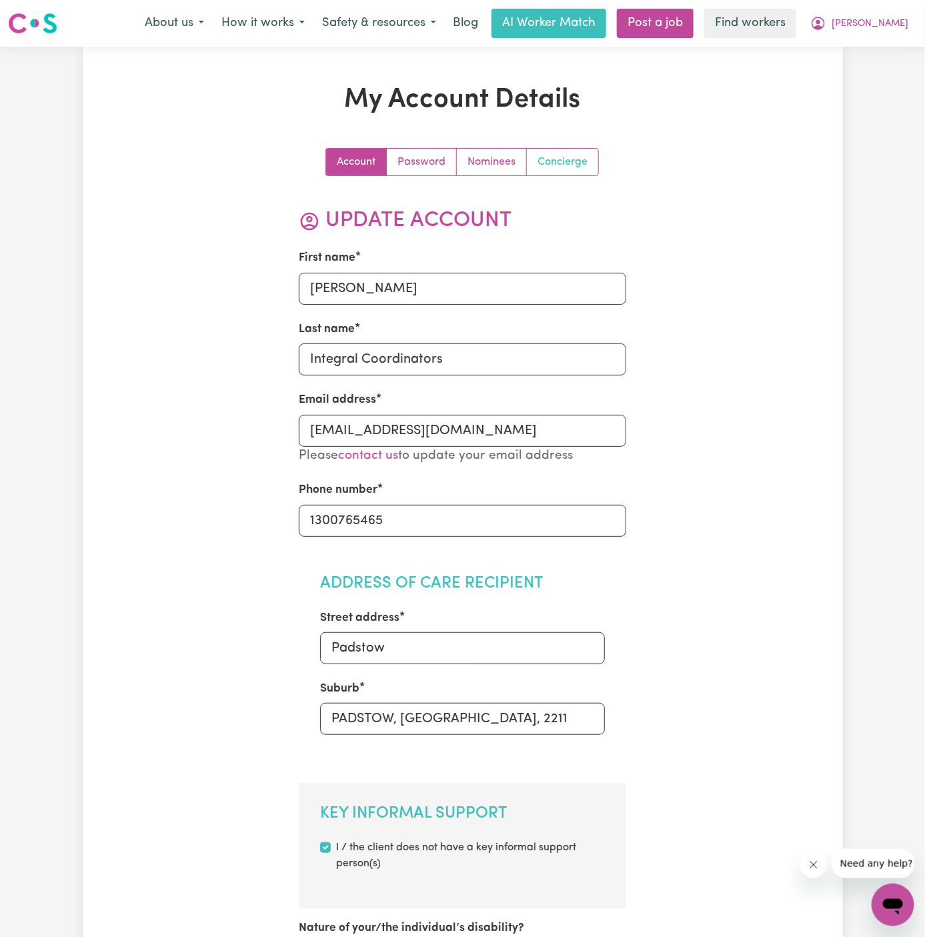
click at [552, 165] on link "Concierge" at bounding box center [562, 162] width 71 height 27
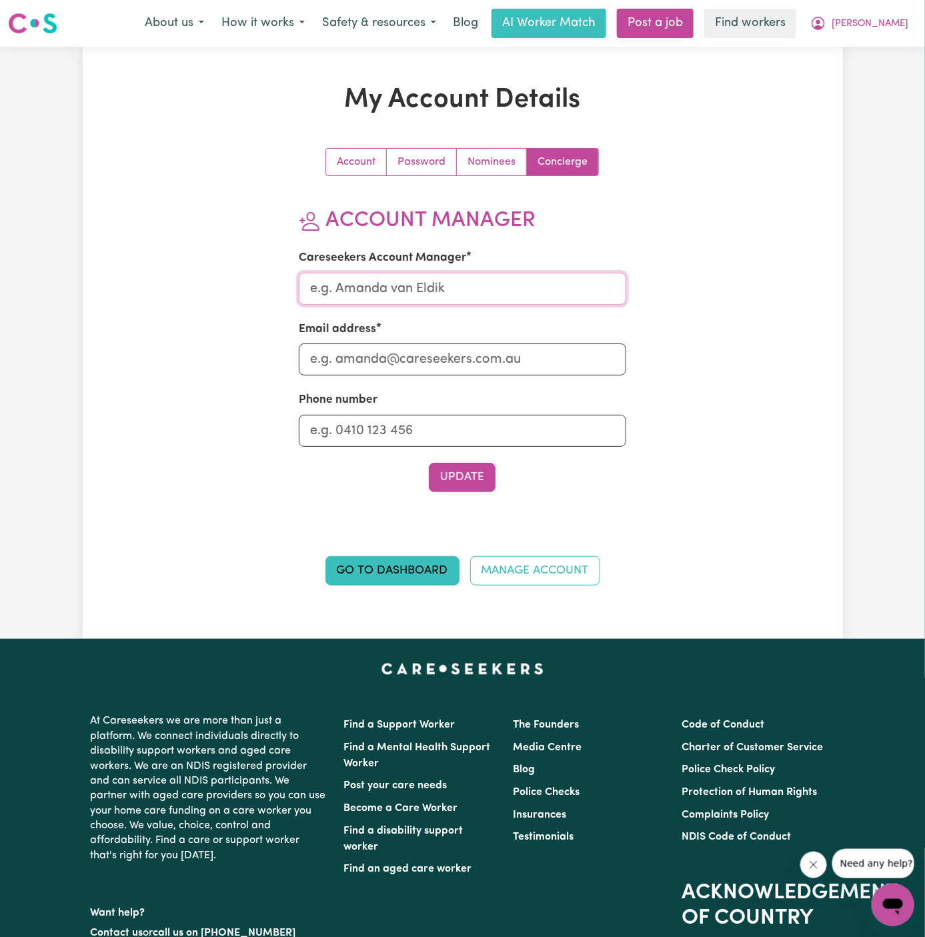
click at [461, 299] on input "Careseekers Account Manager" at bounding box center [462, 289] width 327 height 32
type input "Annie"
click at [466, 360] on input "Email address" at bounding box center [462, 359] width 327 height 32
type input "annie@careseekers.com.au"
click at [467, 435] on input "Phone number" at bounding box center [462, 431] width 327 height 32
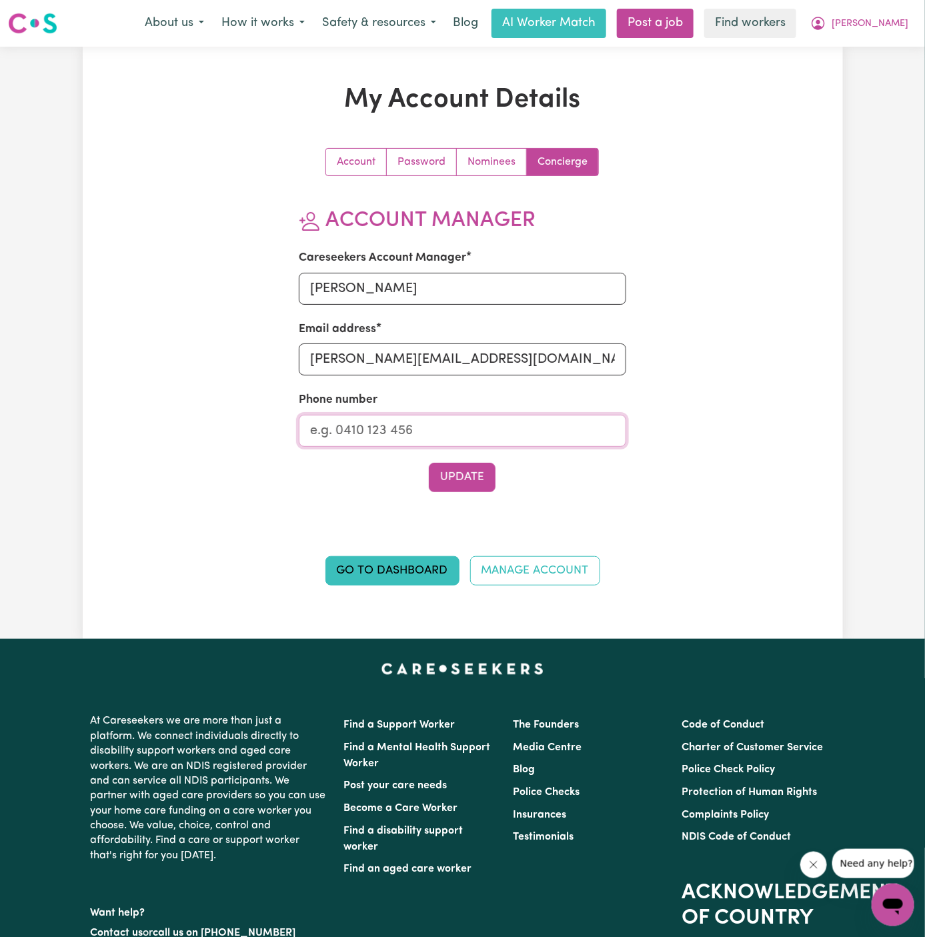
type input "1300765465"
click at [469, 475] on button "Update" at bounding box center [462, 477] width 67 height 29
click at [892, 29] on span "[PERSON_NAME]" at bounding box center [870, 24] width 77 height 15
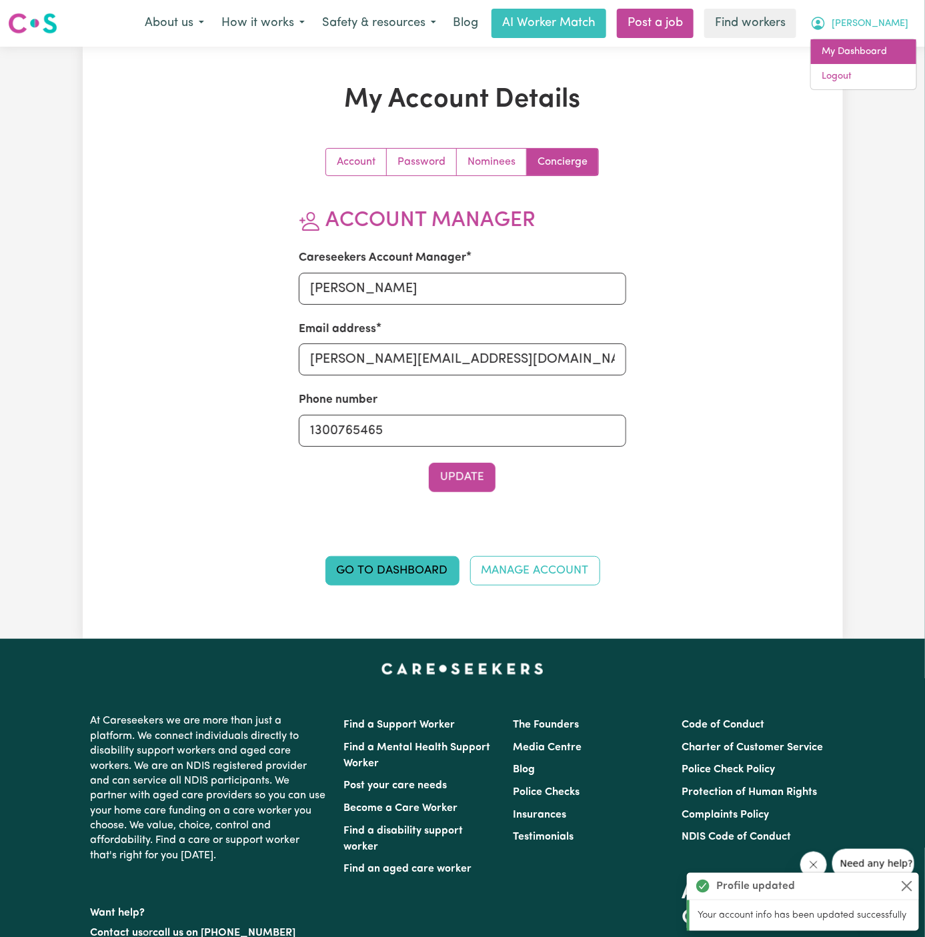
click at [888, 50] on link "My Dashboard" at bounding box center [863, 51] width 105 height 25
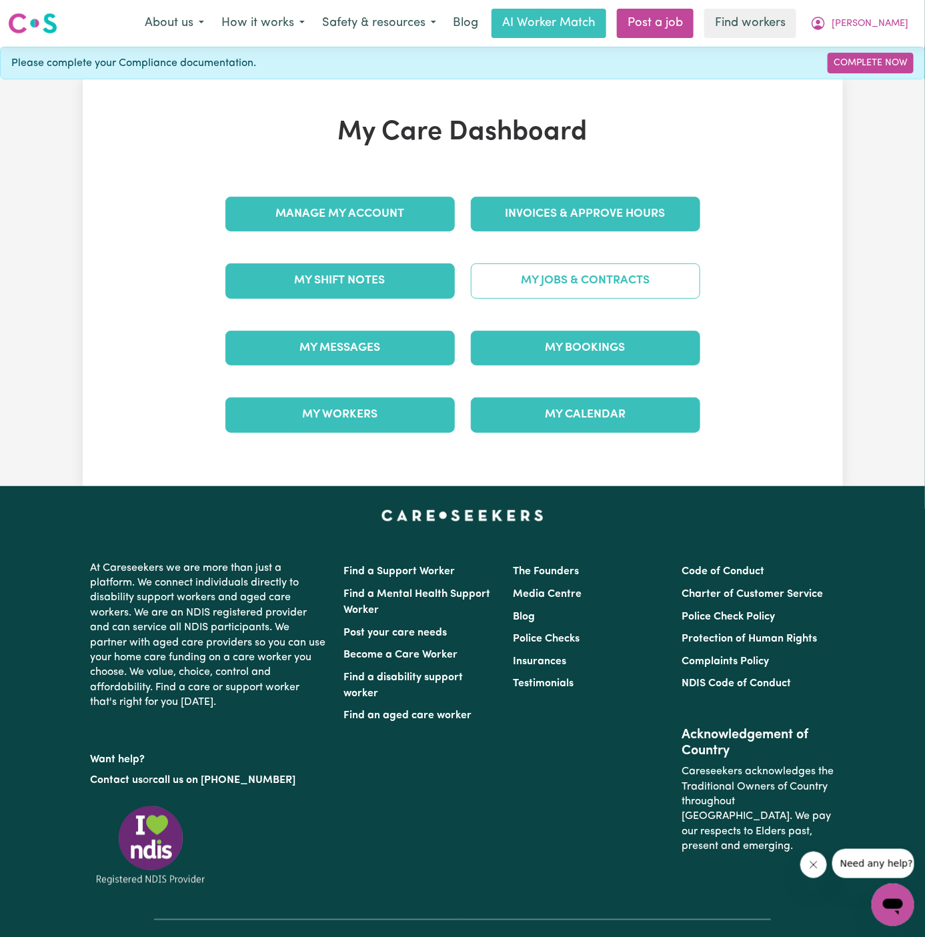
click at [624, 273] on link "My Jobs & Contracts" at bounding box center [585, 280] width 229 height 35
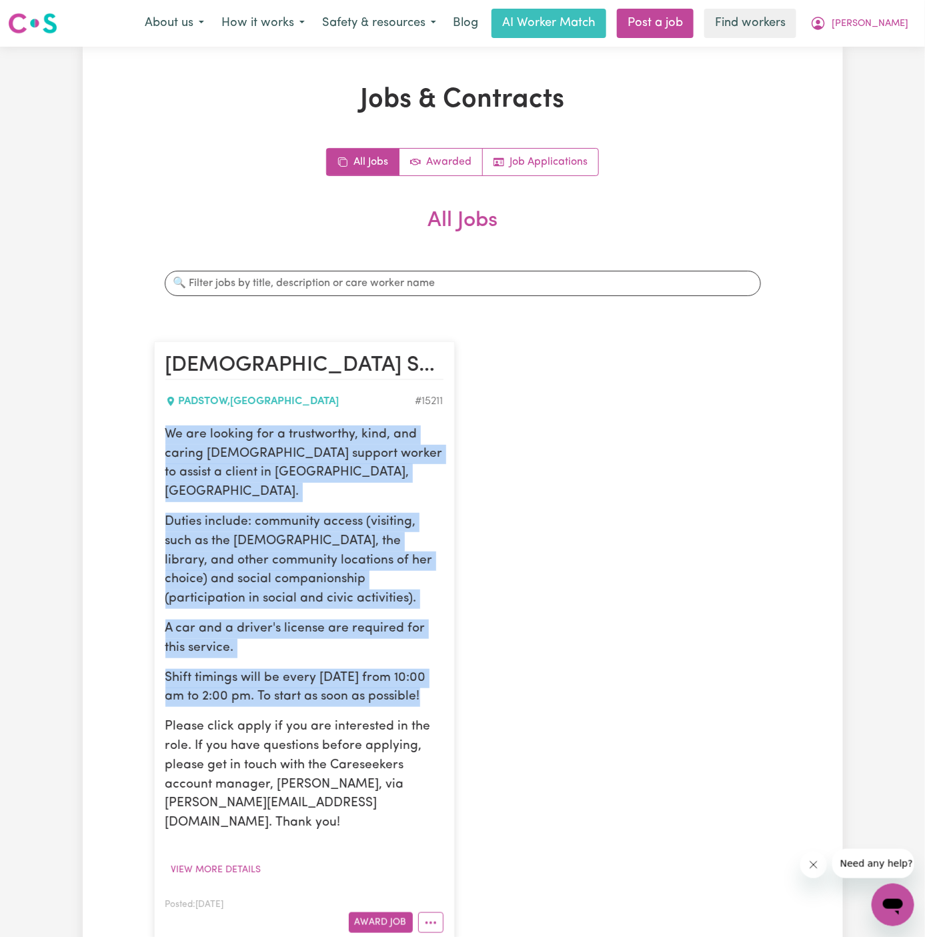
drag, startPoint x: 162, startPoint y: 433, endPoint x: 427, endPoint y: 675, distance: 358.7
click at [427, 675] on article "Female Support Worker Needed In Padstow, NSW PADSTOW , New South Wales # 15211 …" at bounding box center [304, 642] width 301 height 603
copy div "We are looking for a trustworthy, kind, and caring female support worker to ass…"
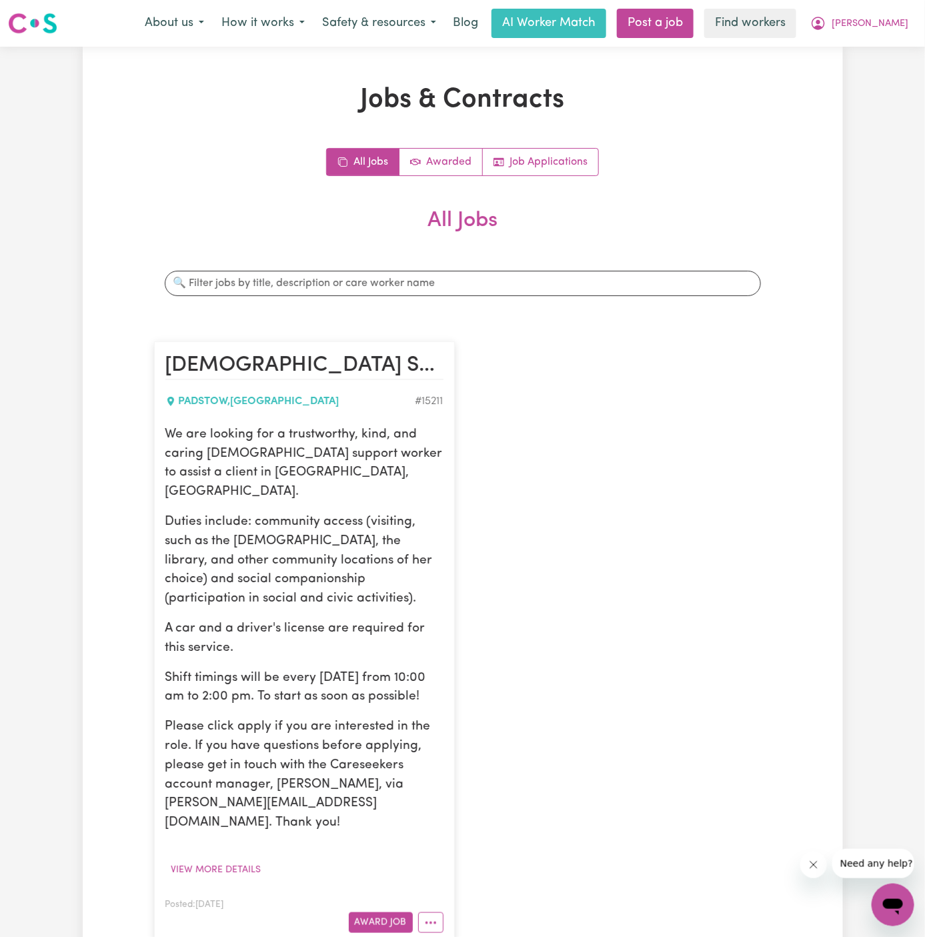
click at [406, 513] on p "Duties include: community access (visiting, such as the church, the library, an…" at bounding box center [304, 561] width 278 height 96
click at [568, 487] on div "Female Support Worker Needed In Padstow, NSW PADSTOW , New South Wales # 15211 …" at bounding box center [462, 642] width 633 height 629
click at [890, 31] on button "[PERSON_NAME]" at bounding box center [859, 23] width 115 height 28
click at [890, 52] on link "My Dashboard" at bounding box center [863, 51] width 105 height 25
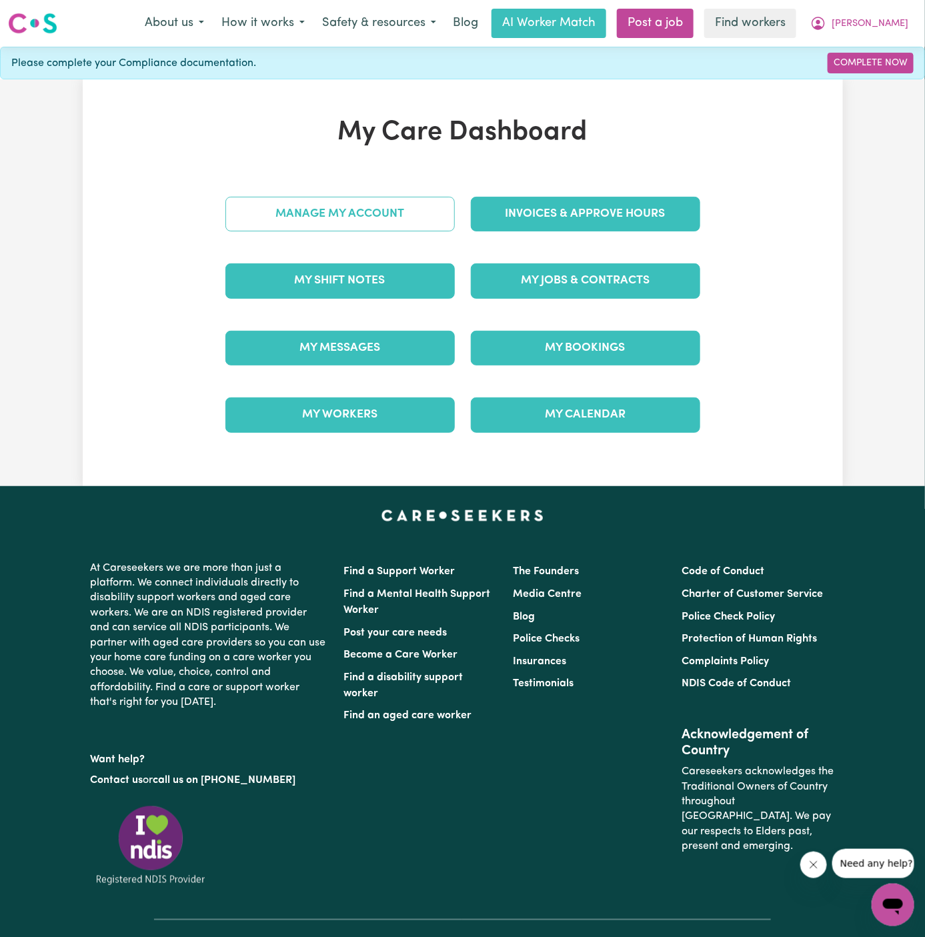
click at [402, 202] on link "Manage My Account" at bounding box center [339, 214] width 229 height 35
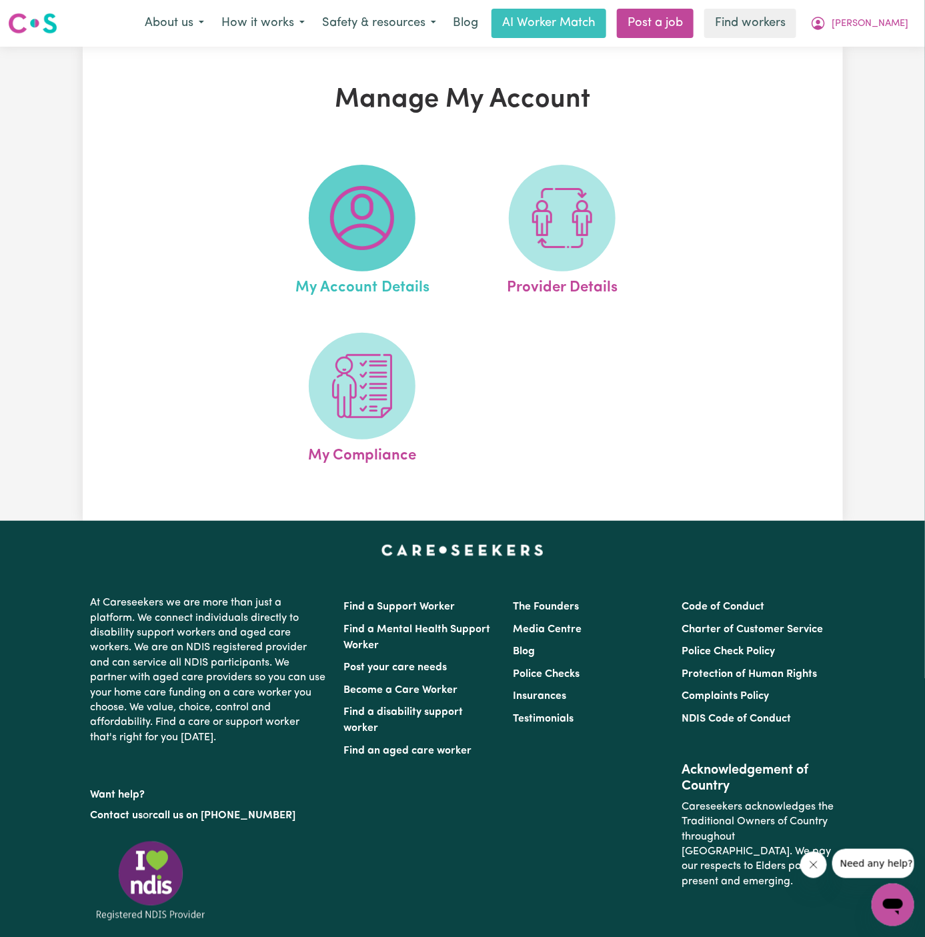
click at [399, 216] on span at bounding box center [362, 218] width 107 height 107
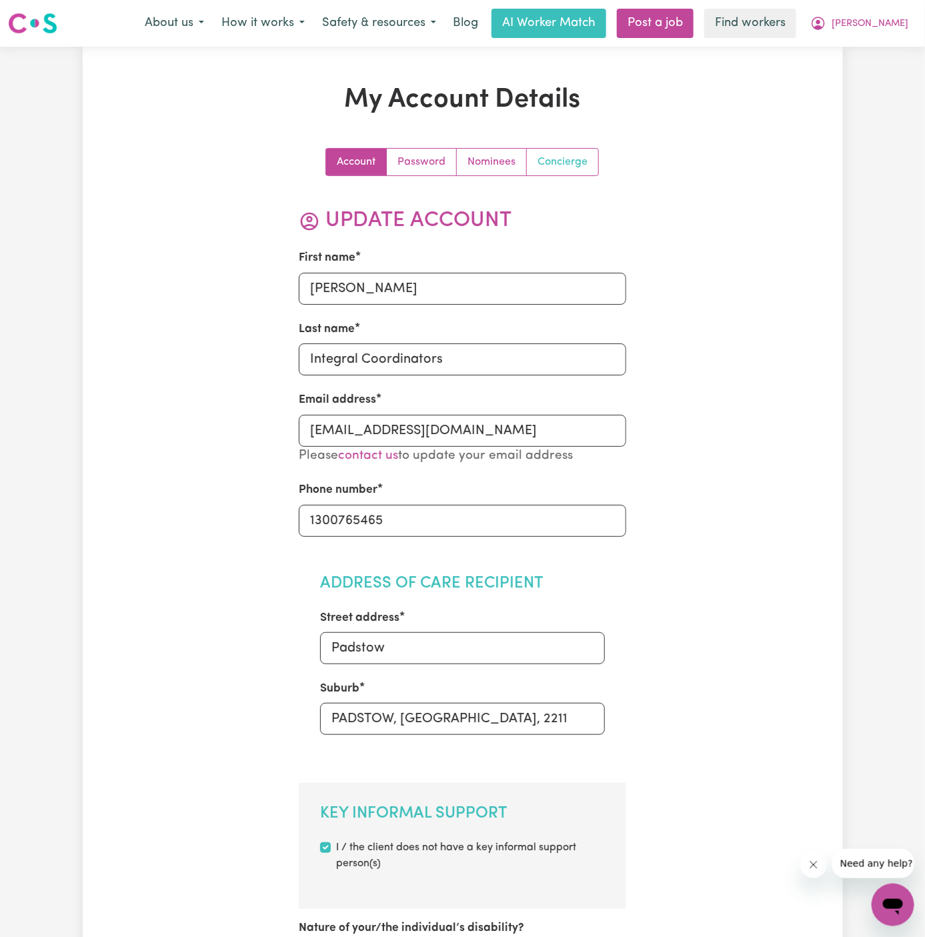
click at [566, 167] on link "Concierge" at bounding box center [562, 162] width 71 height 27
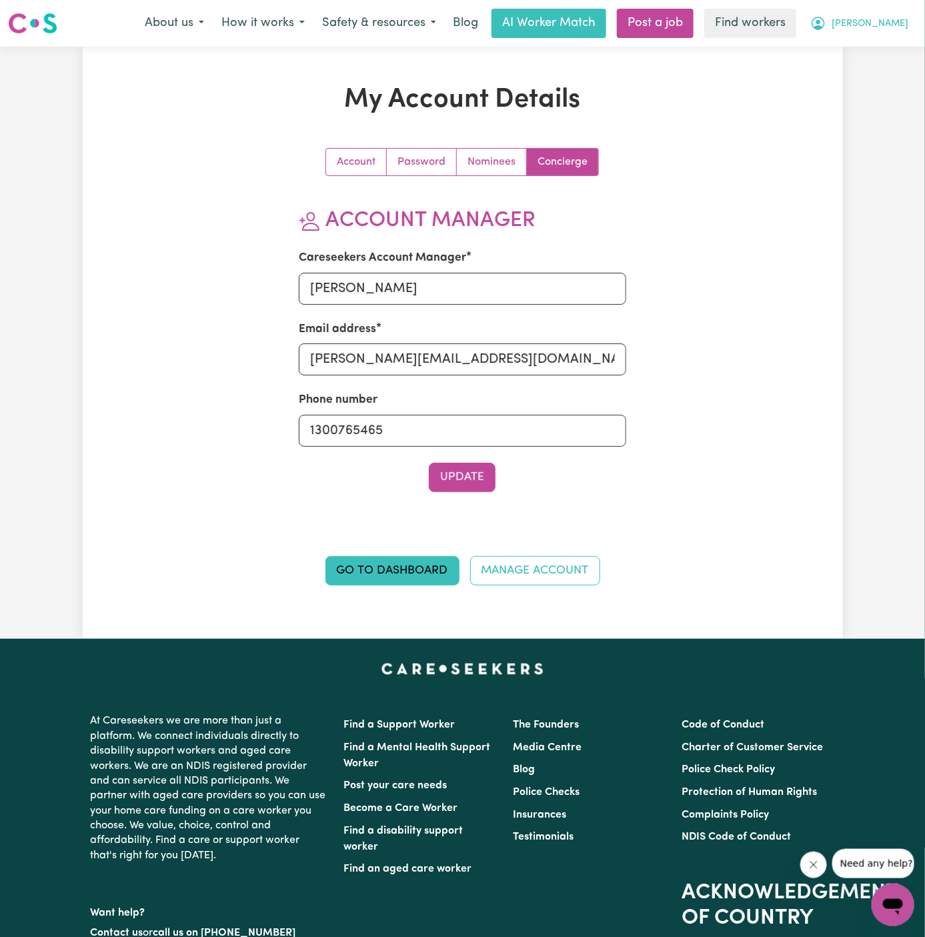
click at [900, 16] on button "[PERSON_NAME]" at bounding box center [859, 23] width 115 height 28
click at [895, 78] on link "Logout" at bounding box center [863, 76] width 105 height 25
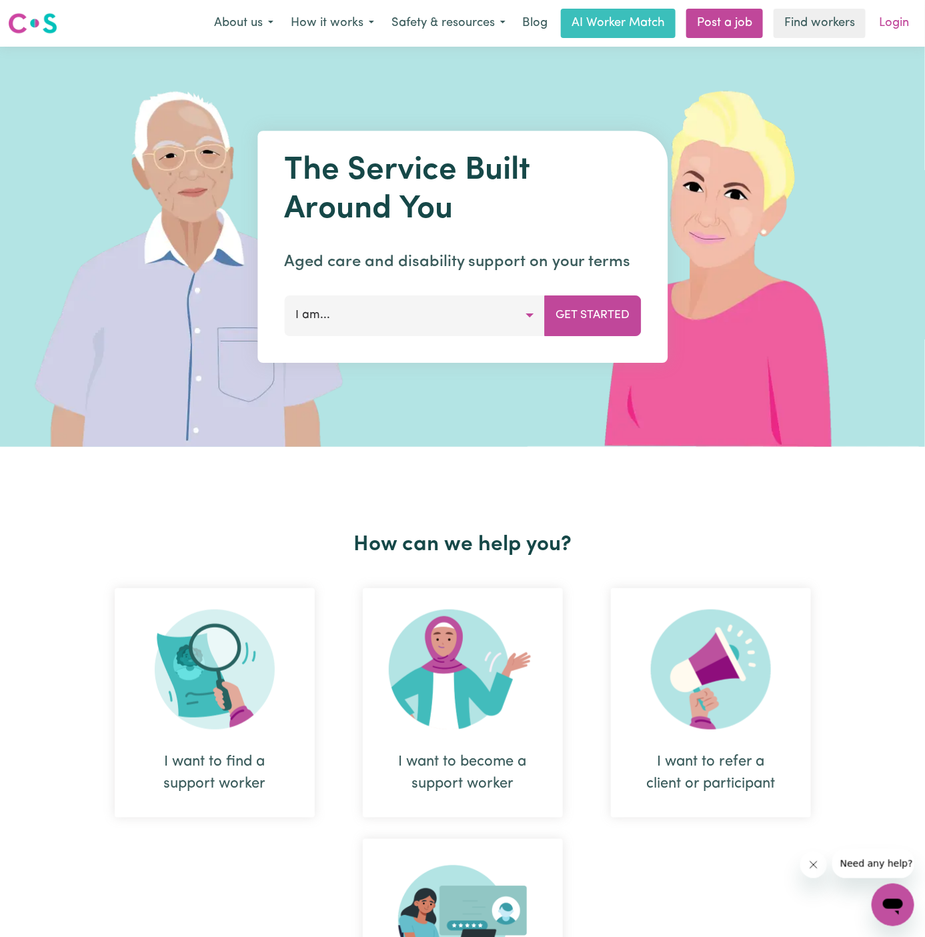
click at [894, 31] on link "Login" at bounding box center [894, 23] width 46 height 29
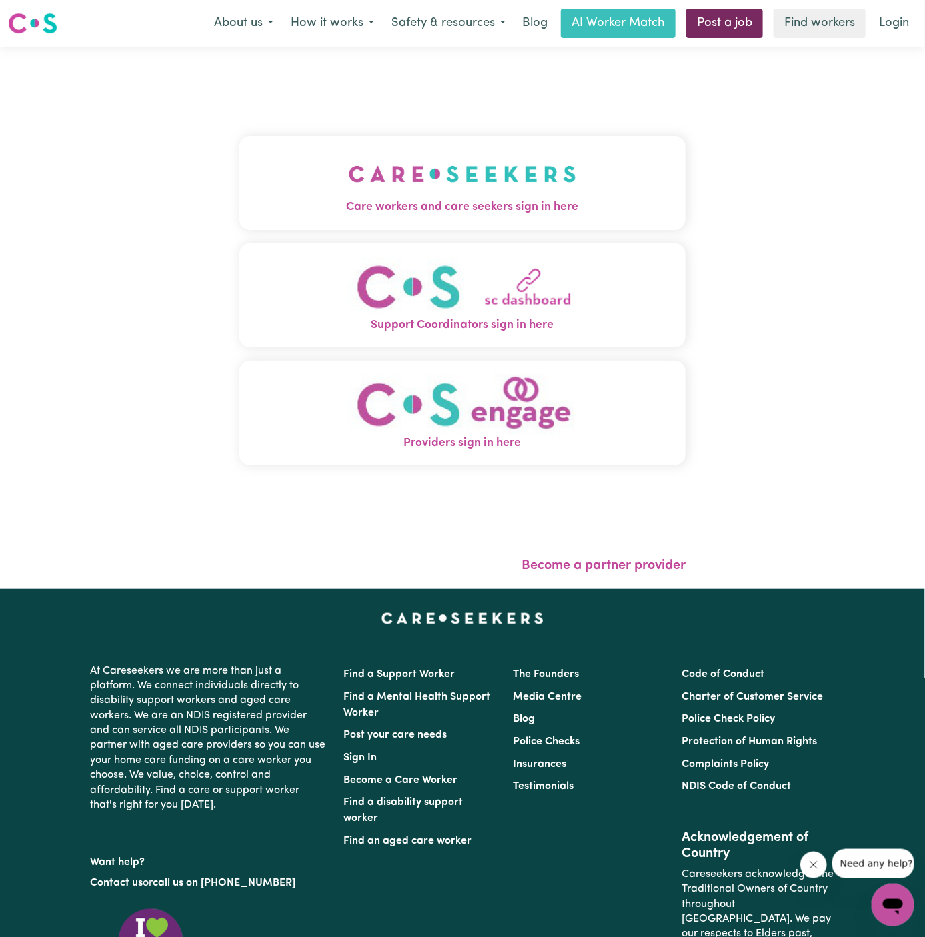
click at [742, 11] on link "Post a job" at bounding box center [724, 23] width 77 height 29
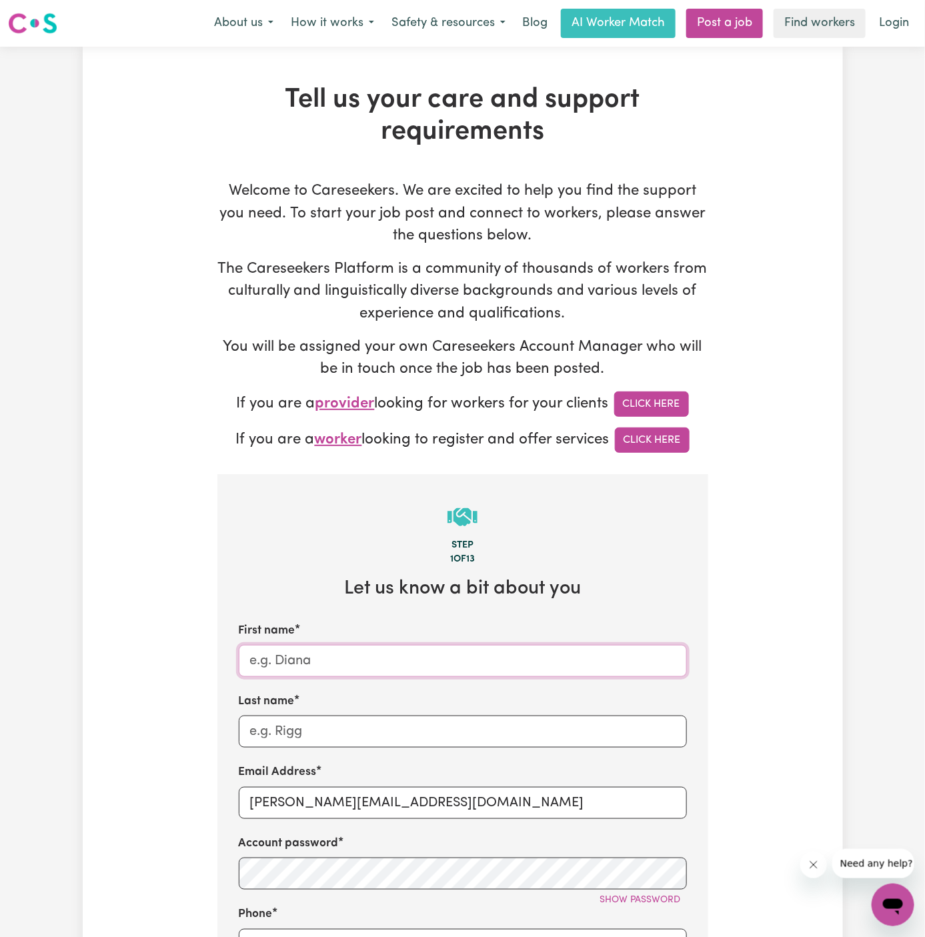
click at [374, 663] on input "First name" at bounding box center [463, 661] width 448 height 32
paste input "ClientSunnyBank"
click at [284, 660] on input "ClientSunnyBank" at bounding box center [463, 661] width 448 height 32
click at [328, 659] on input "Client SunnyBank" at bounding box center [463, 661] width 448 height 32
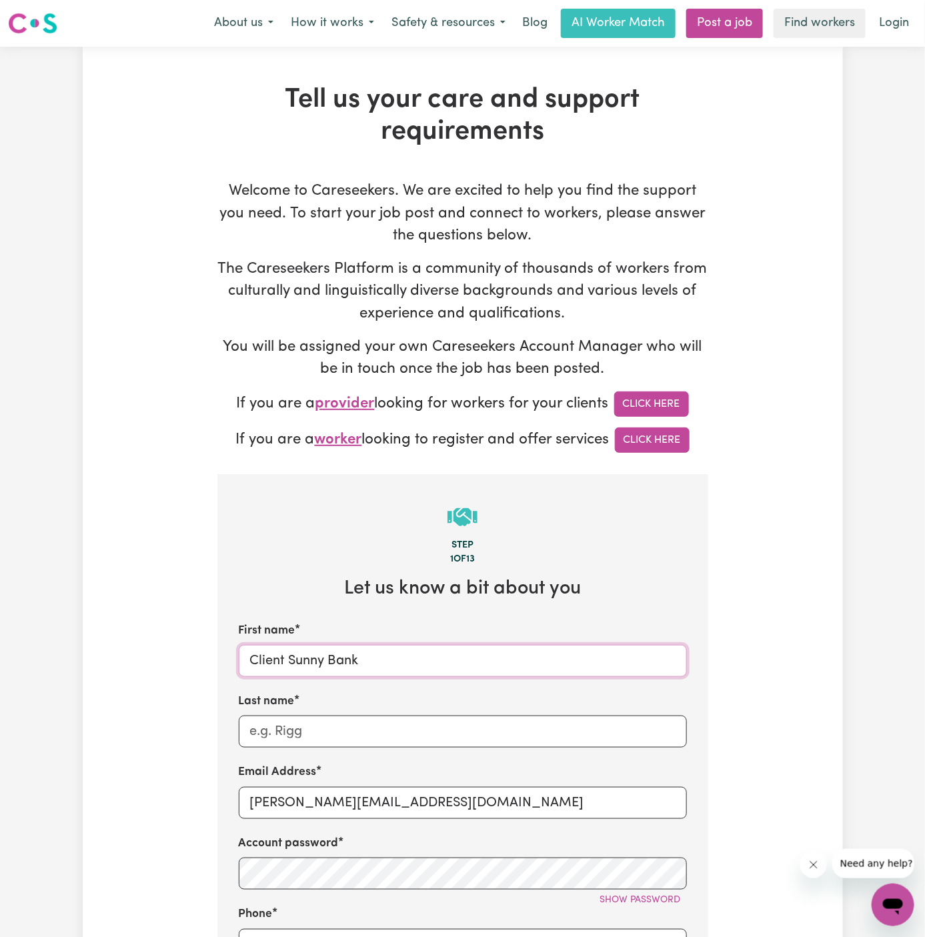
type input "Client Sunny Bank"
click at [328, 738] on input "Last name" at bounding box center [463, 731] width 448 height 32
click at [330, 732] on input "Last name" at bounding box center [463, 731] width 448 height 32
paste input "Home Caring Kellyville"
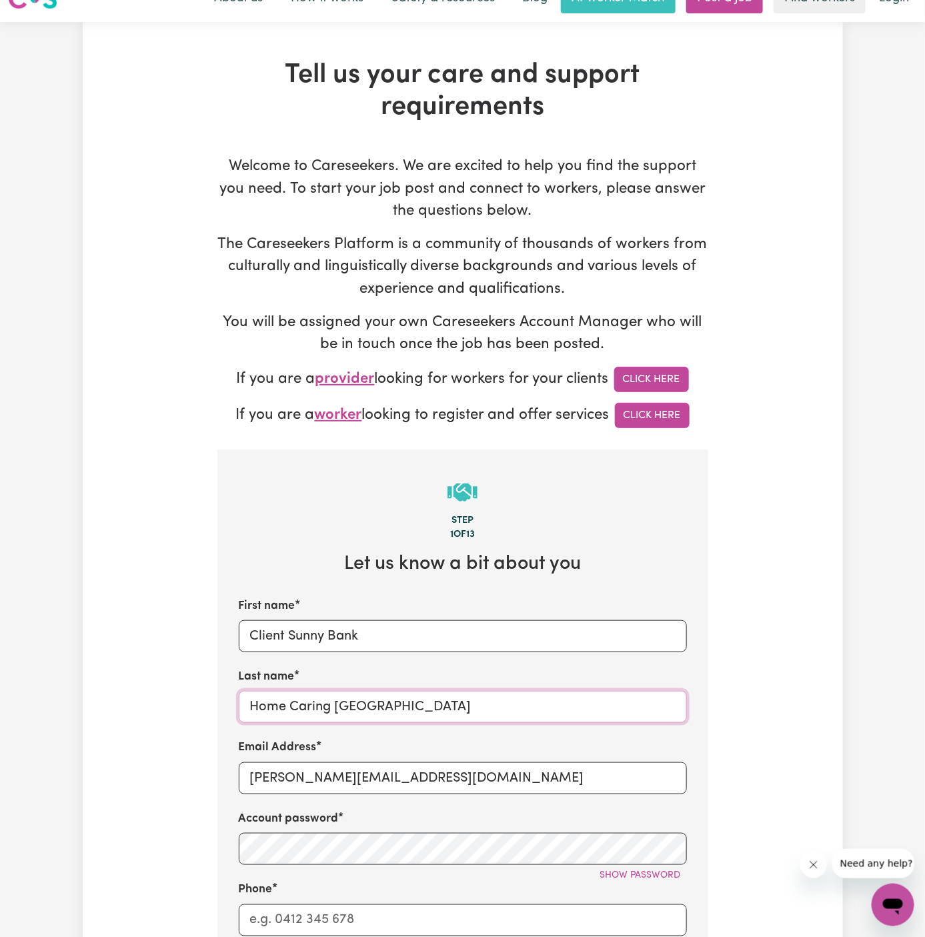
scroll to position [41, 0]
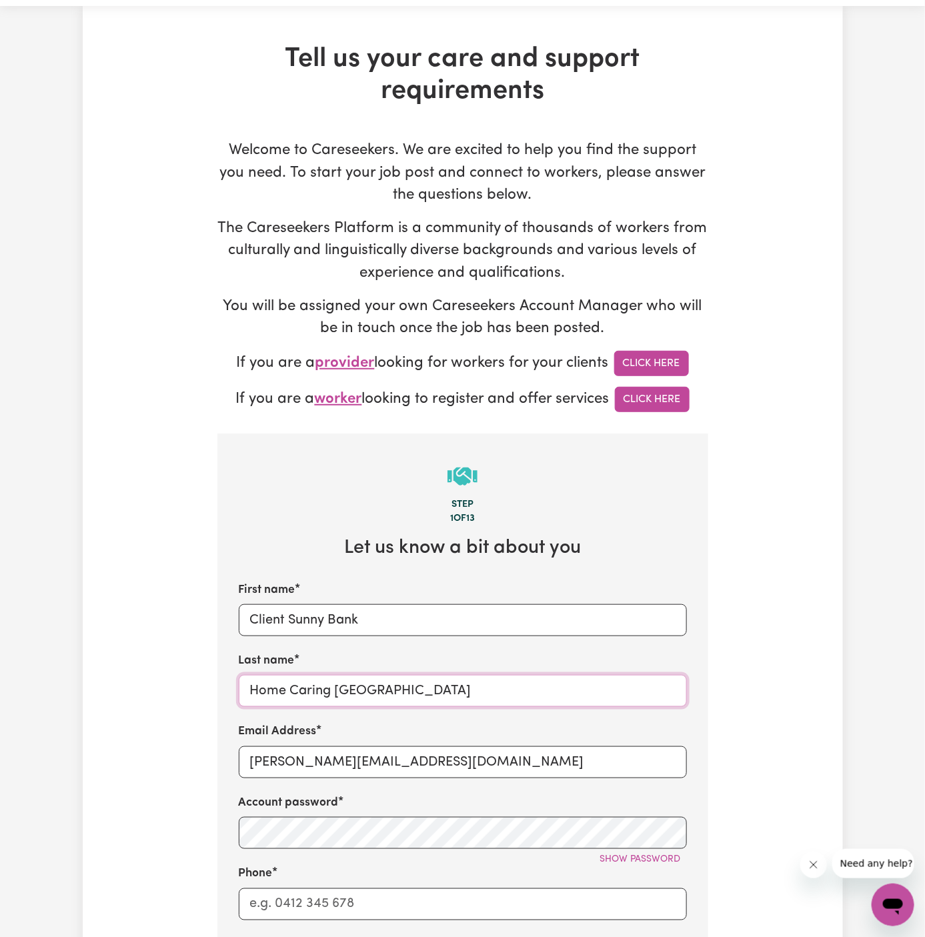
type input "Home Caring Kellyville"
click at [369, 753] on input "dyan@careseekers.com.au" at bounding box center [463, 762] width 448 height 32
drag, startPoint x: 285, startPoint y: 762, endPoint x: 489, endPoint y: 762, distance: 204.0
click at [489, 762] on input "dyan@careseekers.com.au" at bounding box center [463, 762] width 448 height 32
drag, startPoint x: 289, startPoint y: 614, endPoint x: 417, endPoint y: 613, distance: 128.7
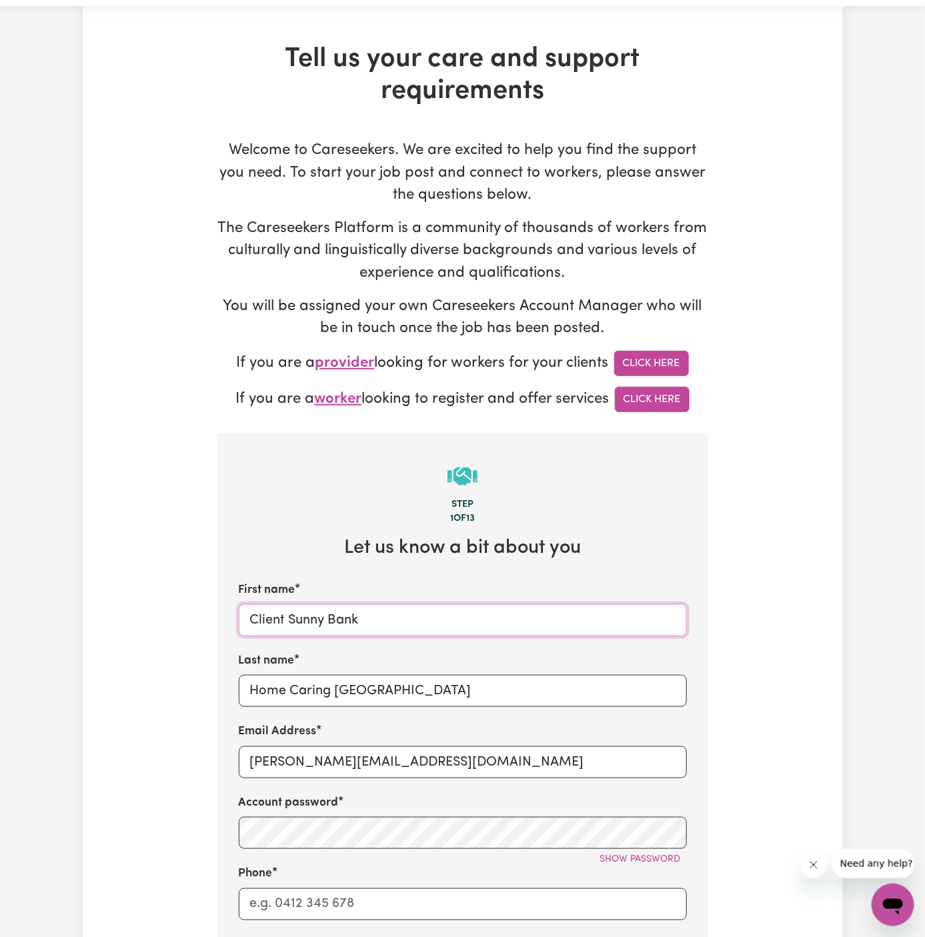
click at [417, 613] on input "Client Sunny Bank" at bounding box center [463, 620] width 448 height 32
click at [459, 747] on input "dyan@careseekers.com.au" at bounding box center [463, 762] width 448 height 32
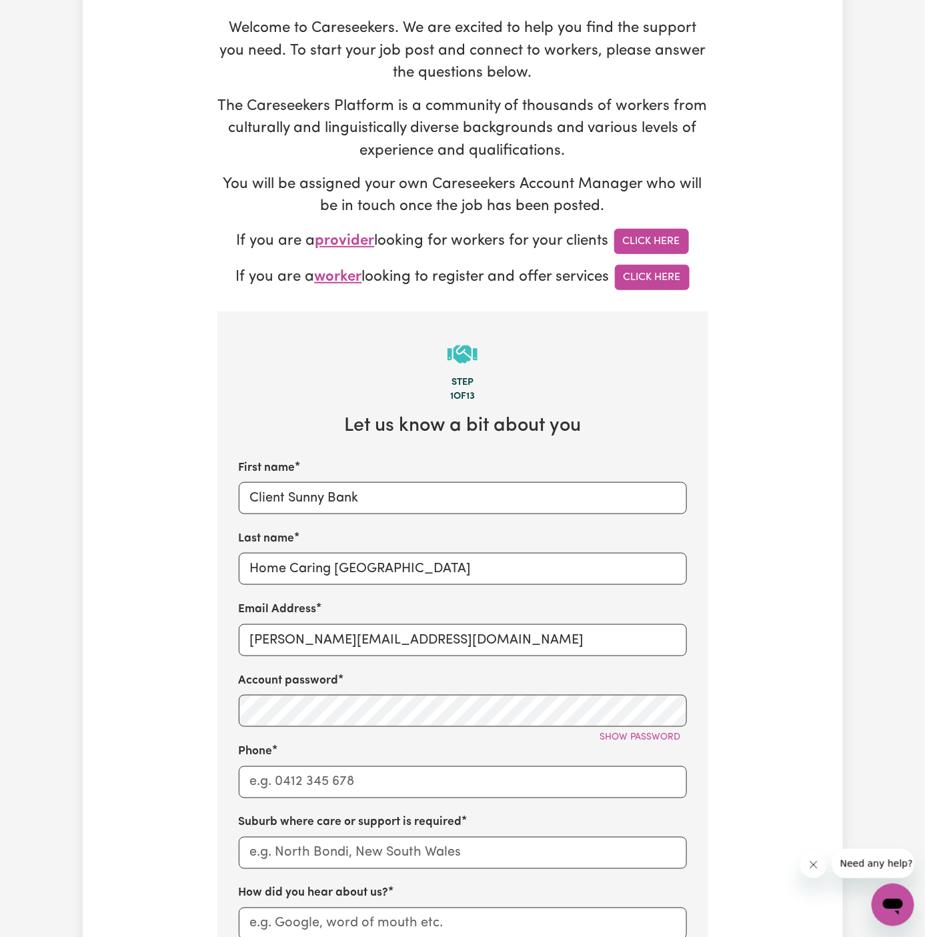
scroll to position [280, 0]
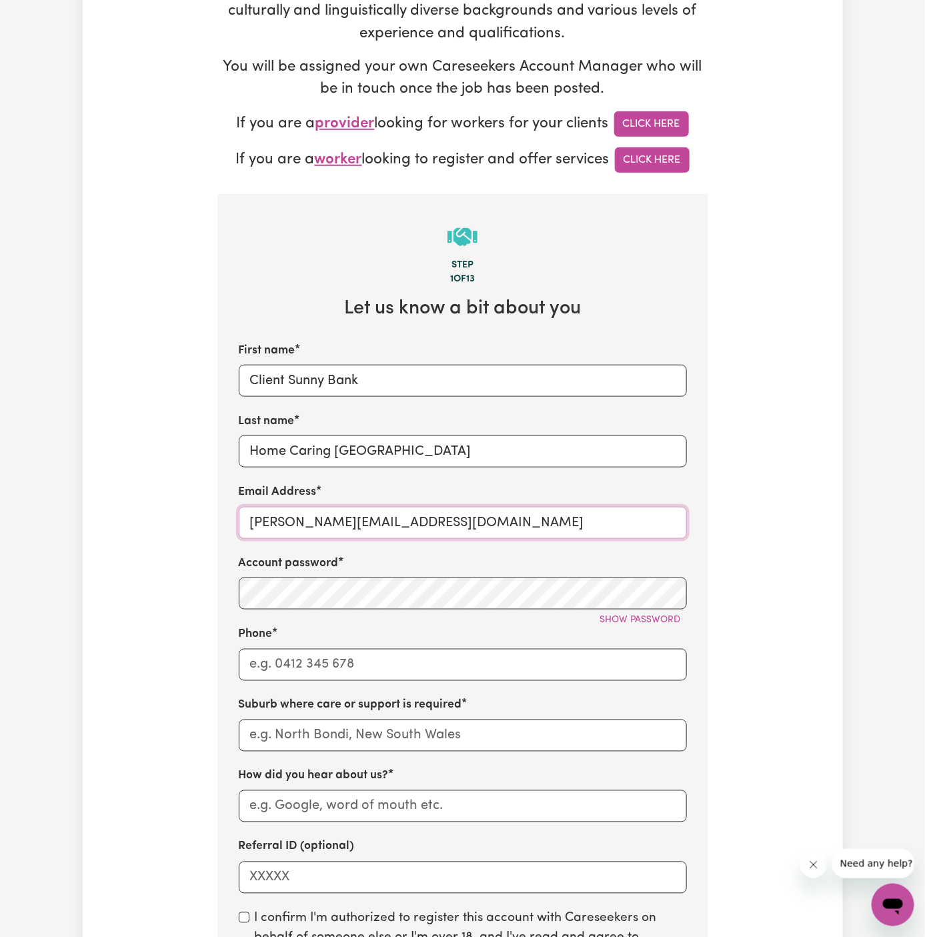
click at [456, 513] on input "dyan@careseekers.com.au" at bounding box center [463, 523] width 448 height 32
paste input "ClientSunnyBankHCK"
type input "ClientSunnyBankHCK@careseekers.com.au"
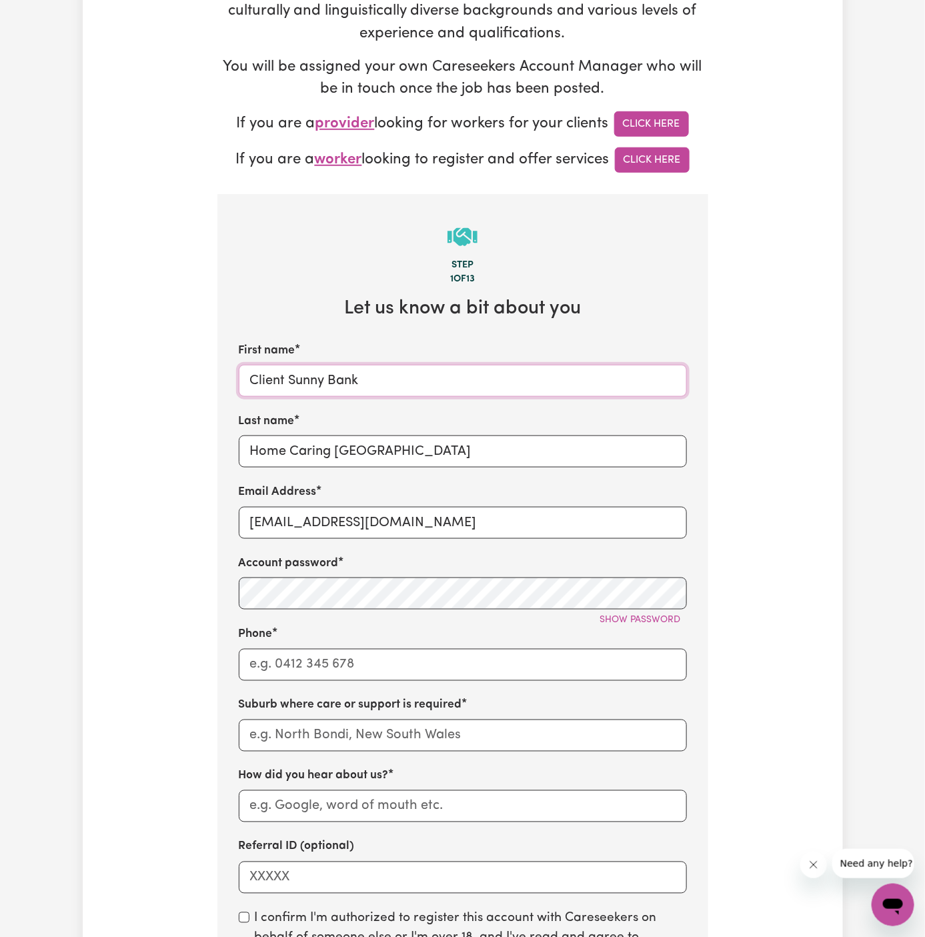
click at [300, 381] on input "Client Sunny Bank" at bounding box center [463, 381] width 448 height 32
drag, startPoint x: 286, startPoint y: 380, endPoint x: 434, endPoint y: 379, distance: 148.0
click at [434, 379] on input "Client Sunny Bank" at bounding box center [463, 381] width 448 height 32
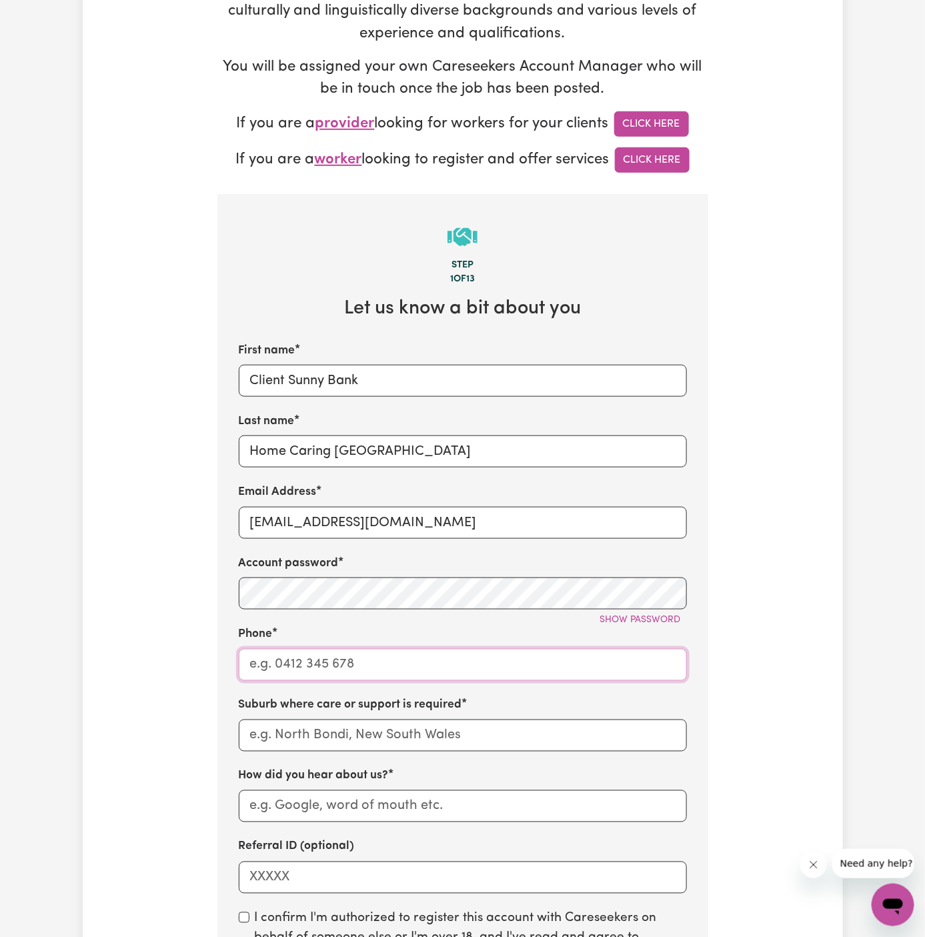
click at [378, 665] on input "Phone" at bounding box center [463, 665] width 448 height 32
type input "1300765465"
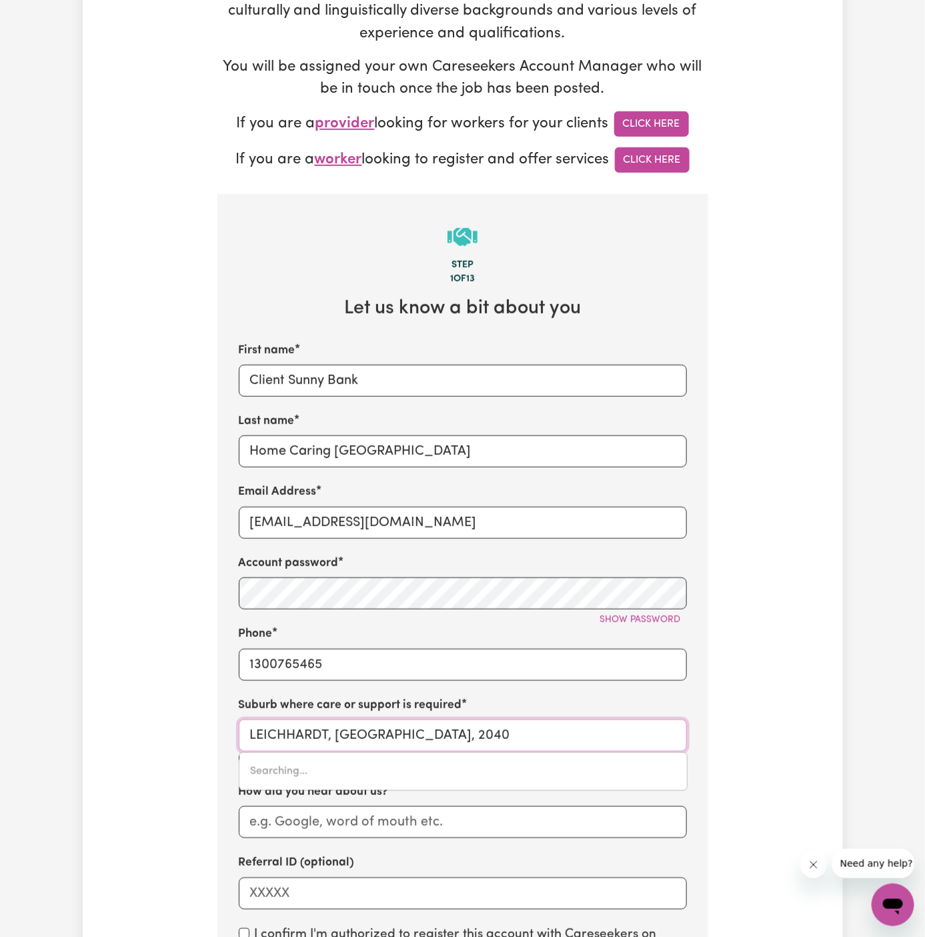
click at [380, 728] on input "LEICHHARDT, New South Wales, 2040" at bounding box center [463, 735] width 448 height 32
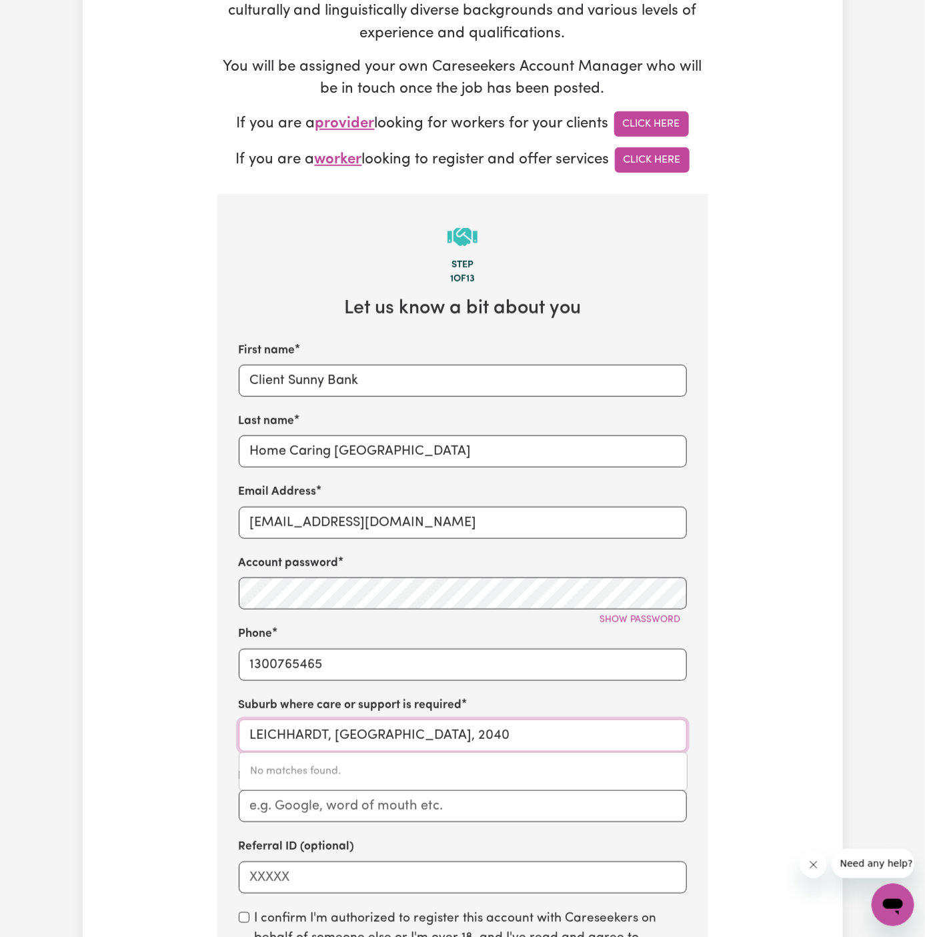
click at [380, 728] on input "LEICHHARDT, New South Wales, 2040" at bounding box center [463, 735] width 448 height 32
paste input "Sunny Bank"
type input "Sunny"
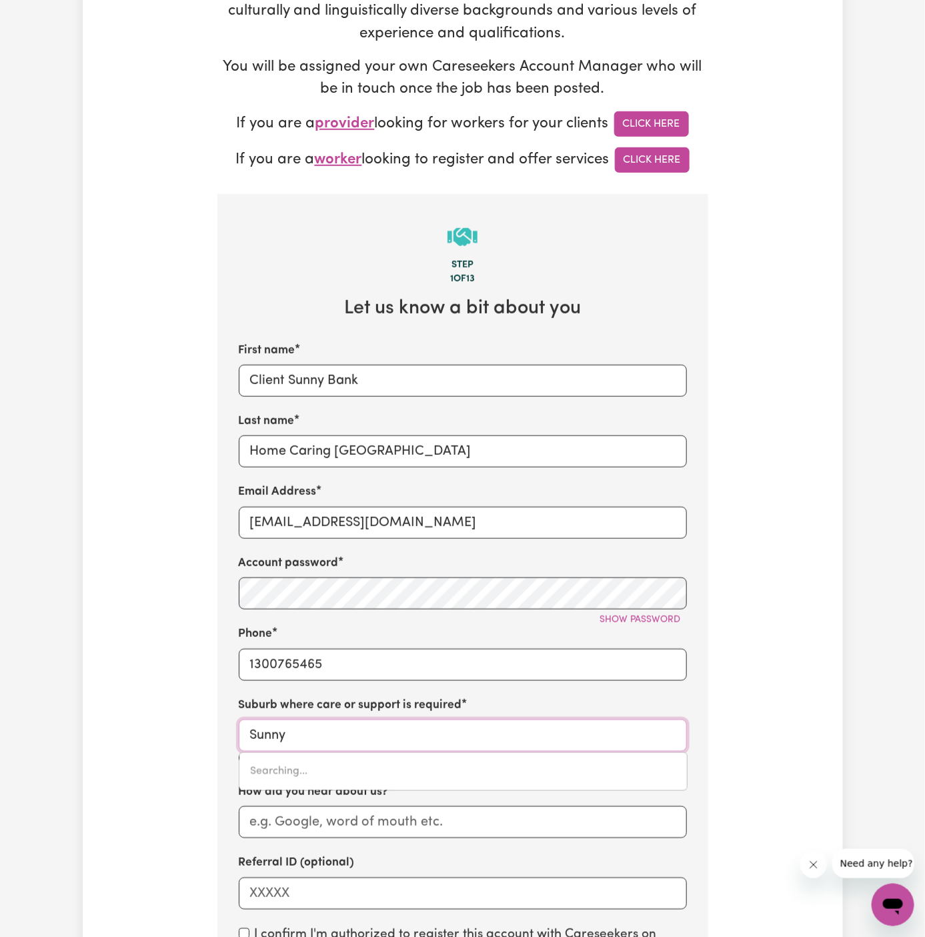
type input "Sunny CORNER, New South Wales, 2795"
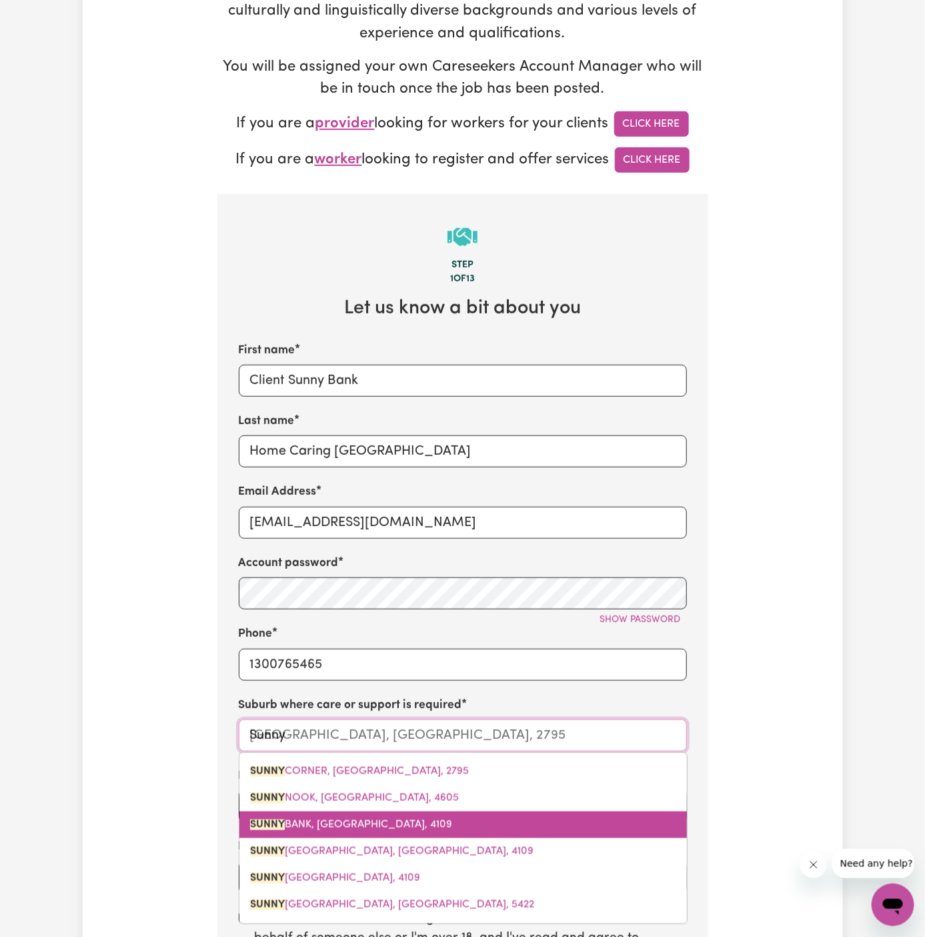
click at [381, 826] on span "SUNNY BANK, Queensland, 4109" at bounding box center [351, 825] width 202 height 11
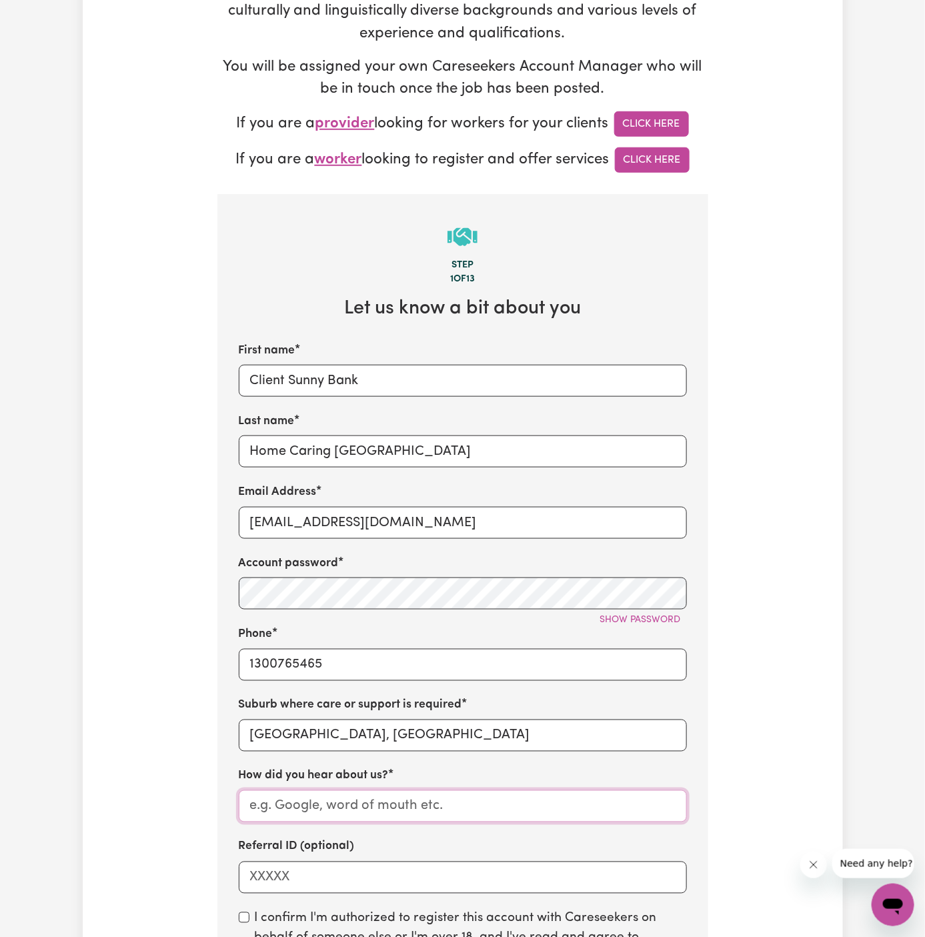
click at [461, 805] on input "How did you hear about us?" at bounding box center [463, 806] width 448 height 32
click at [343, 808] on input "How did you hear about us?" at bounding box center [463, 806] width 448 height 32
paste input "Home Caring Kellyville"
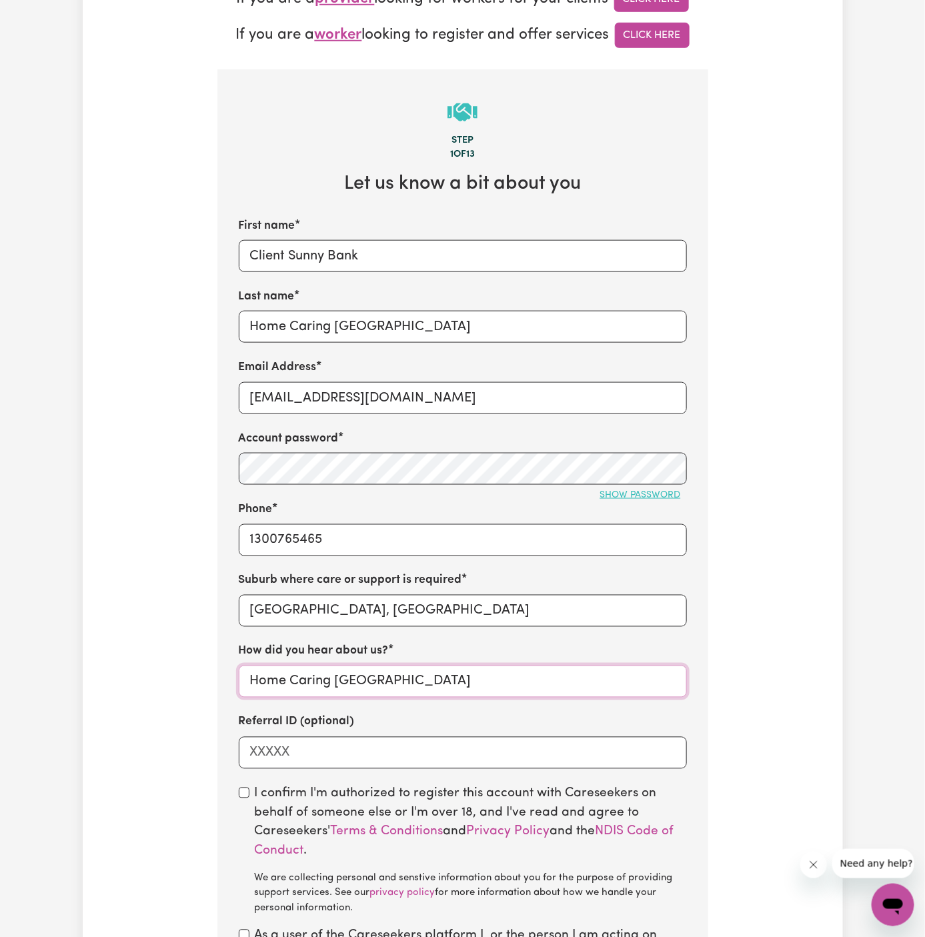
type input "Home Caring Kellyville"
click at [641, 495] on span "Show password" at bounding box center [640, 495] width 81 height 10
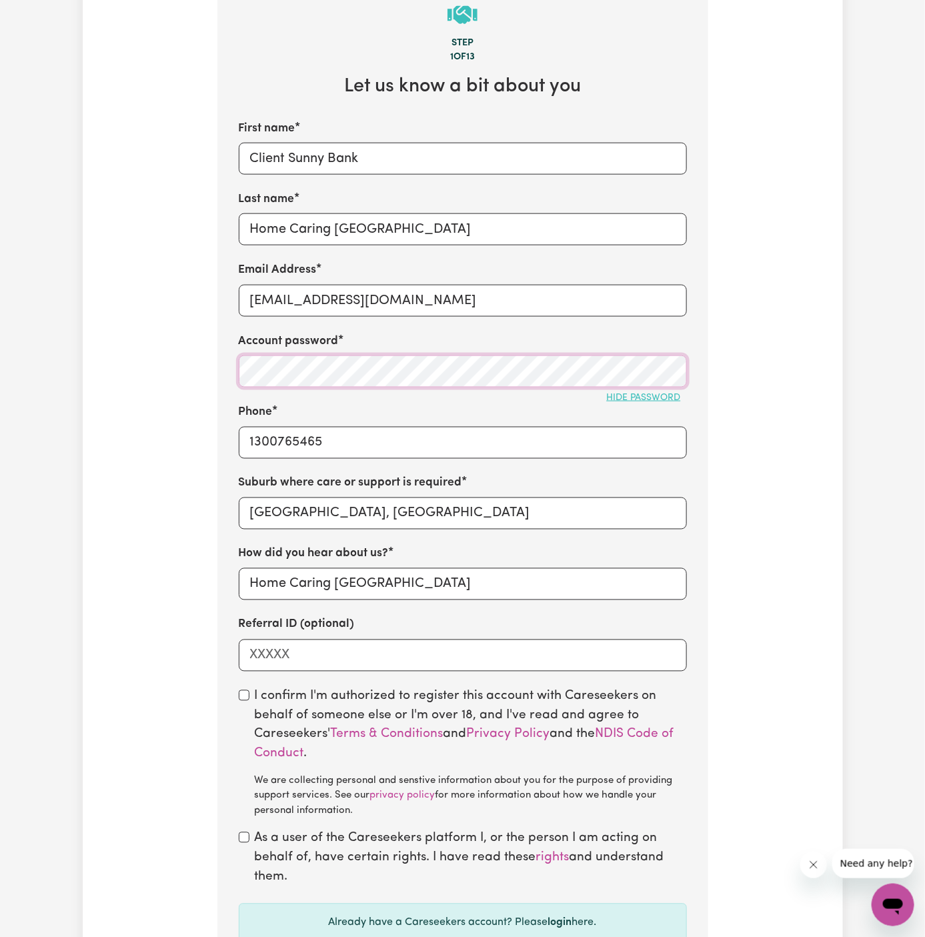
scroll to position [504, 0]
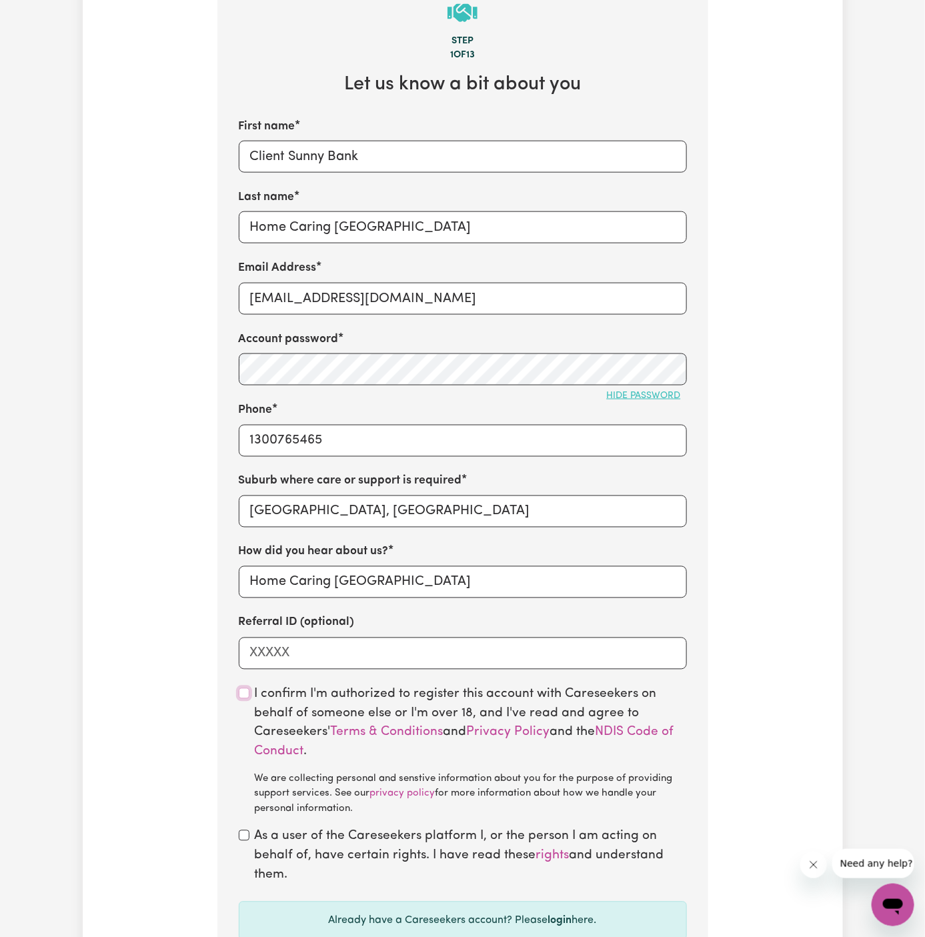
click at [243, 696] on input "checkbox" at bounding box center [244, 693] width 11 height 11
checkbox input "true"
click at [245, 836] on input "checkbox" at bounding box center [244, 835] width 11 height 11
checkbox input "true"
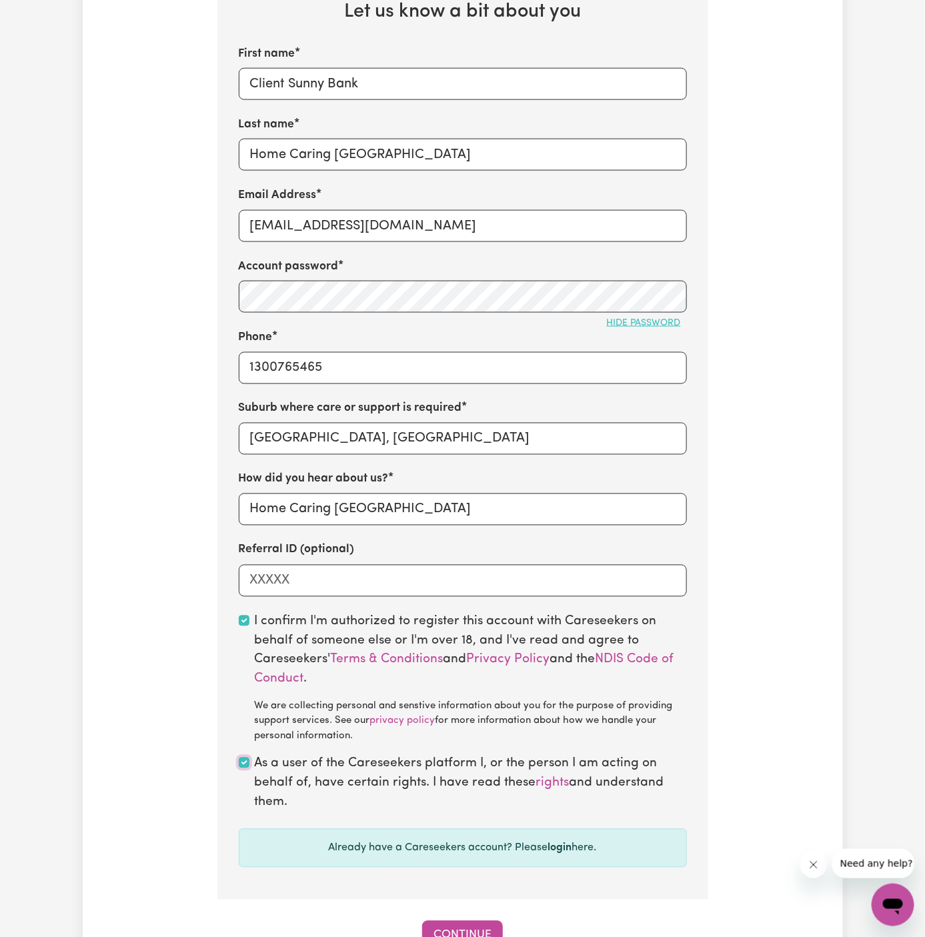
scroll to position [670, 0]
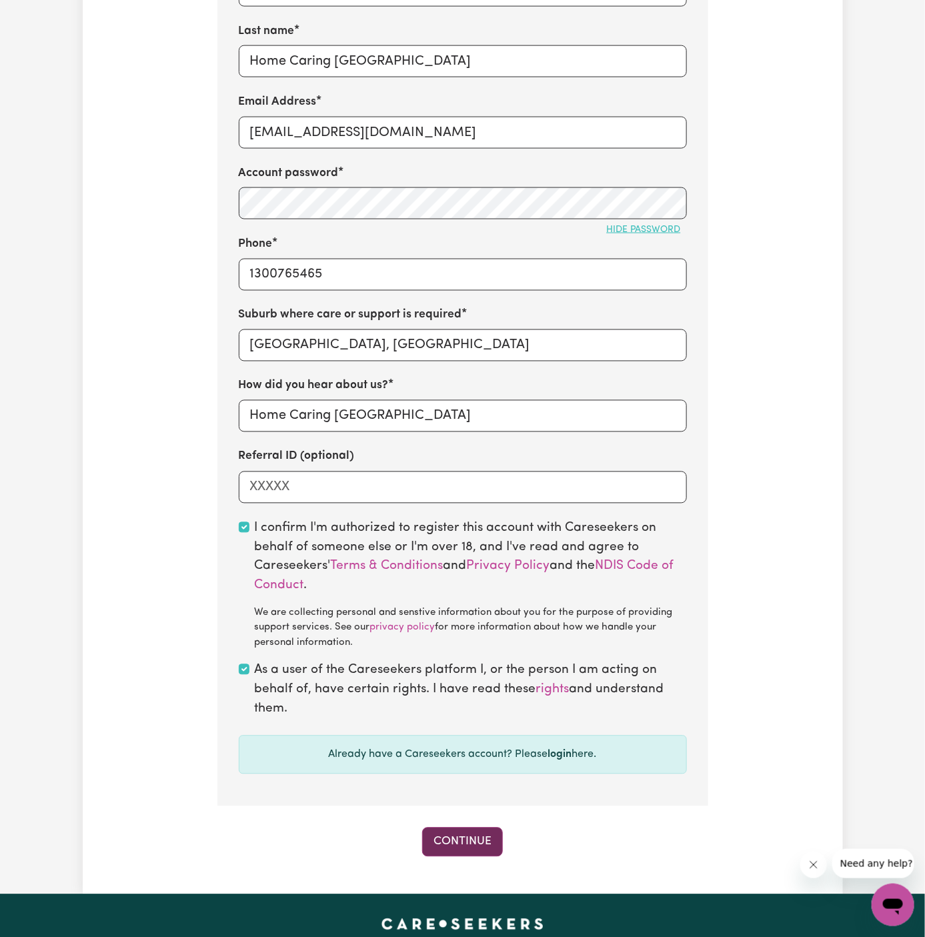
click at [461, 854] on button "Continue" at bounding box center [462, 842] width 81 height 29
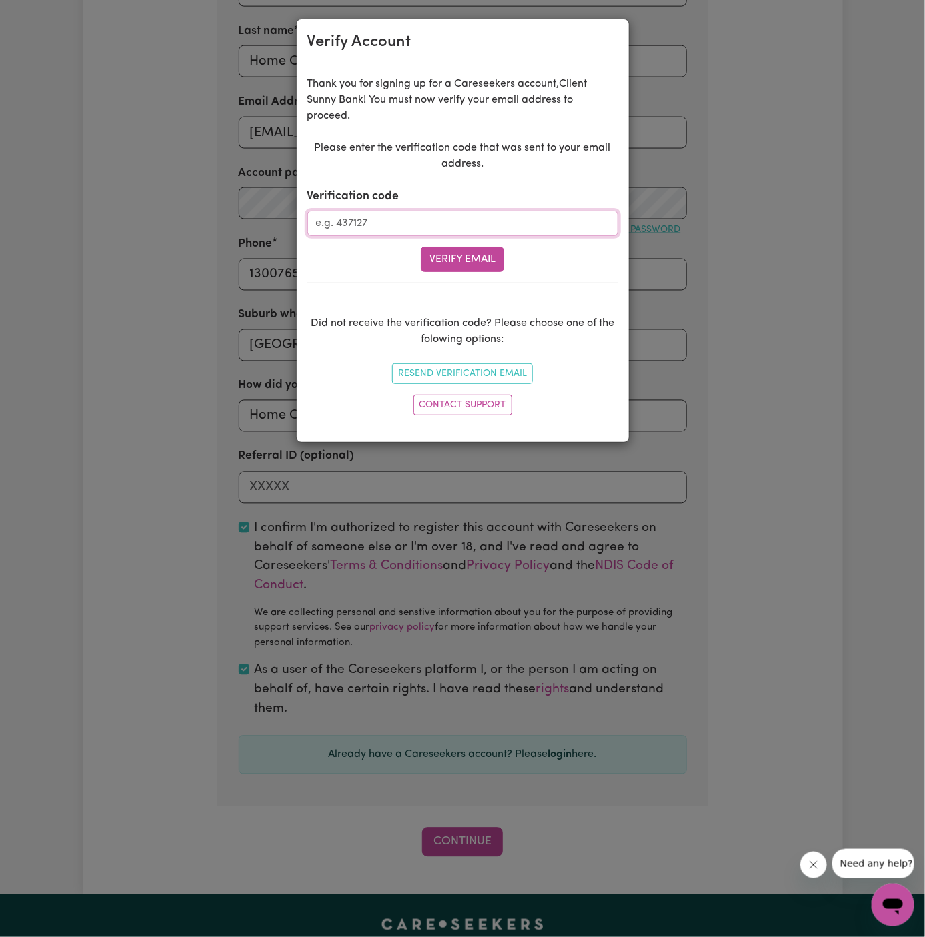
click at [388, 215] on input "Verification code" at bounding box center [462, 223] width 311 height 25
paste input "605521"
type input "605521"
click at [459, 261] on button "Verify Email" at bounding box center [462, 259] width 83 height 25
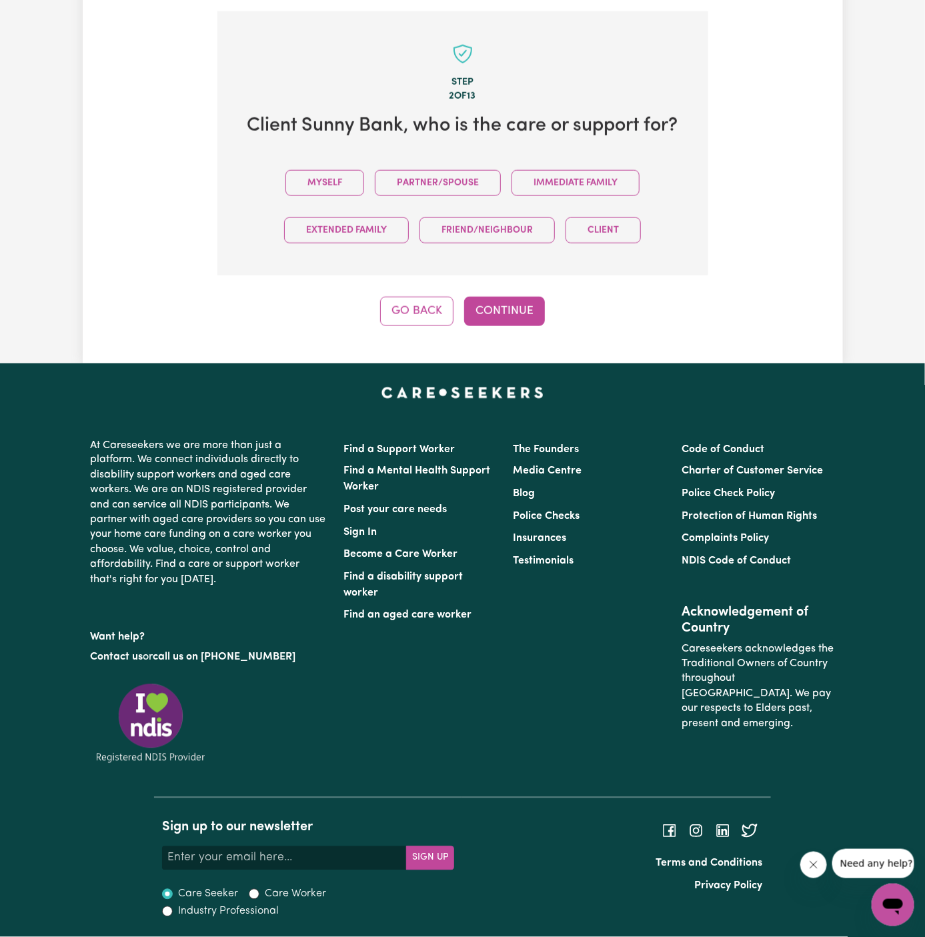
scroll to position [460, 0]
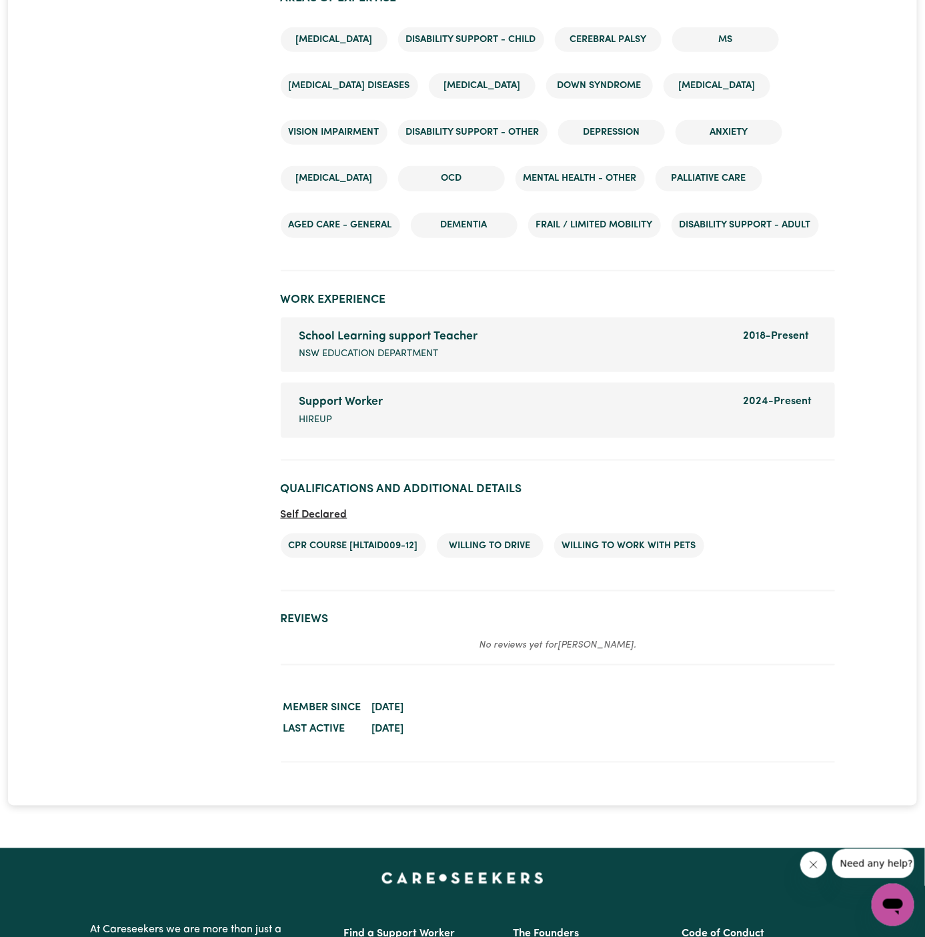
scroll to position [2192, 0]
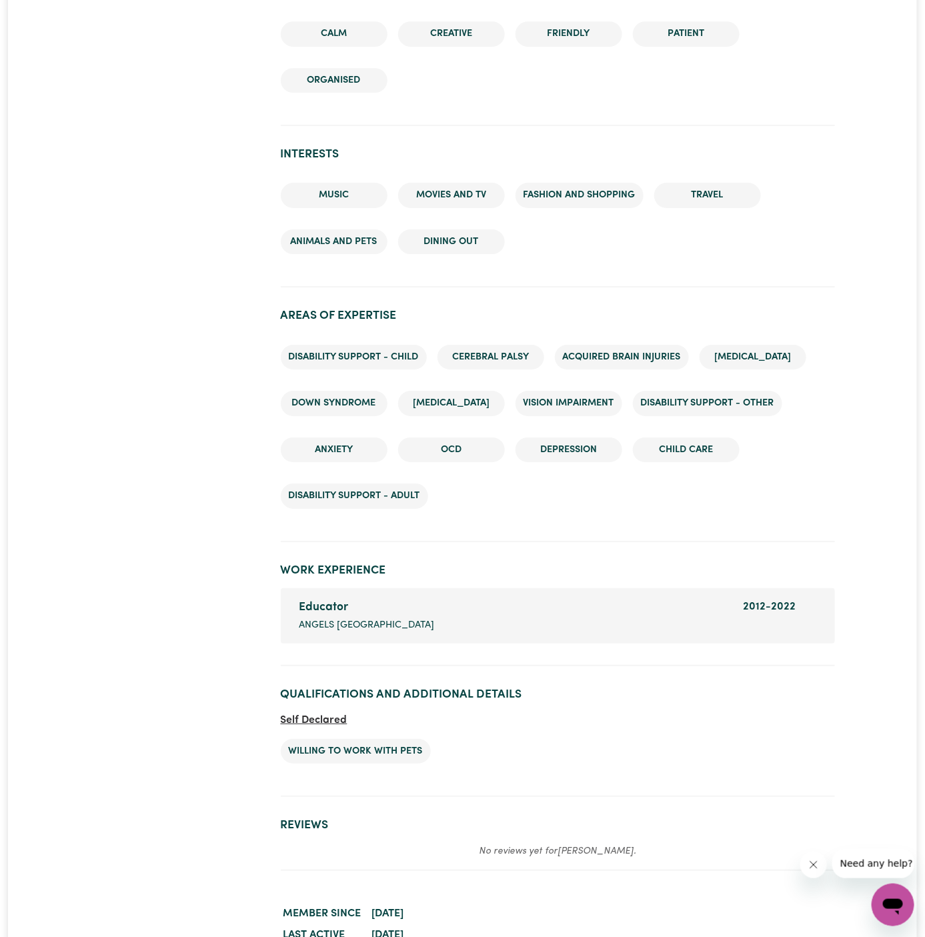
scroll to position [1788, 0]
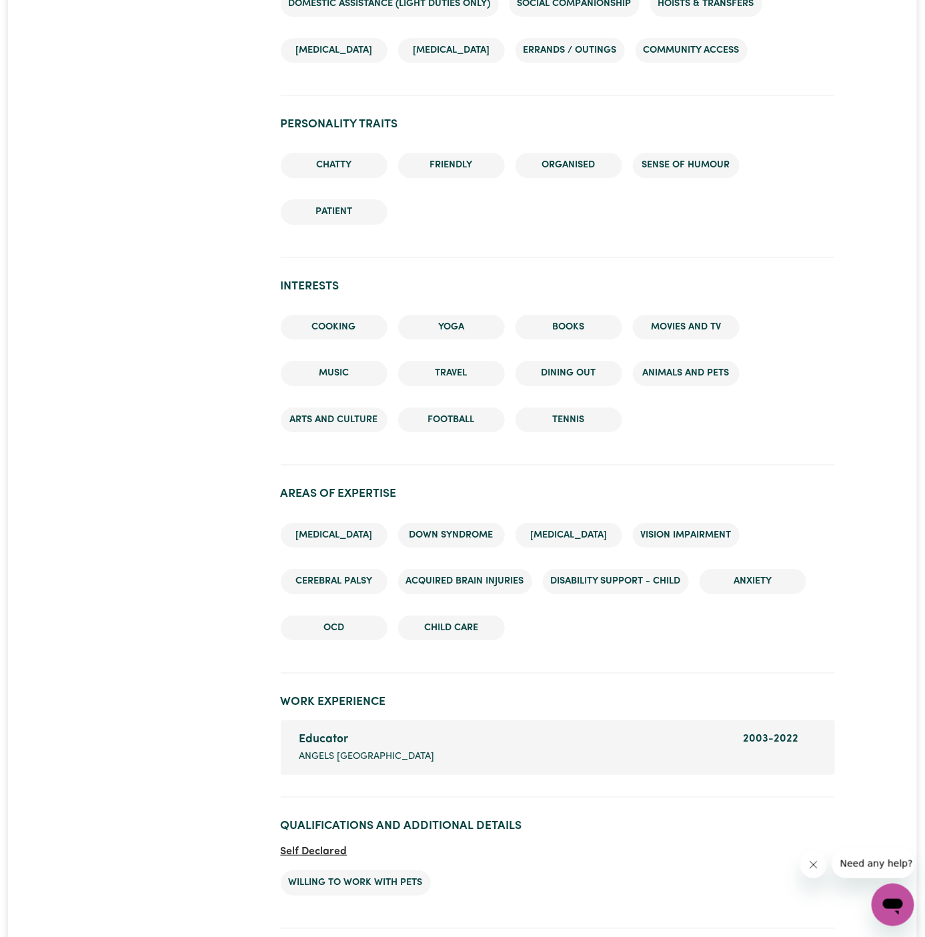
scroll to position [1635, 0]
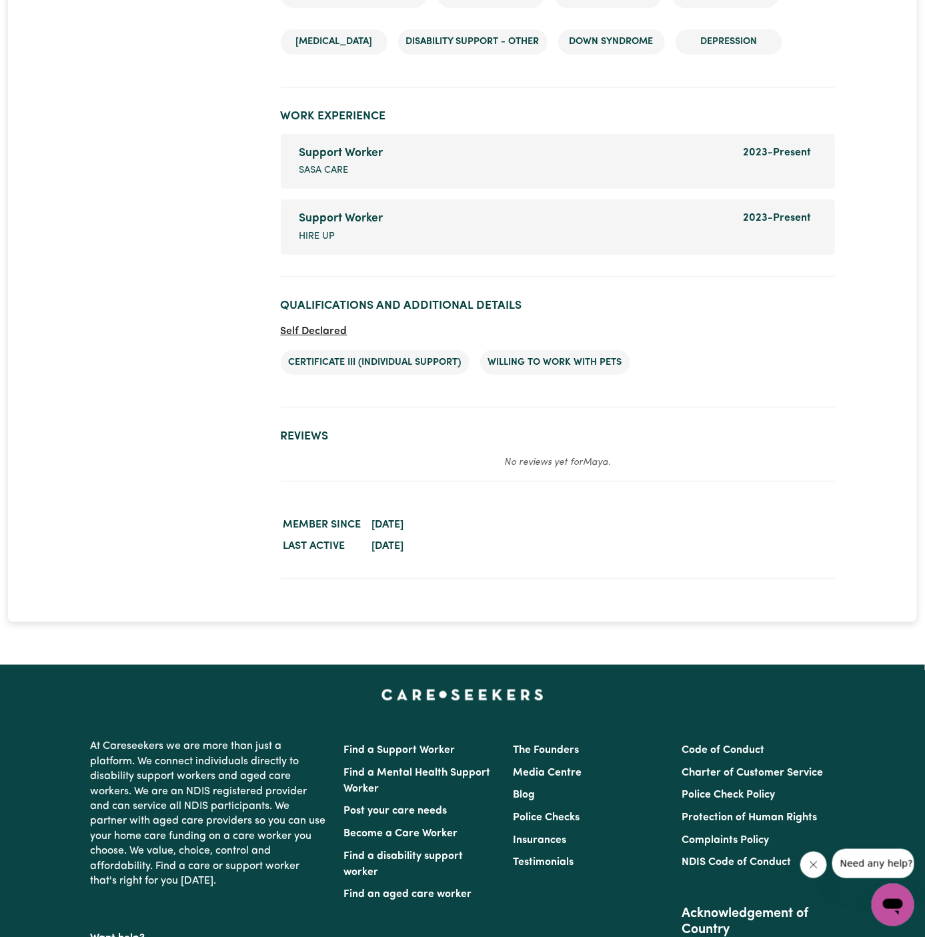
scroll to position [2084, 0]
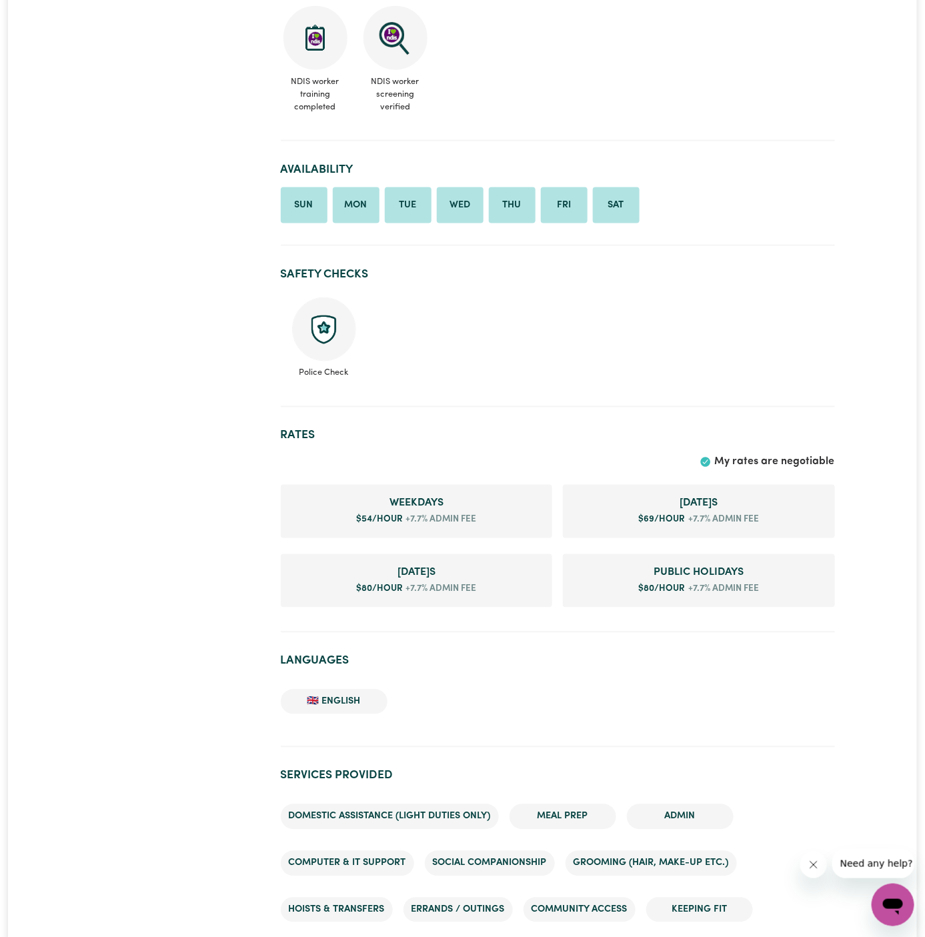
scroll to position [558, 0]
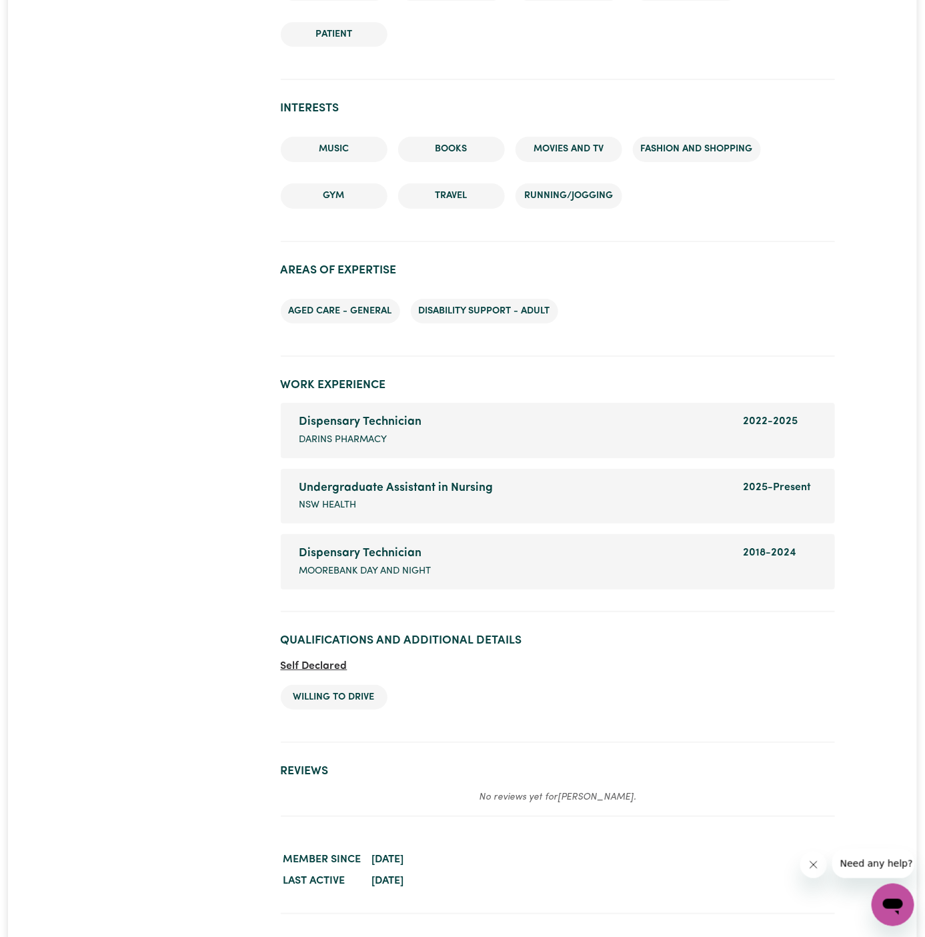
scroll to position [1588, 0]
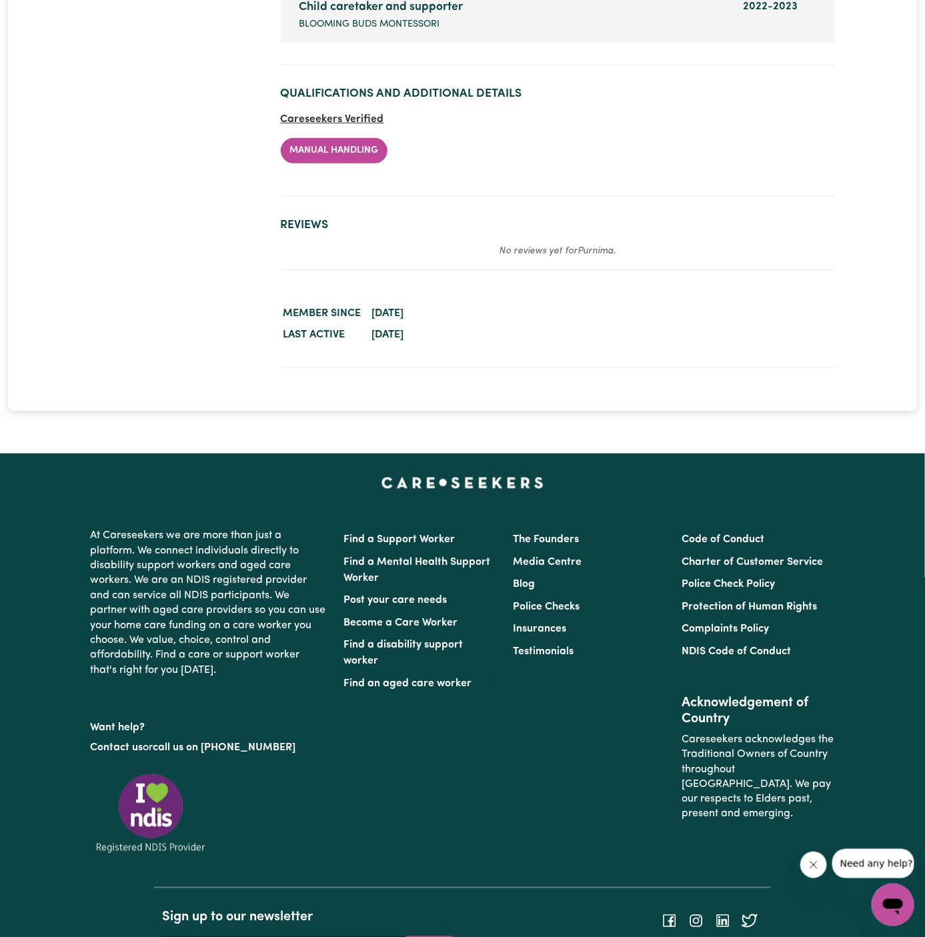
scroll to position [2013, 0]
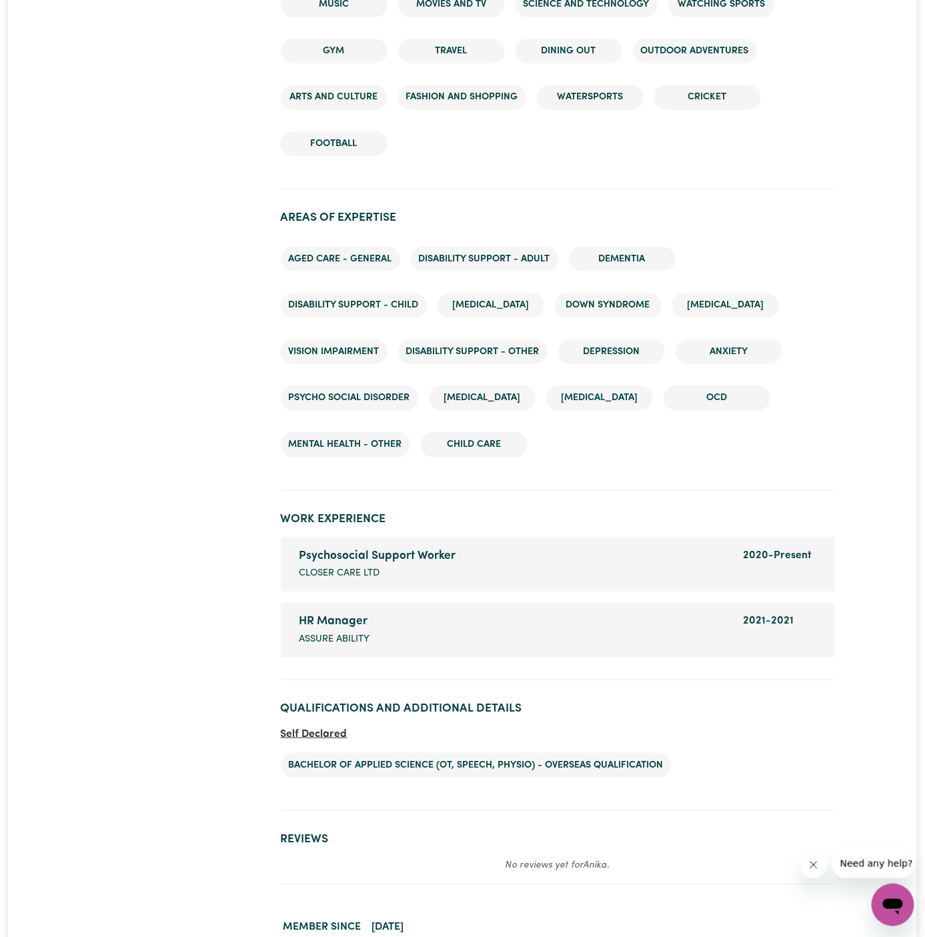
scroll to position [1977, 0]
